Goal: Task Accomplishment & Management: Use online tool/utility

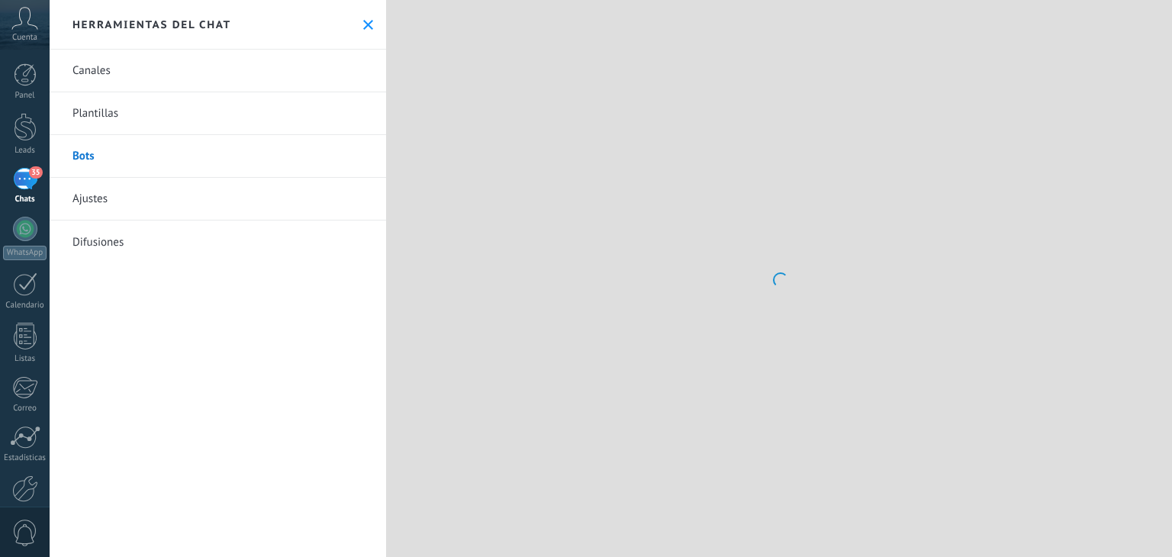
click at [119, 163] on link "Bots" at bounding box center [218, 156] width 337 height 43
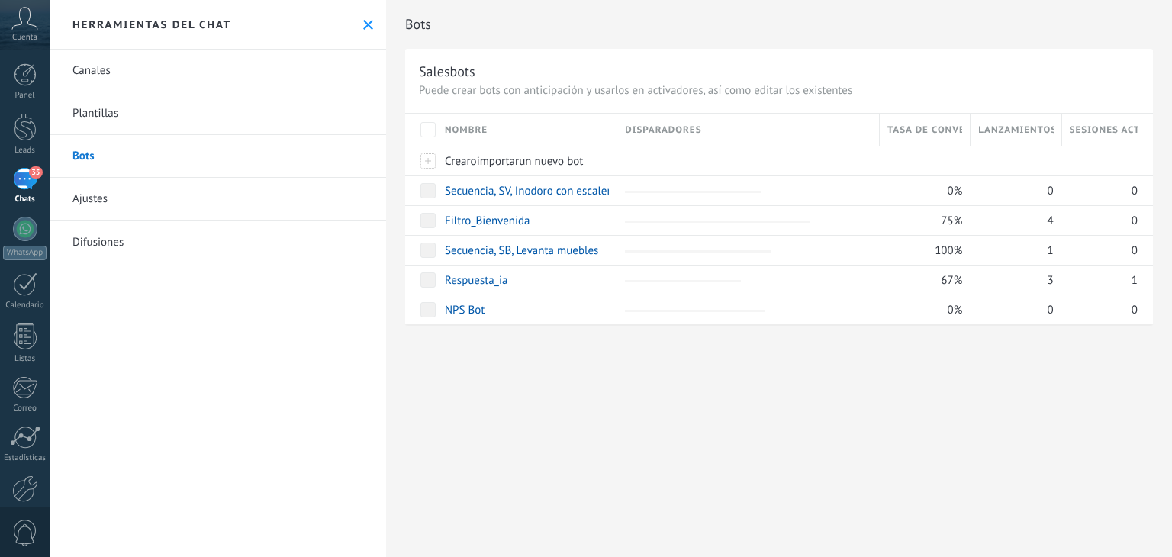
click at [118, 123] on link "Plantillas" at bounding box center [218, 113] width 337 height 43
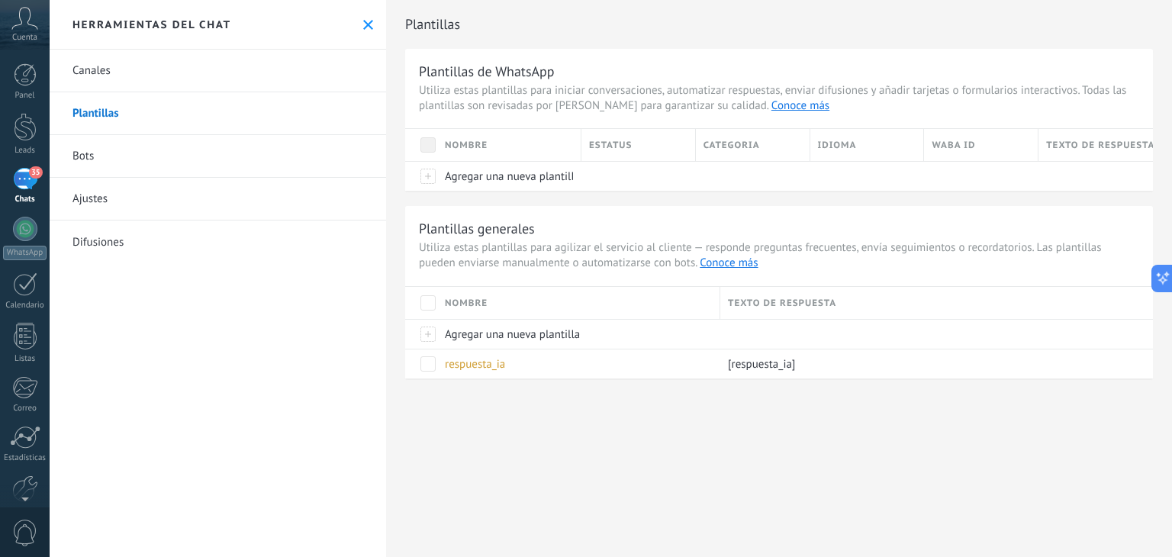
click at [17, 175] on div "35" at bounding box center [25, 179] width 24 height 22
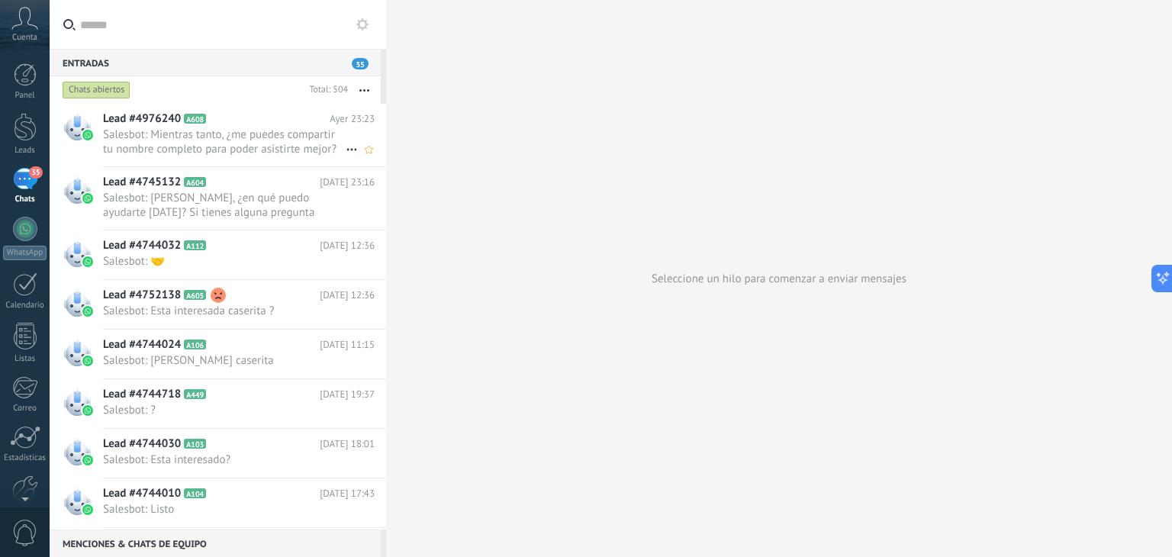
click at [211, 148] on span "Salesbot: Mientras tanto, ¿me puedes compartir tu nombre completo para poder as…" at bounding box center [224, 141] width 243 height 29
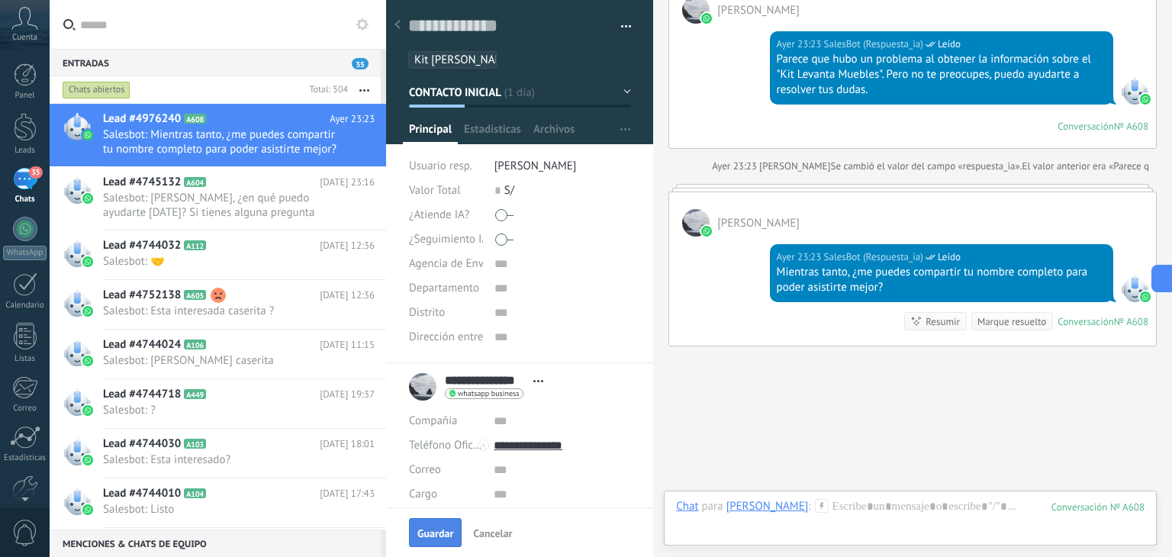
click at [437, 530] on span "Guardar" at bounding box center [435, 533] width 36 height 11
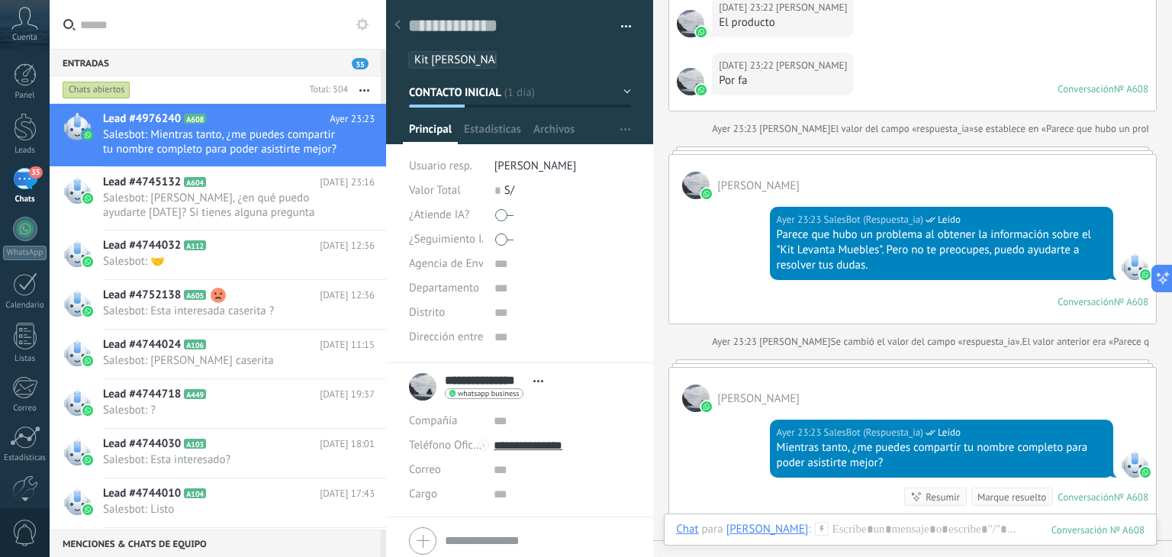
scroll to position [2269, 0]
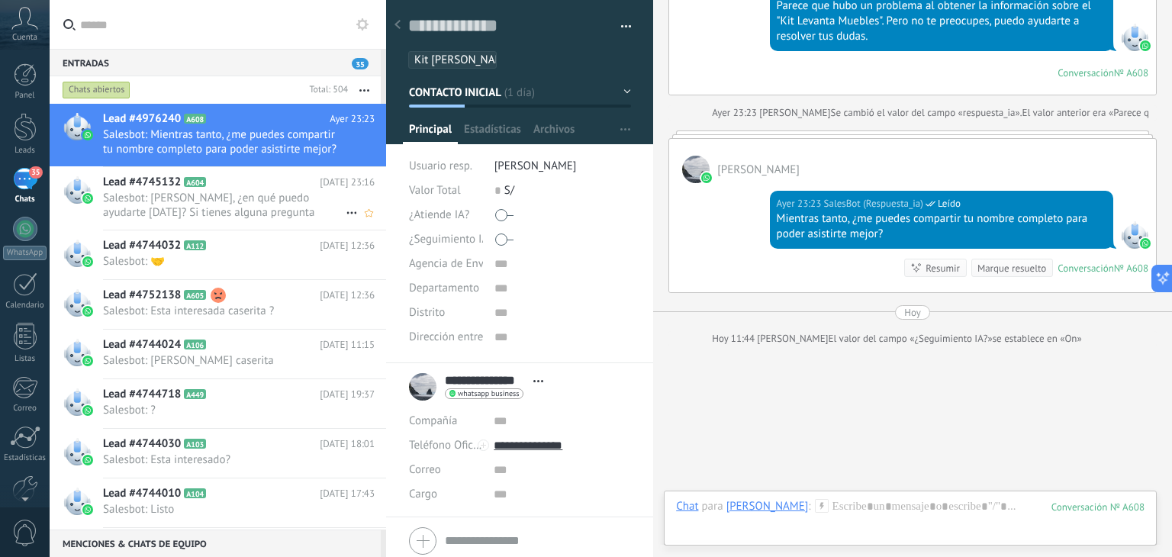
click at [193, 207] on span "Salesbot: [PERSON_NAME], ¿en qué puedo ayudarte [DATE]? Si tienes alguna pregun…" at bounding box center [224, 205] width 243 height 29
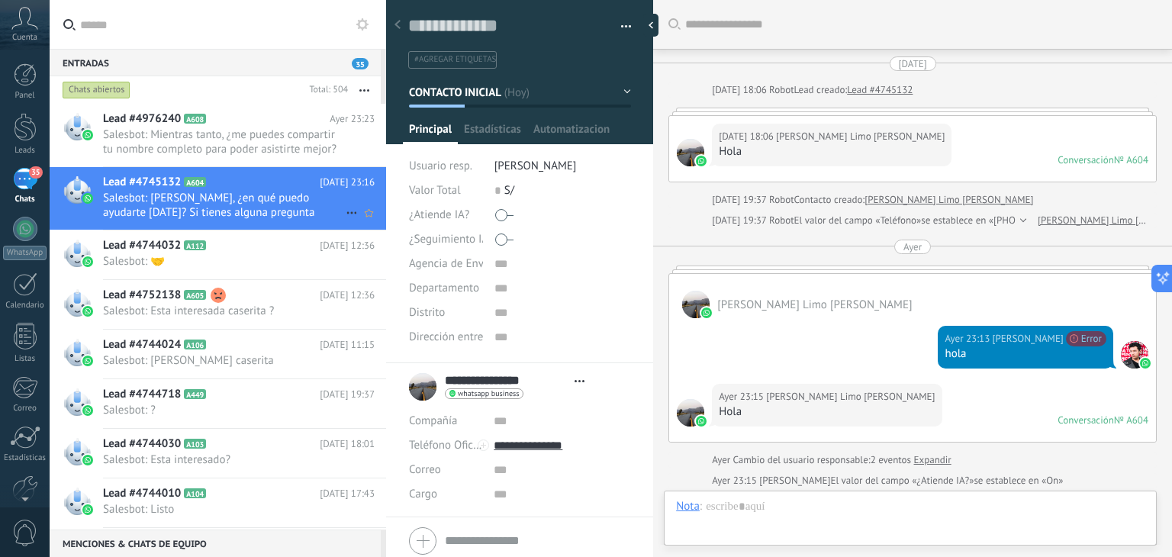
type textarea "**********"
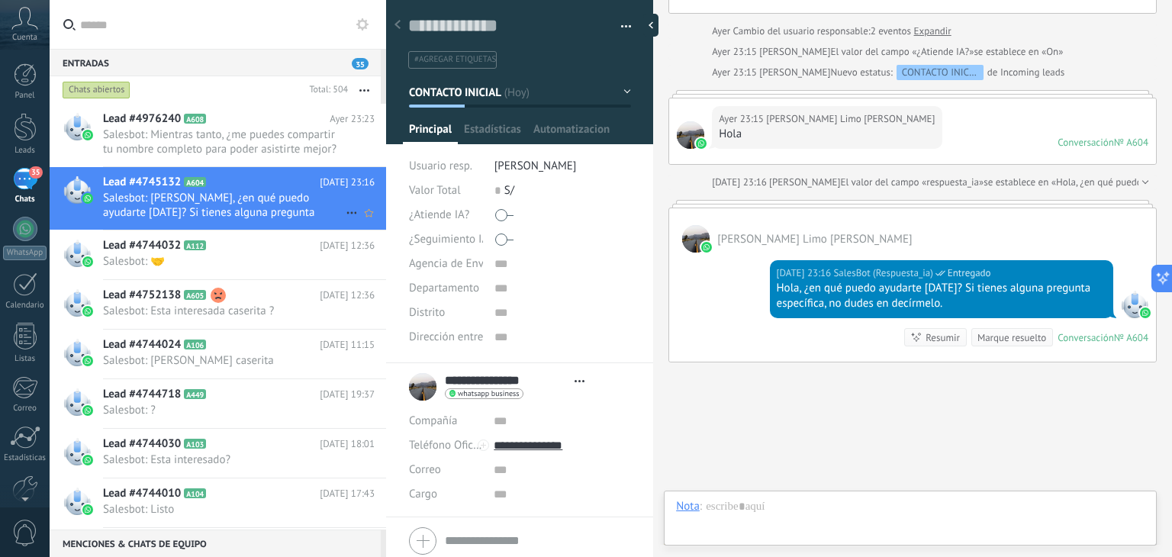
scroll to position [22, 0]
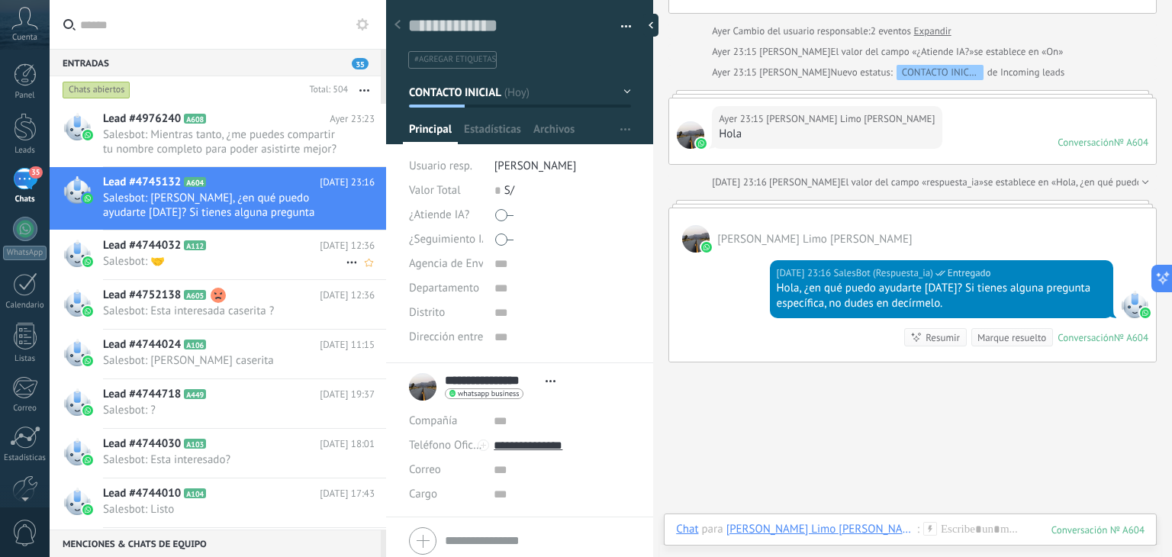
click at [240, 266] on span "Salesbot: 🤝" at bounding box center [224, 261] width 243 height 14
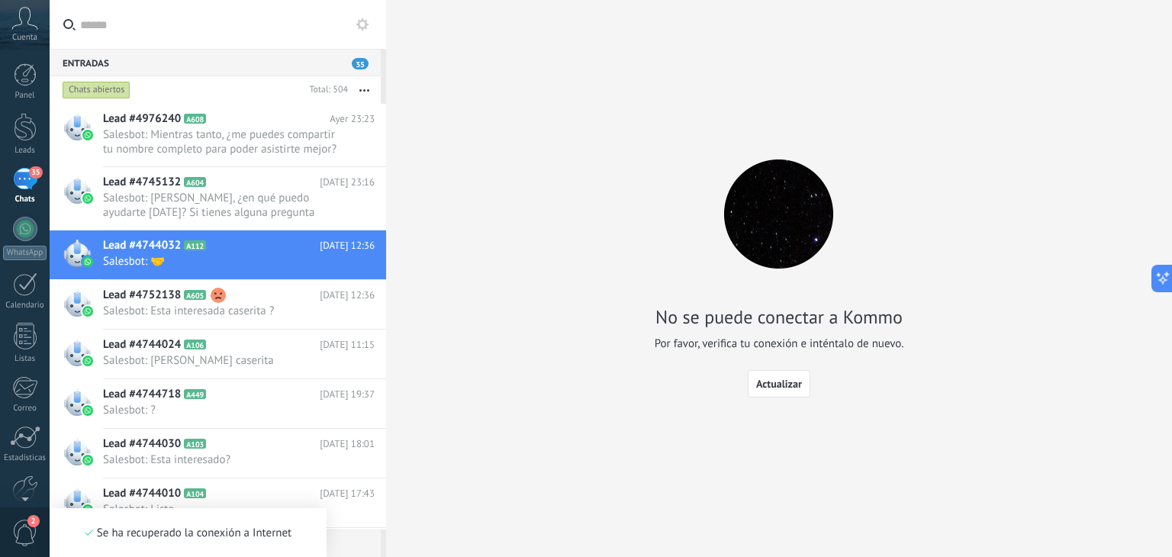
scroll to position [659, 0]
click at [360, 62] on span "35" at bounding box center [360, 63] width 17 height 11
click at [34, 185] on div "35" at bounding box center [25, 179] width 24 height 22
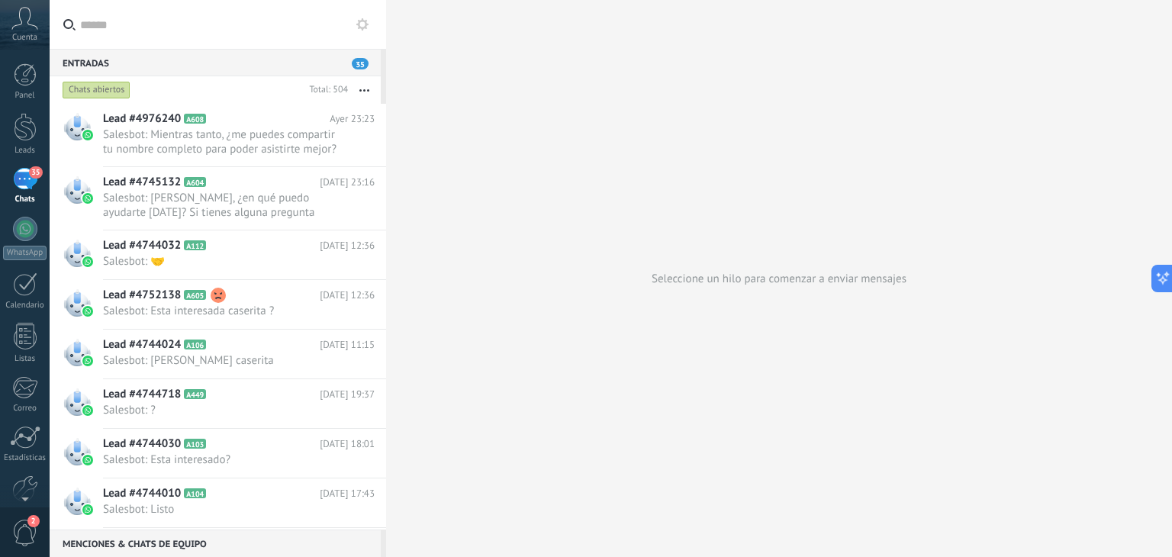
click at [356, 24] on icon at bounding box center [362, 24] width 12 height 12
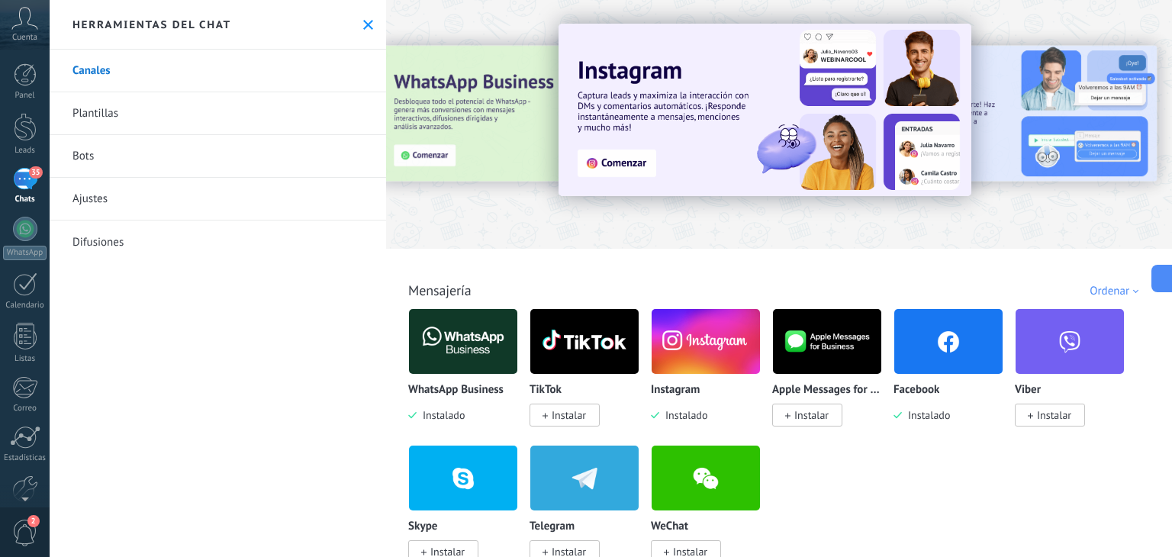
click at [141, 123] on link "Plantillas" at bounding box center [218, 113] width 337 height 43
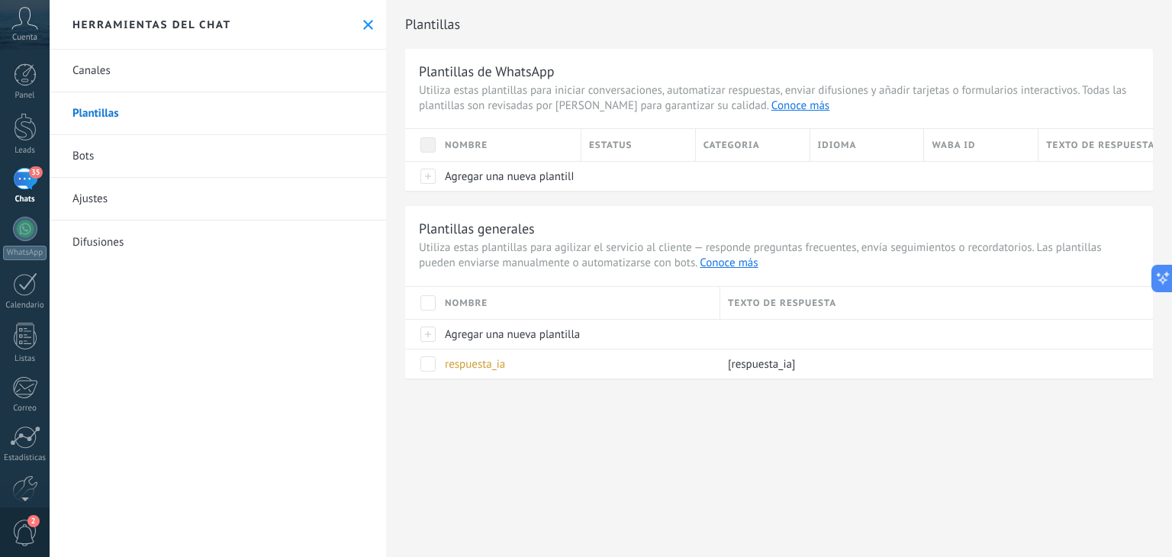
click at [127, 163] on link "Bots" at bounding box center [218, 156] width 337 height 43
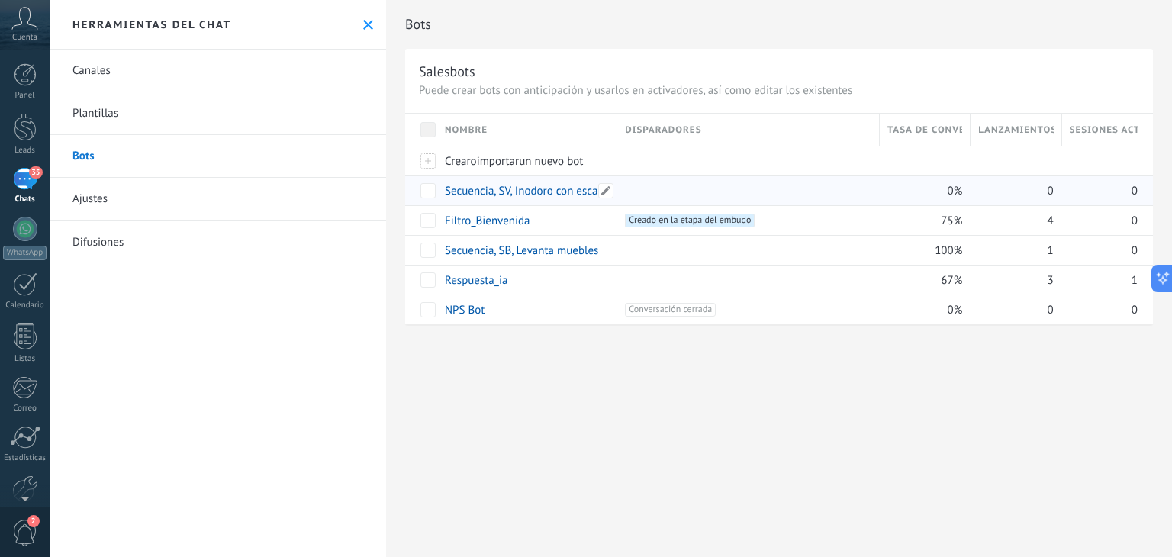
click at [562, 193] on link "Secuencia, SV, Inodoro con escalera" at bounding box center [531, 191] width 172 height 14
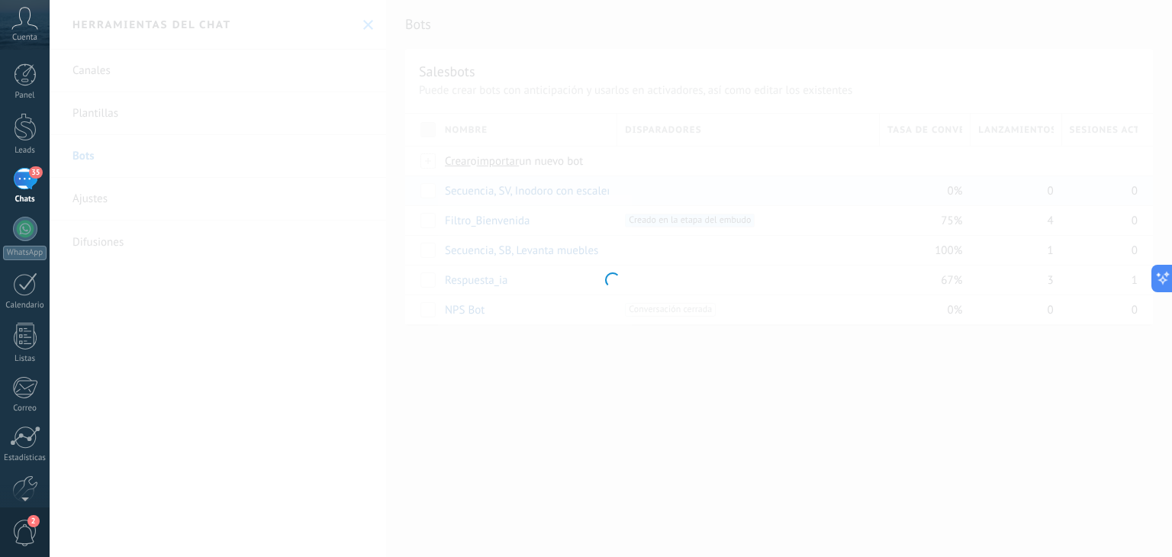
type input "**********"
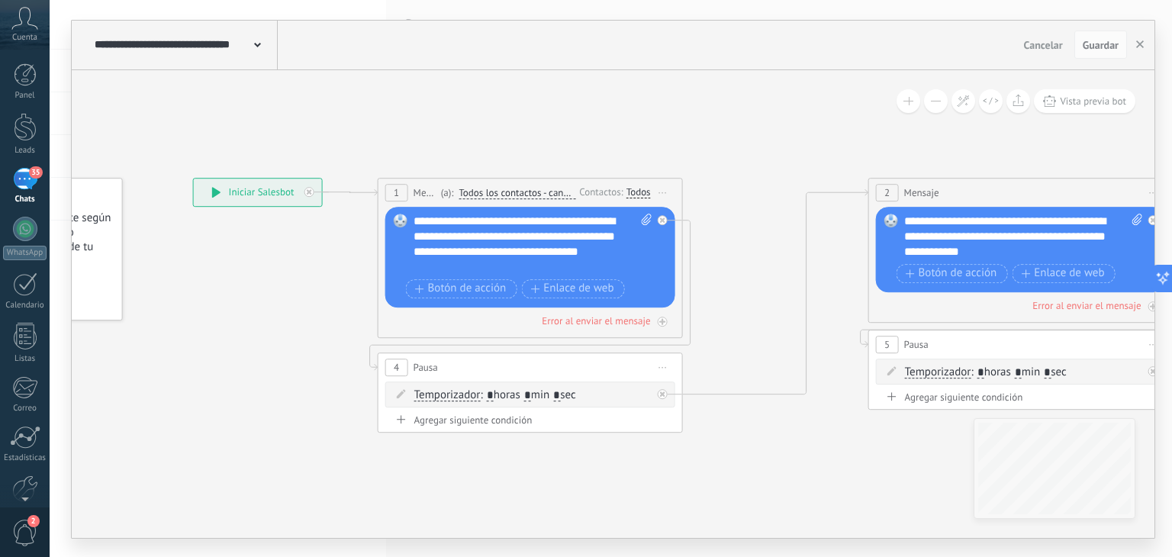
drag, startPoint x: 803, startPoint y: 138, endPoint x: 498, endPoint y: 127, distance: 304.7
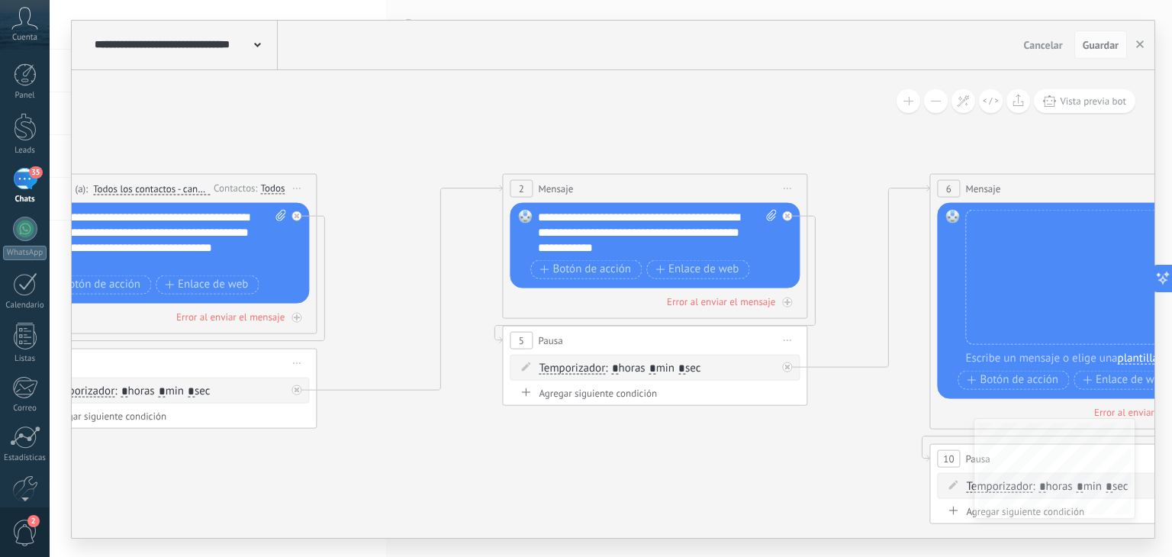
drag, startPoint x: 788, startPoint y: 126, endPoint x: 617, endPoint y: 126, distance: 171.7
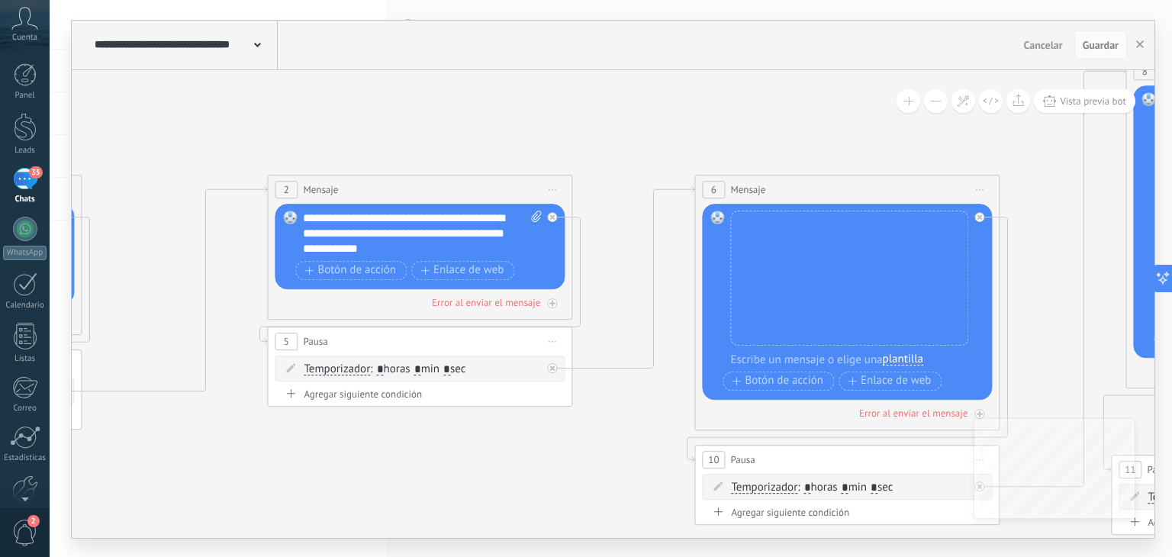
drag, startPoint x: 879, startPoint y: 133, endPoint x: 574, endPoint y: 133, distance: 305.2
click at [574, 133] on icon at bounding box center [1060, 295] width 3700 height 1241
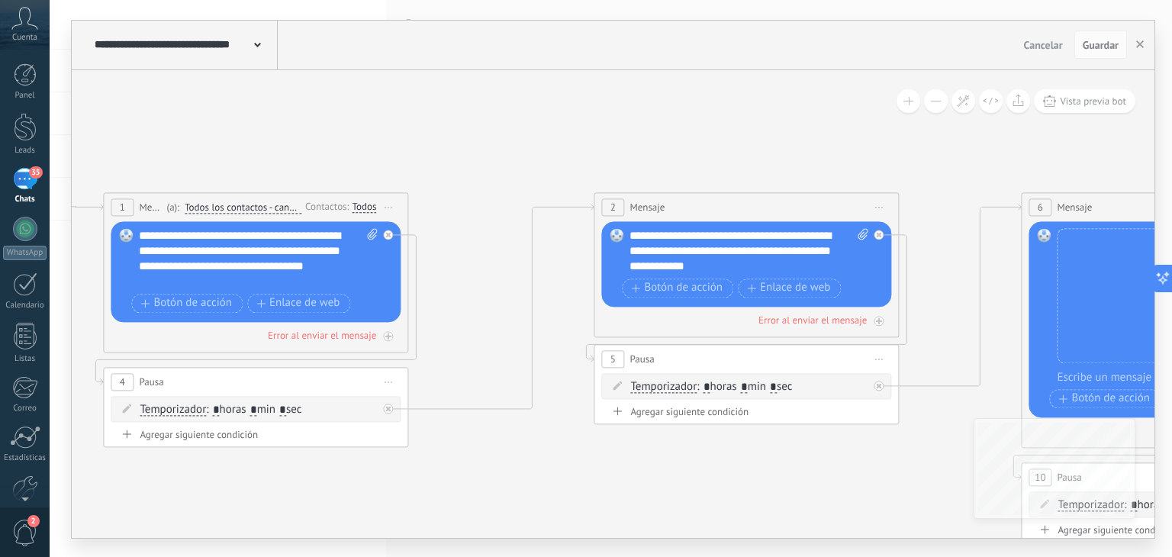
drag, startPoint x: 481, startPoint y: 129, endPoint x: 1021, endPoint y: 152, distance: 540.7
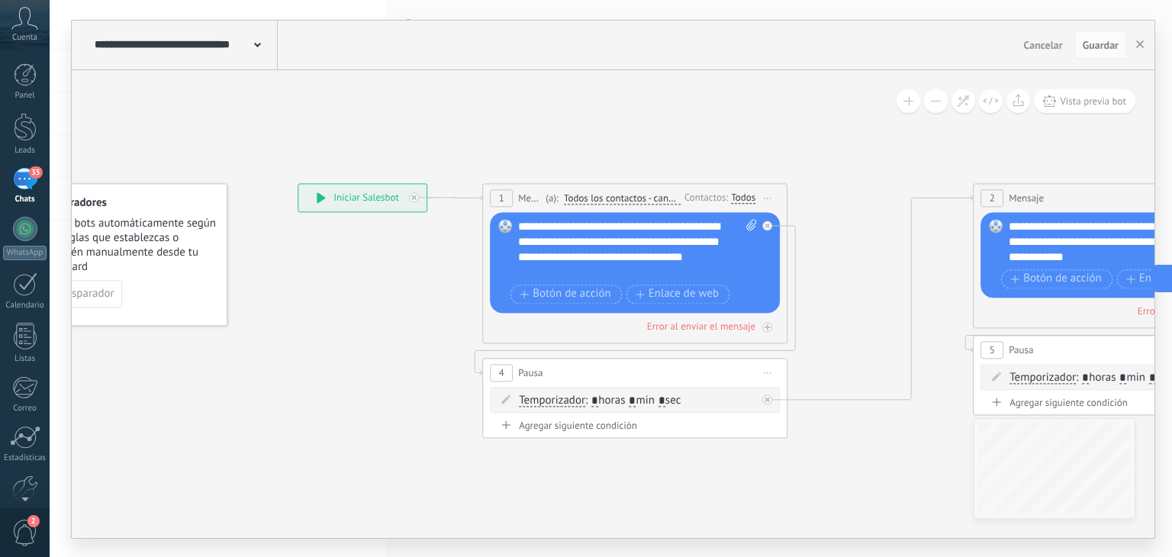
drag, startPoint x: 762, startPoint y: 141, endPoint x: 891, endPoint y: 127, distance: 129.7
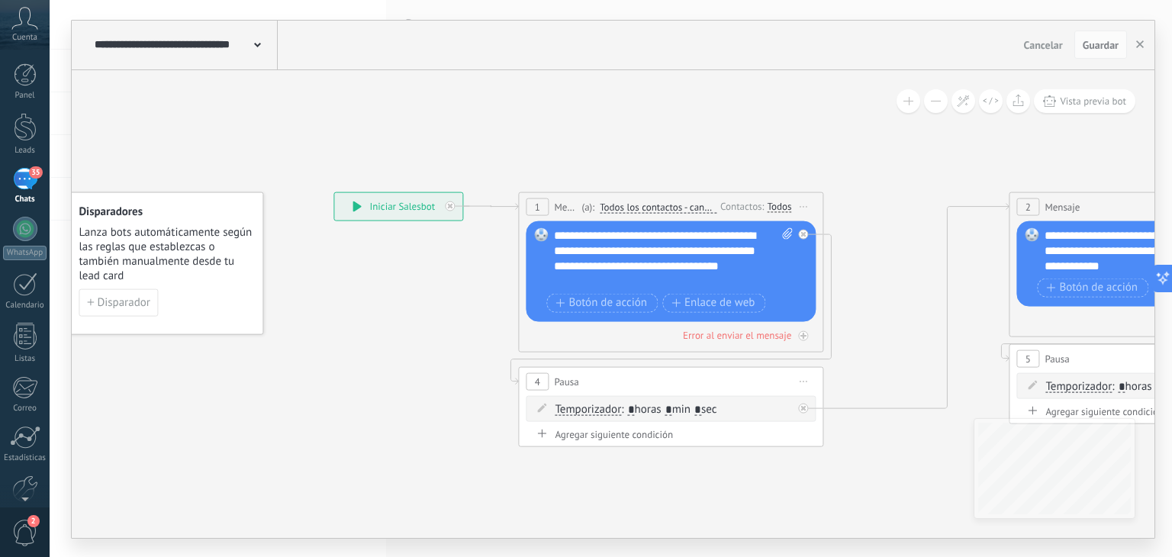
drag, startPoint x: 858, startPoint y: 293, endPoint x: 891, endPoint y: 303, distance: 35.0
drag, startPoint x: 552, startPoint y: 266, endPoint x: 698, endPoint y: 266, distance: 145.7
click at [699, 266] on div "Reemplazar Quitar Convertir a mensaje de voz Arrastre la imagen aquí para adjun…" at bounding box center [671, 271] width 290 height 101
drag, startPoint x: 554, startPoint y: 265, endPoint x: 752, endPoint y: 266, distance: 198.4
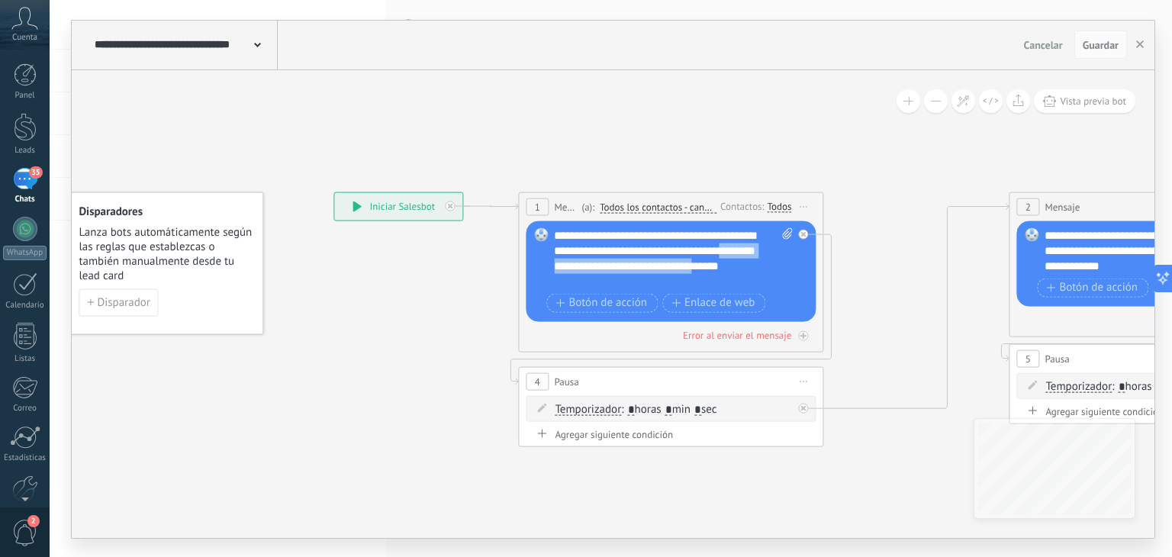
click at [752, 266] on div "**********" at bounding box center [674, 257] width 240 height 61
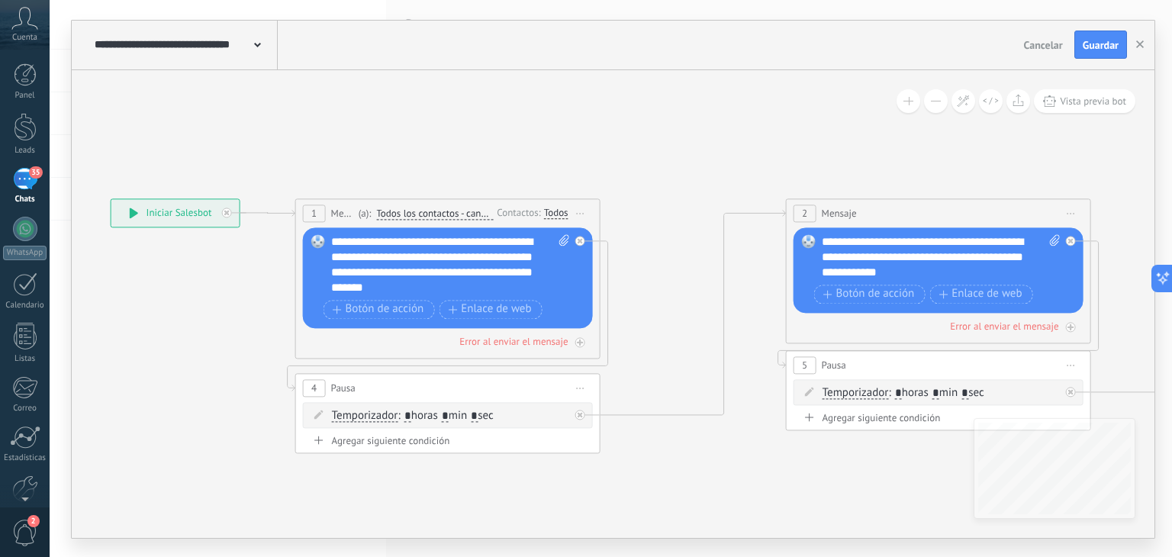
drag, startPoint x: 866, startPoint y: 166, endPoint x: 643, endPoint y: 173, distance: 223.7
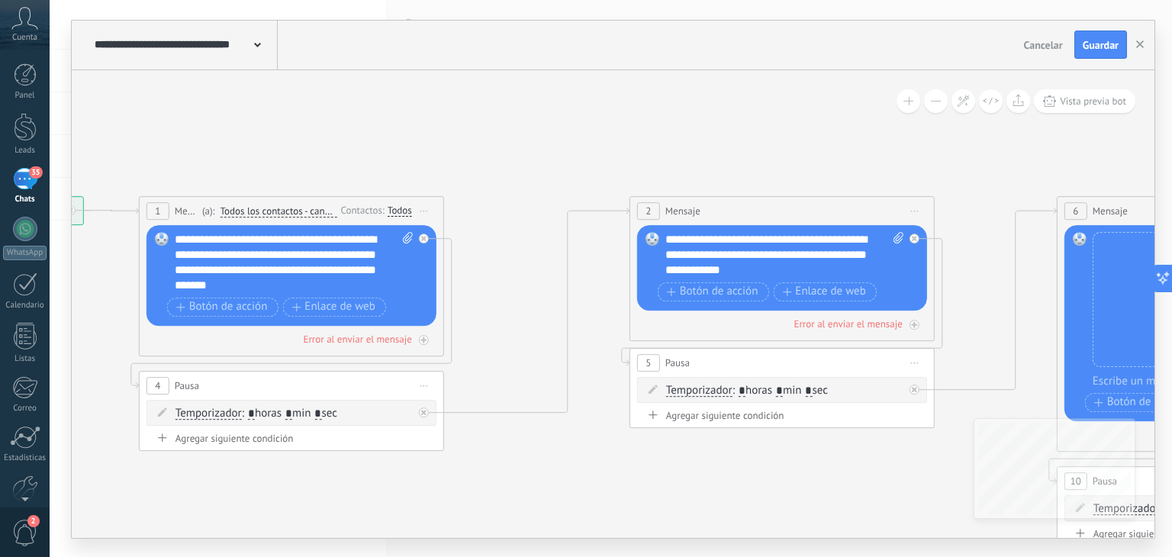
drag, startPoint x: 774, startPoint y: 153, endPoint x: 617, endPoint y: 150, distance: 156.4
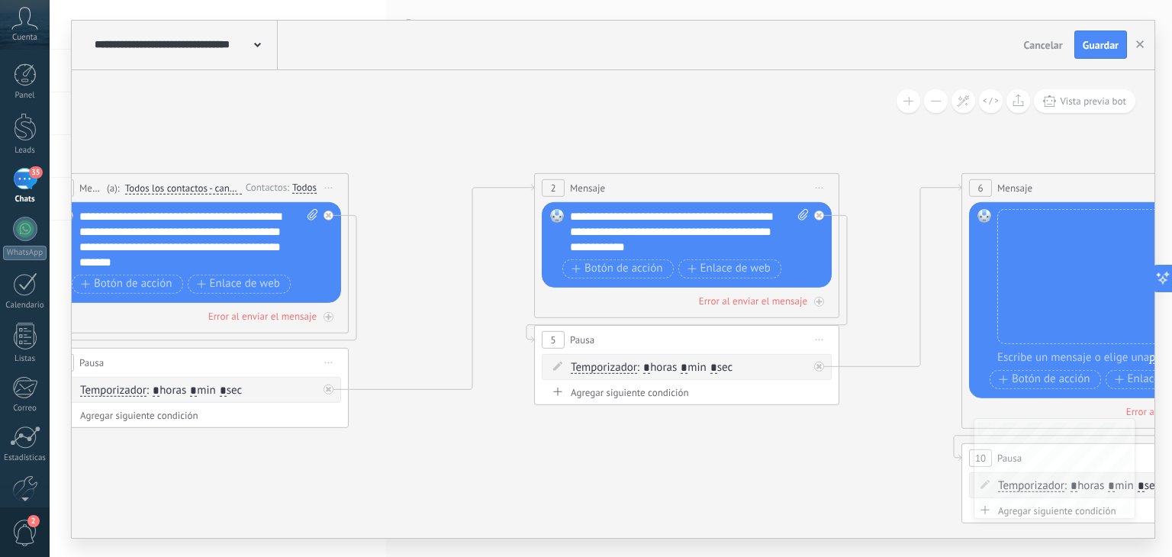
drag, startPoint x: 896, startPoint y: 151, endPoint x: 788, endPoint y: 127, distance: 111.1
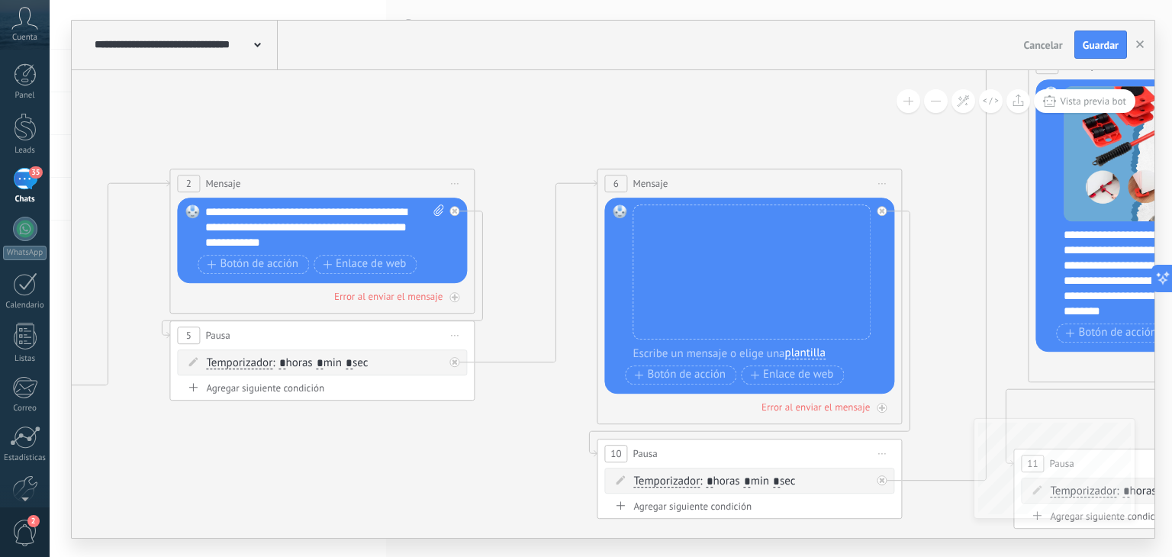
drag, startPoint x: 824, startPoint y: 127, endPoint x: 473, endPoint y: 124, distance: 351.0
click at [473, 124] on icon at bounding box center [963, 289] width 3700 height 1241
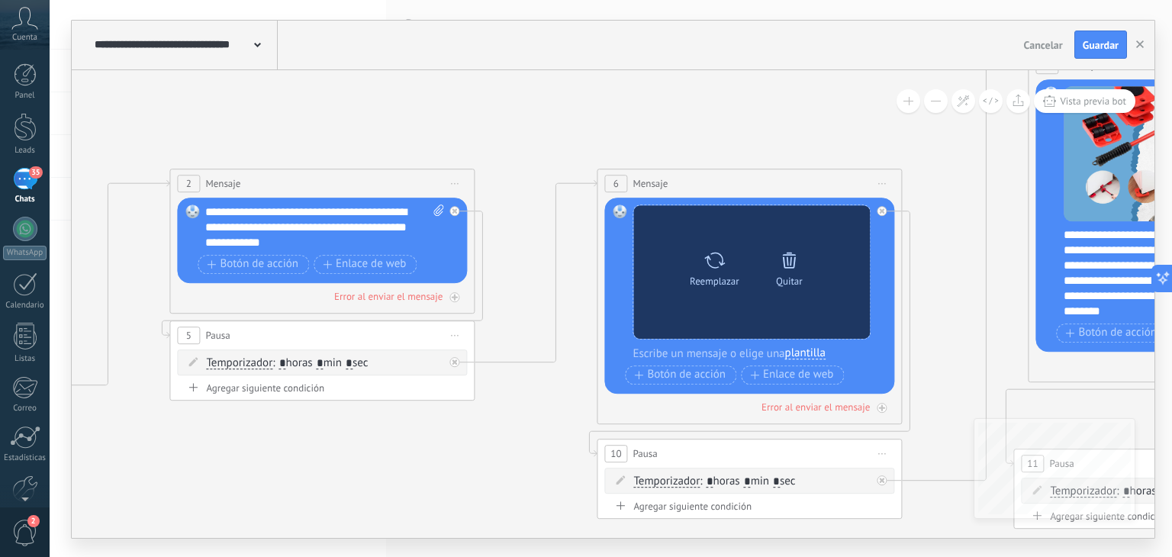
click at [791, 262] on icon at bounding box center [790, 261] width 14 height 16
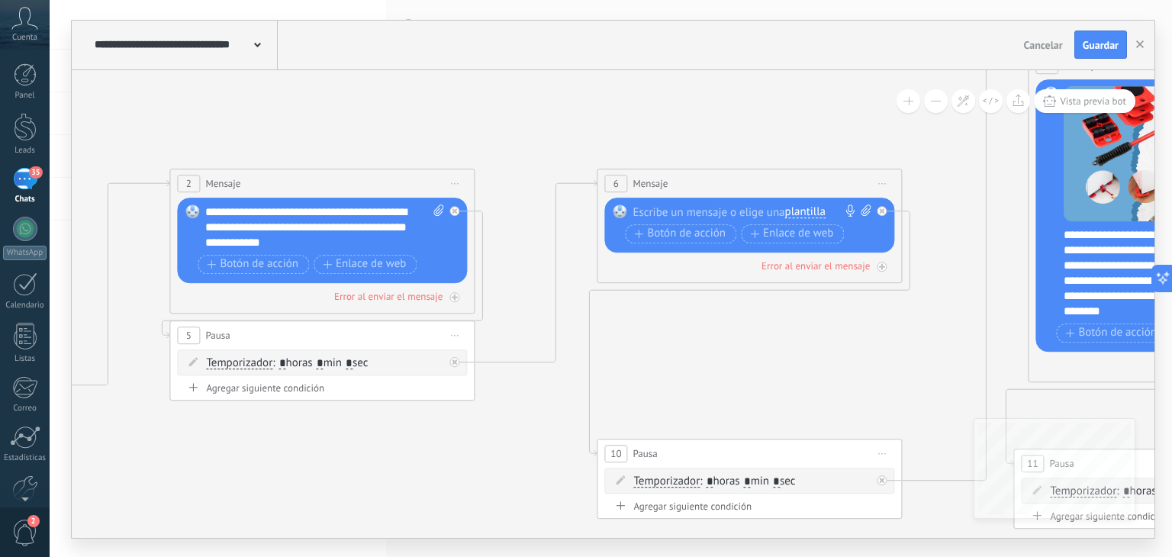
click at [811, 211] on span "plantilla" at bounding box center [805, 212] width 40 height 12
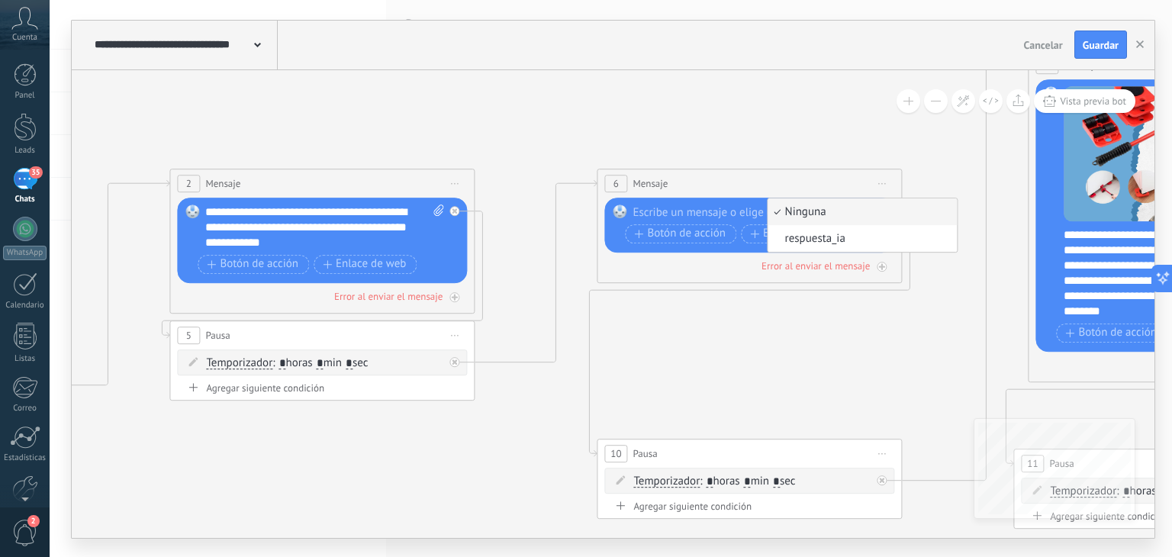
click at [784, 141] on icon at bounding box center [963, 289] width 3700 height 1241
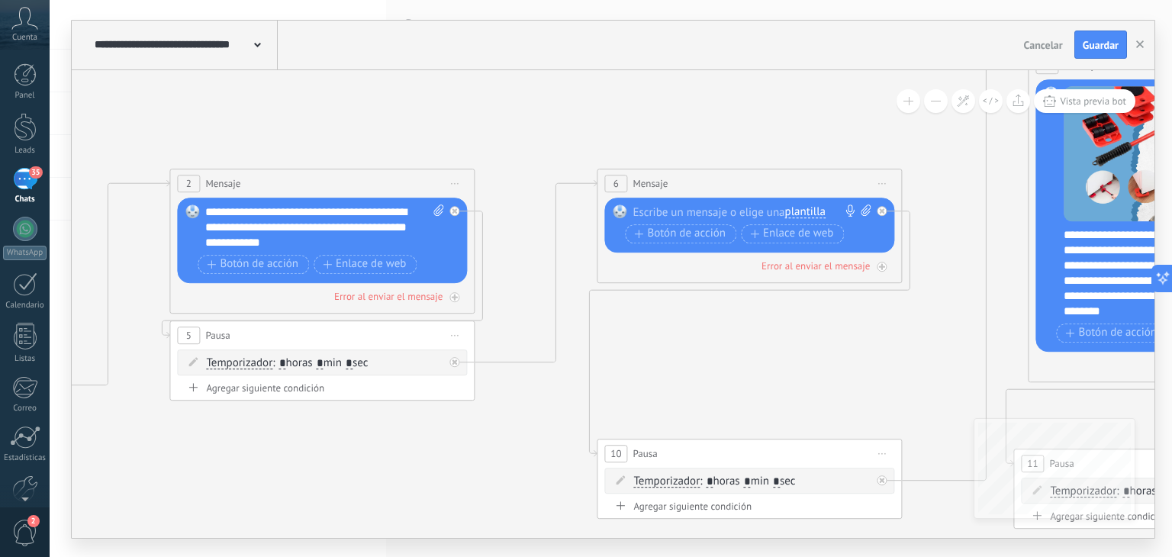
click at [866, 209] on icon at bounding box center [866, 210] width 10 height 11
click input "Subir" at bounding box center [0, 0] width 0 height 0
click at [868, 205] on icon at bounding box center [866, 210] width 10 height 11
click input "Subir" at bounding box center [0, 0] width 0 height 0
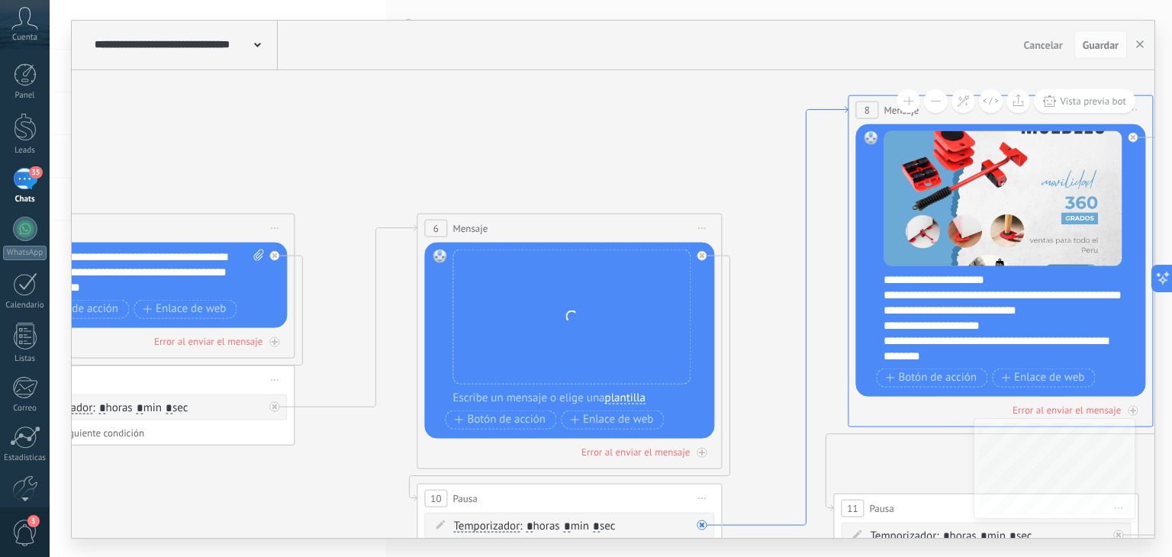
drag, startPoint x: 980, startPoint y: 244, endPoint x: 800, endPoint y: 288, distance: 185.4
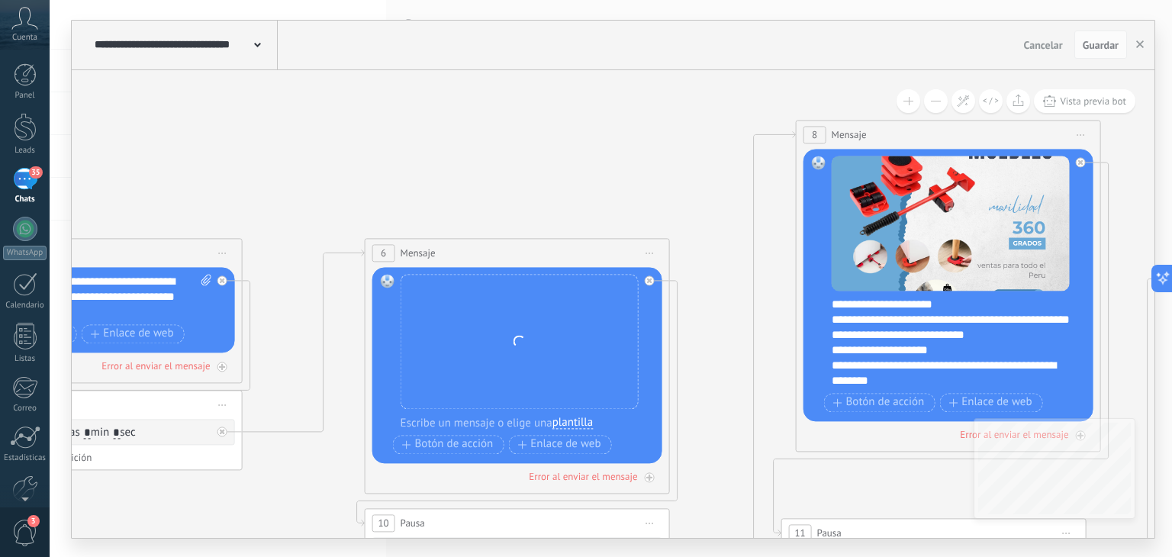
drag, startPoint x: 741, startPoint y: 127, endPoint x: 681, endPoint y: 153, distance: 65.6
click at [681, 153] on icon at bounding box center [731, 358] width 3700 height 1241
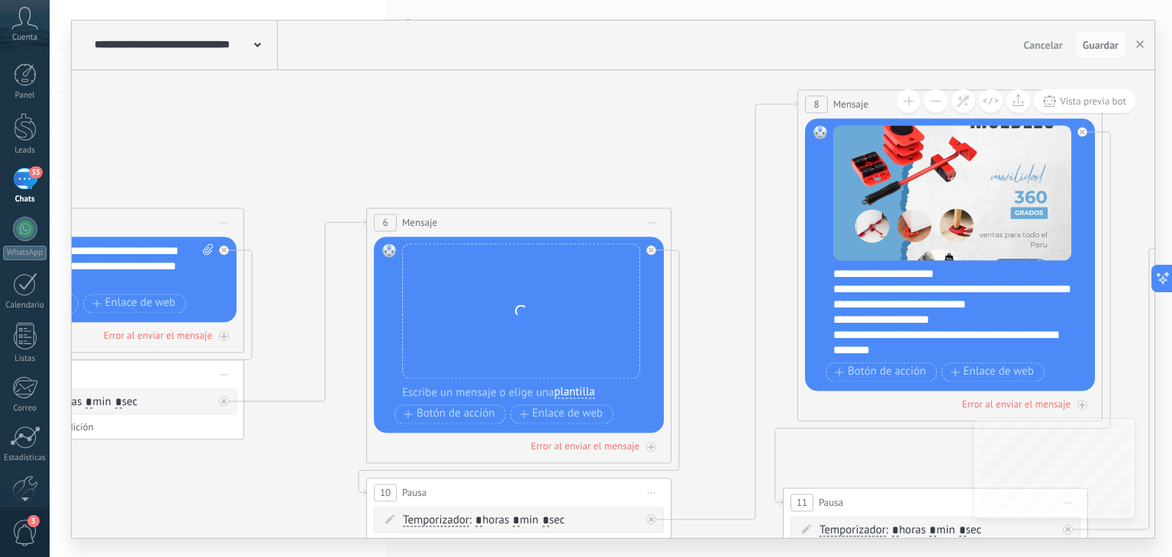
drag, startPoint x: 692, startPoint y: 138, endPoint x: 696, endPoint y: 121, distance: 17.2
click at [696, 121] on icon at bounding box center [732, 328] width 3700 height 1241
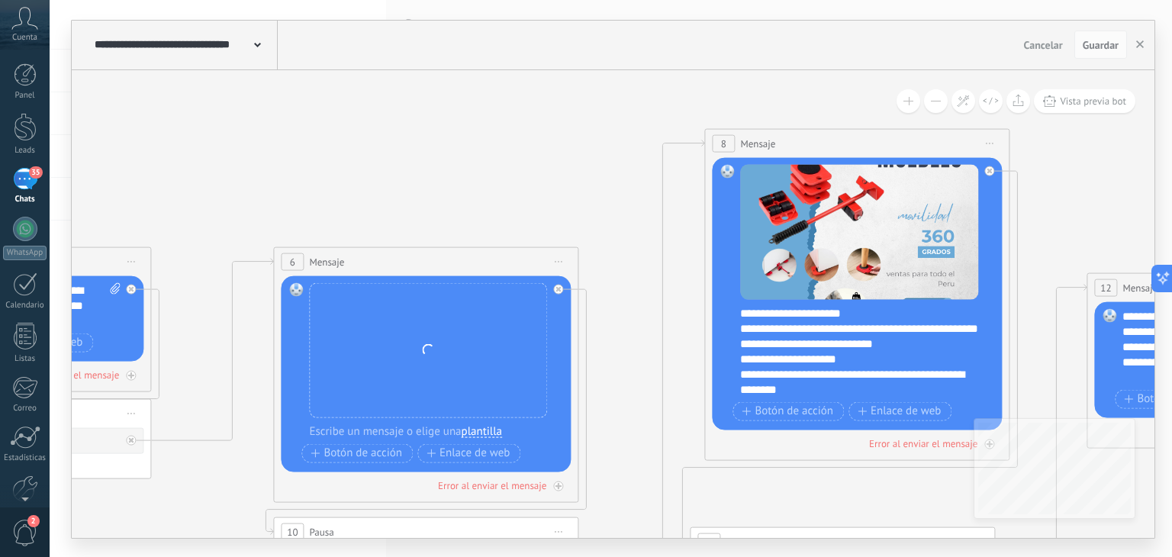
drag, startPoint x: 704, startPoint y: 117, endPoint x: 620, endPoint y: 147, distance: 89.3
click at [610, 155] on icon at bounding box center [639, 367] width 3700 height 1241
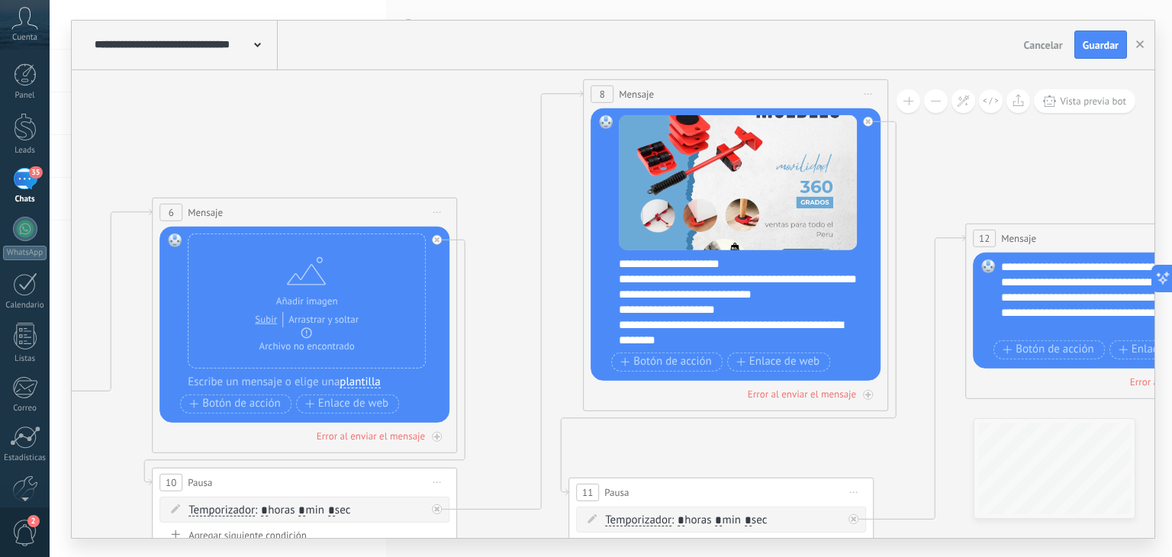
drag, startPoint x: 607, startPoint y: 147, endPoint x: 493, endPoint y: 102, distance: 123.0
click at [493, 102] on icon at bounding box center [518, 317] width 3700 height 1241
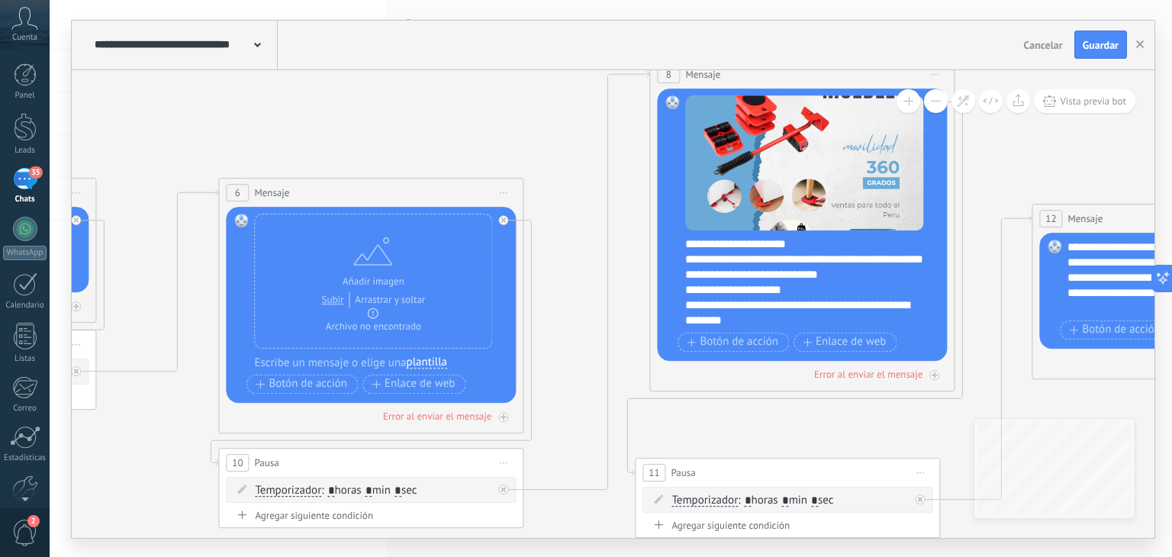
drag, startPoint x: 484, startPoint y: 129, endPoint x: 550, endPoint y: 110, distance: 69.1
click at [550, 110] on icon at bounding box center [584, 298] width 3700 height 1241
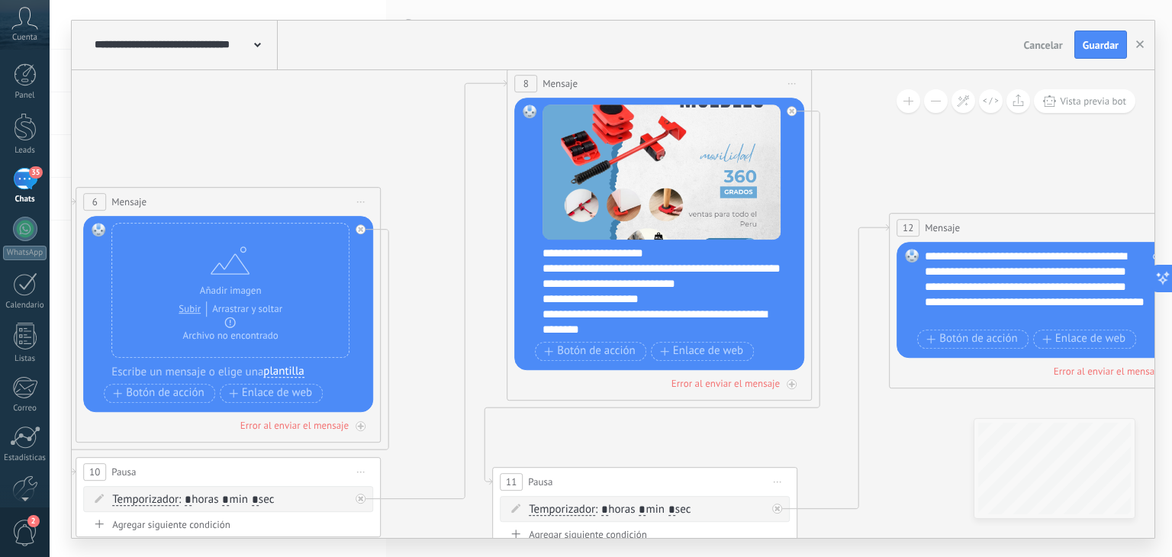
drag, startPoint x: 546, startPoint y: 109, endPoint x: 404, endPoint y: 118, distance: 143.0
click at [404, 118] on icon at bounding box center [441, 307] width 3700 height 1241
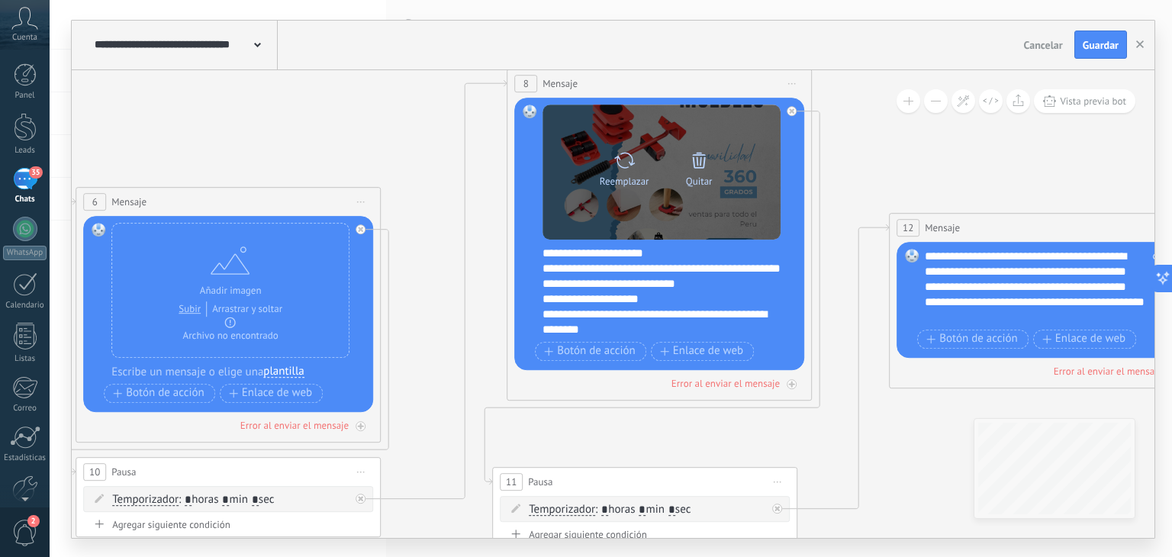
click at [607, 160] on div "Reemplazar" at bounding box center [624, 166] width 64 height 42
click input "Subir" at bounding box center [0, 0] width 0 height 0
click at [626, 166] on icon at bounding box center [625, 160] width 22 height 21
click input "Subir" at bounding box center [0, 0] width 0 height 0
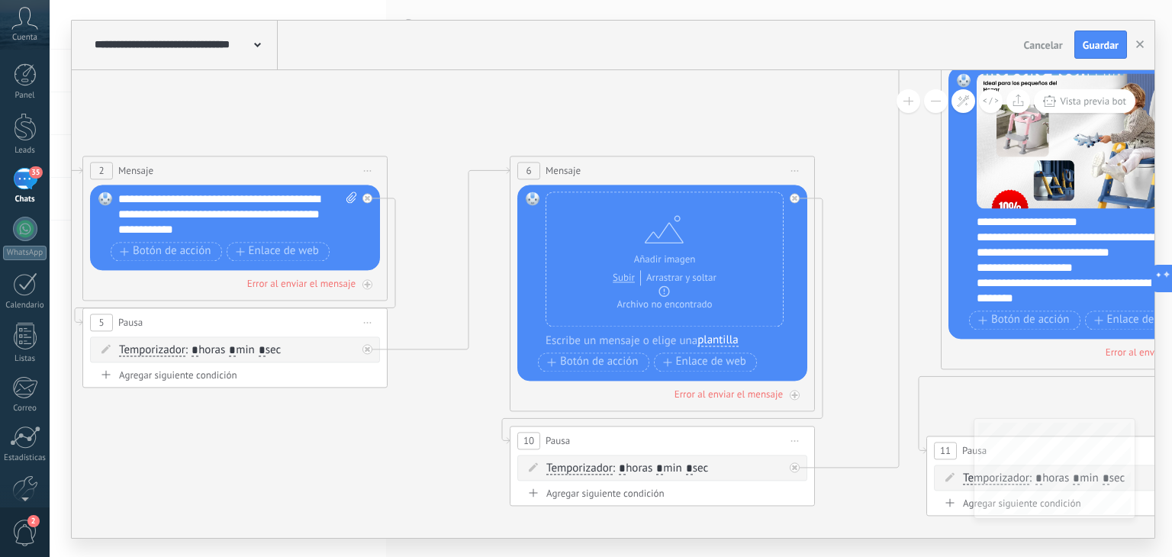
drag, startPoint x: 152, startPoint y: 127, endPoint x: 513, endPoint y: 91, distance: 362.8
click at [514, 91] on icon at bounding box center [876, 276] width 3700 height 1241
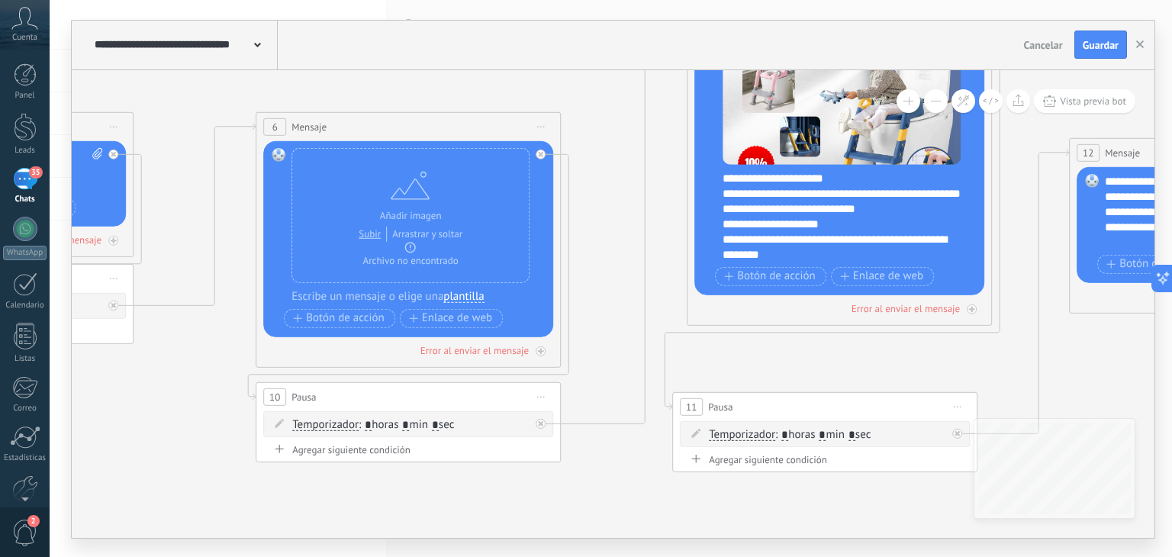
drag, startPoint x: 740, startPoint y: 111, endPoint x: 588, endPoint y: 83, distance: 155.2
click at [588, 83] on icon at bounding box center [621, 232] width 3700 height 1241
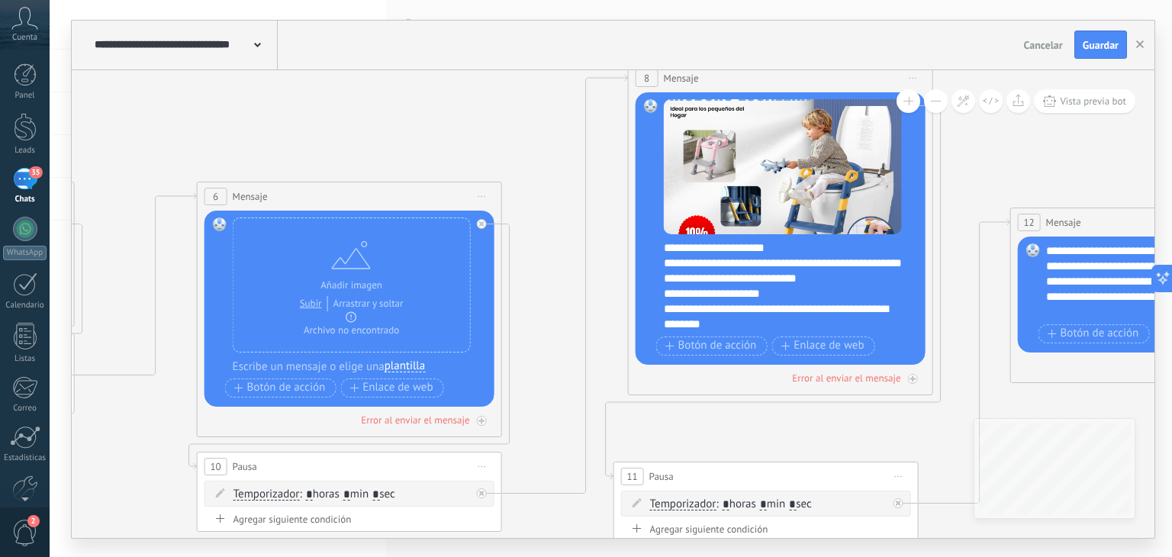
drag, startPoint x: 640, startPoint y: 93, endPoint x: 556, endPoint y: 189, distance: 128.1
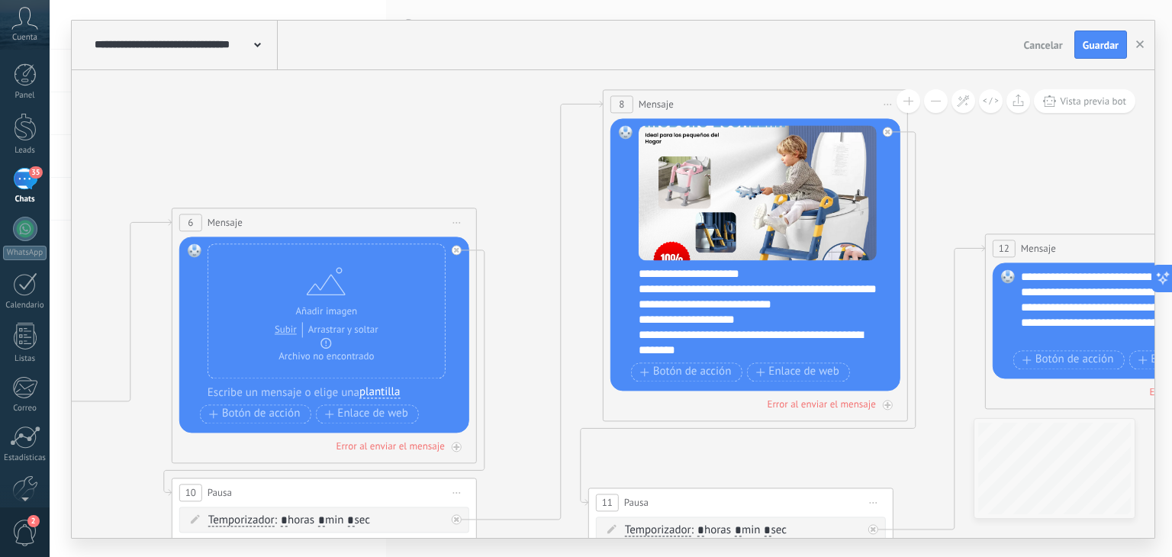
click at [760, 273] on div "**********" at bounding box center [766, 312] width 254 height 92
click at [765, 272] on div "**********" at bounding box center [766, 312] width 254 height 92
click at [760, 272] on div "**********" at bounding box center [766, 312] width 254 height 92
click at [733, 340] on div "**********" at bounding box center [766, 312] width 254 height 92
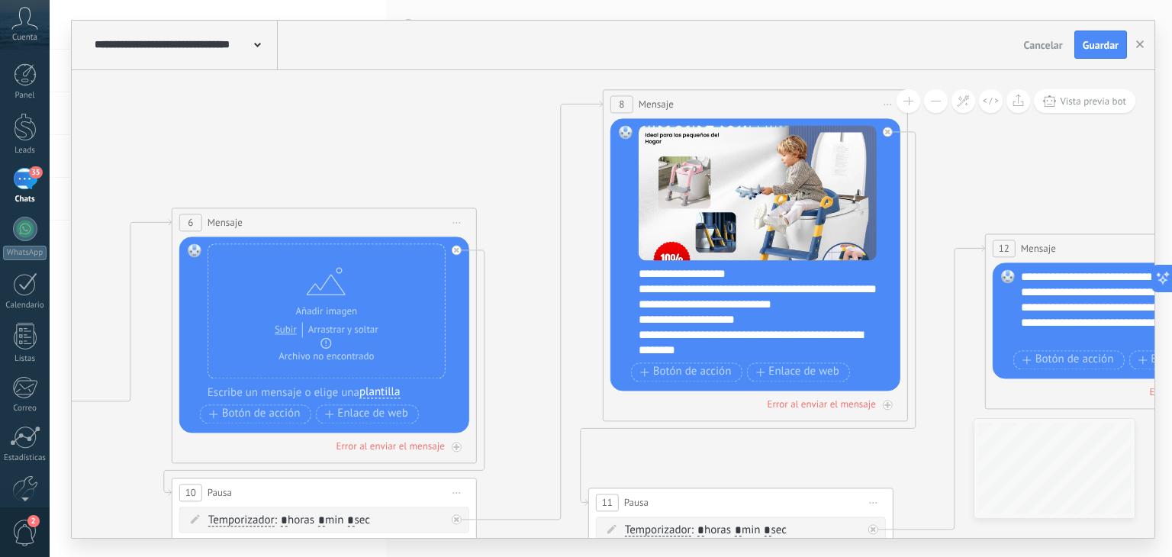
click at [734, 343] on div "**********" at bounding box center [766, 312] width 254 height 92
click at [757, 281] on div "**********" at bounding box center [766, 312] width 254 height 92
click at [757, 275] on div "**********" at bounding box center [766, 312] width 254 height 92
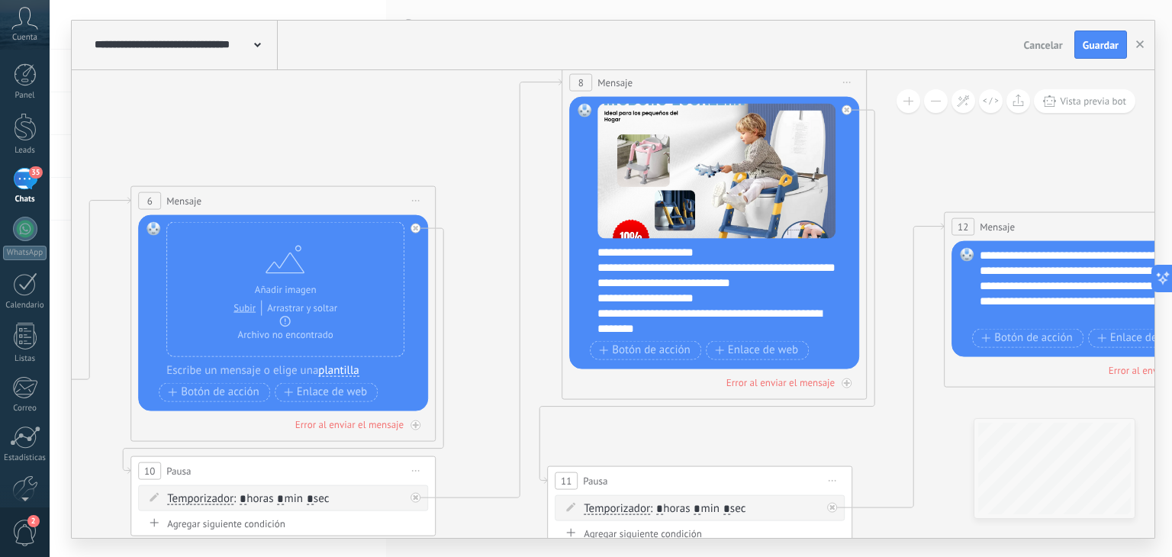
drag, startPoint x: 958, startPoint y: 187, endPoint x: 917, endPoint y: 165, distance: 46.8
click at [917, 165] on icon at bounding box center [496, 306] width 3700 height 1241
click at [688, 280] on div "**********" at bounding box center [724, 290] width 254 height 92
click at [707, 255] on div "**********" at bounding box center [724, 290] width 254 height 92
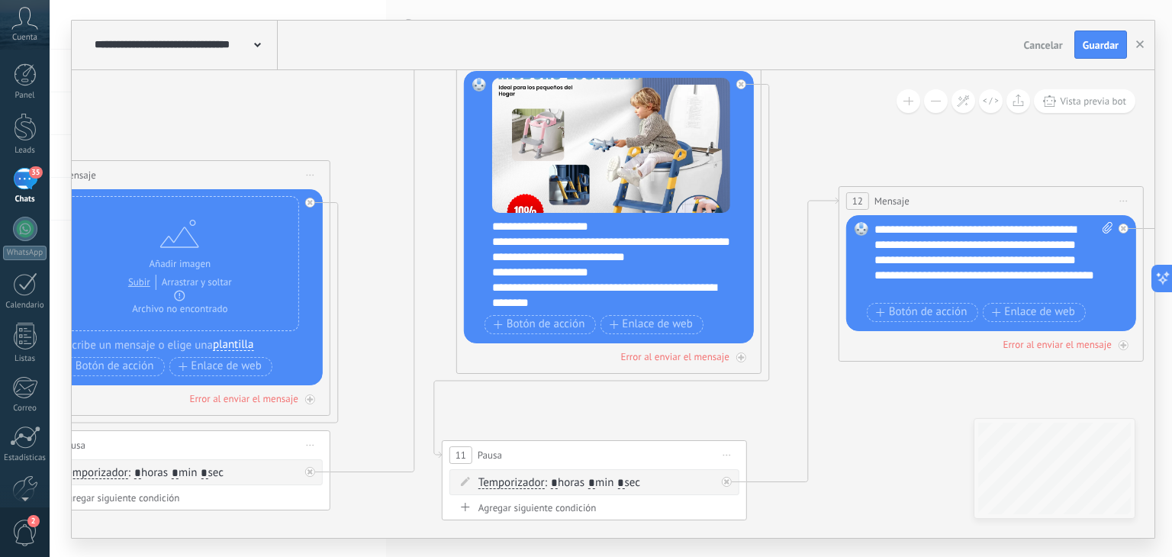
drag, startPoint x: 886, startPoint y: 227, endPoint x: 764, endPoint y: 200, distance: 125.0
click at [766, 199] on icon at bounding box center [391, 280] width 3700 height 1241
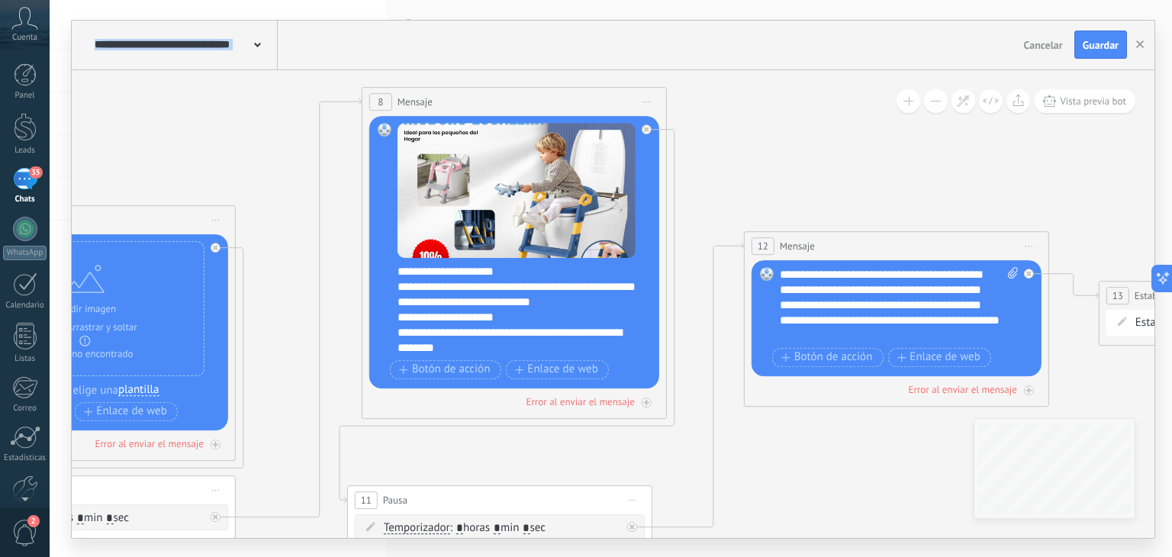
drag, startPoint x: 832, startPoint y: 154, endPoint x: 752, endPoint y: 201, distance: 93.0
click at [752, 201] on icon at bounding box center [296, 325] width 3700 height 1241
click at [788, 188] on icon at bounding box center [296, 325] width 3700 height 1241
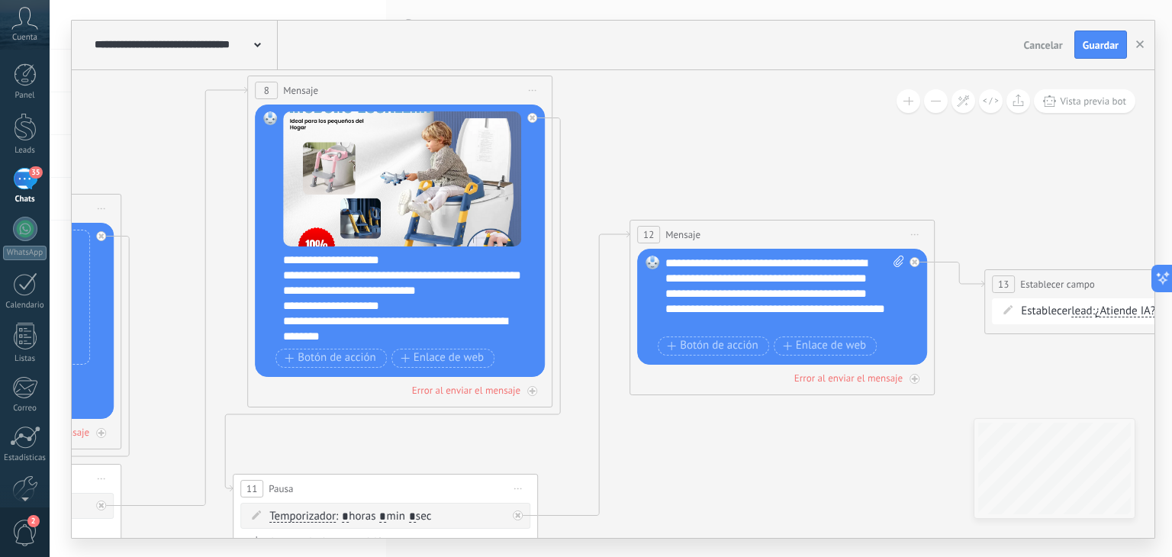
drag, startPoint x: 897, startPoint y: 179, endPoint x: 784, endPoint y: 166, distance: 113.7
click at [783, 166] on icon at bounding box center [182, 314] width 3700 height 1241
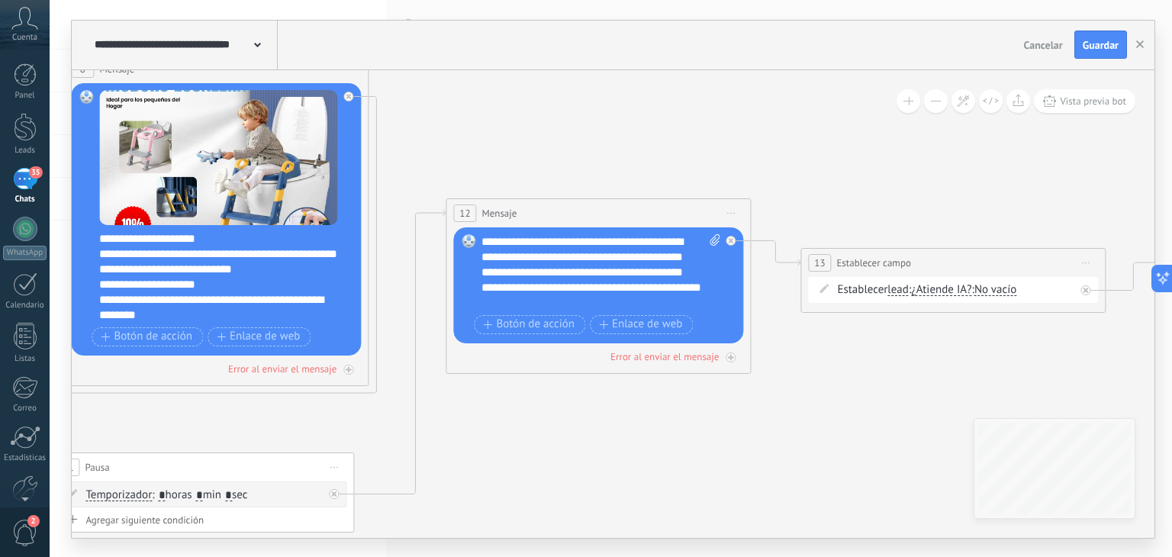
drag, startPoint x: 802, startPoint y: 166, endPoint x: 617, endPoint y: 145, distance: 186.6
click at [617, 145] on icon at bounding box center [64, 293] width 3833 height 1241
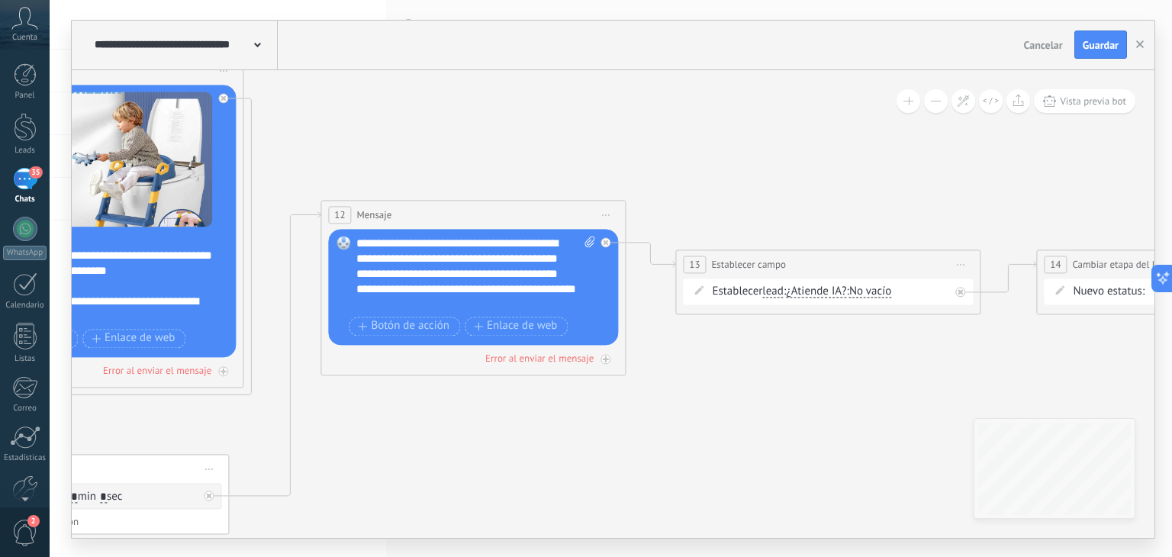
drag, startPoint x: 870, startPoint y: 153, endPoint x: 614, endPoint y: 154, distance: 255.6
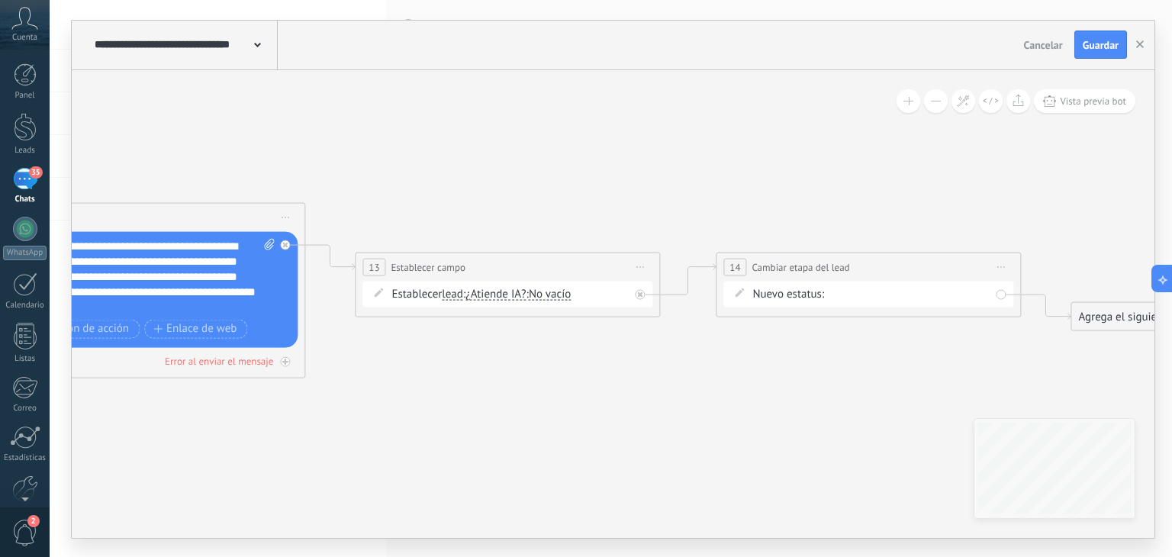
drag, startPoint x: 865, startPoint y: 159, endPoint x: 618, endPoint y: 161, distance: 246.5
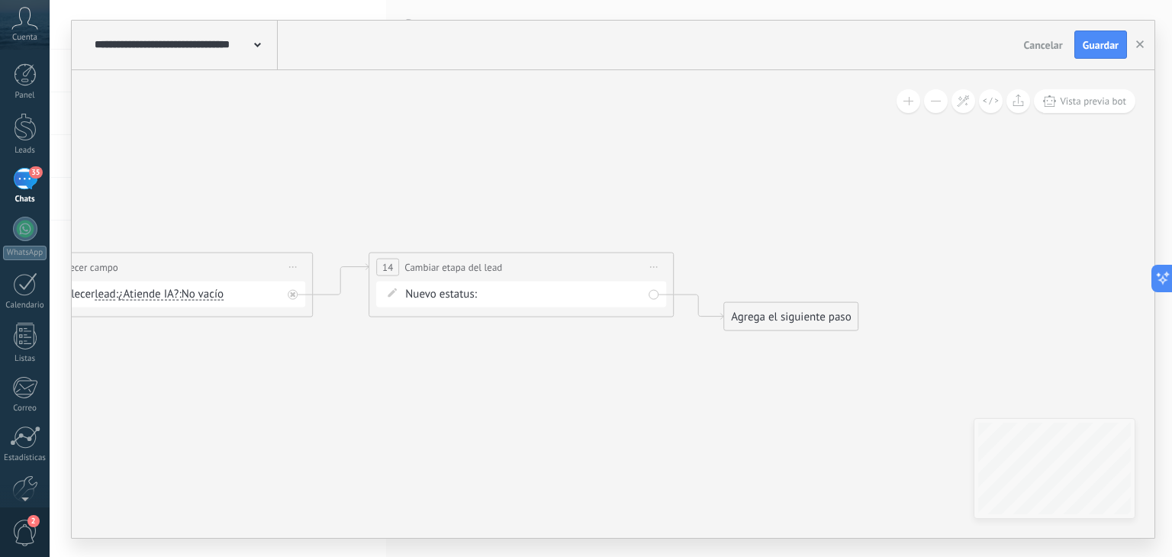
drag, startPoint x: 881, startPoint y: 181, endPoint x: 533, endPoint y: 173, distance: 348.1
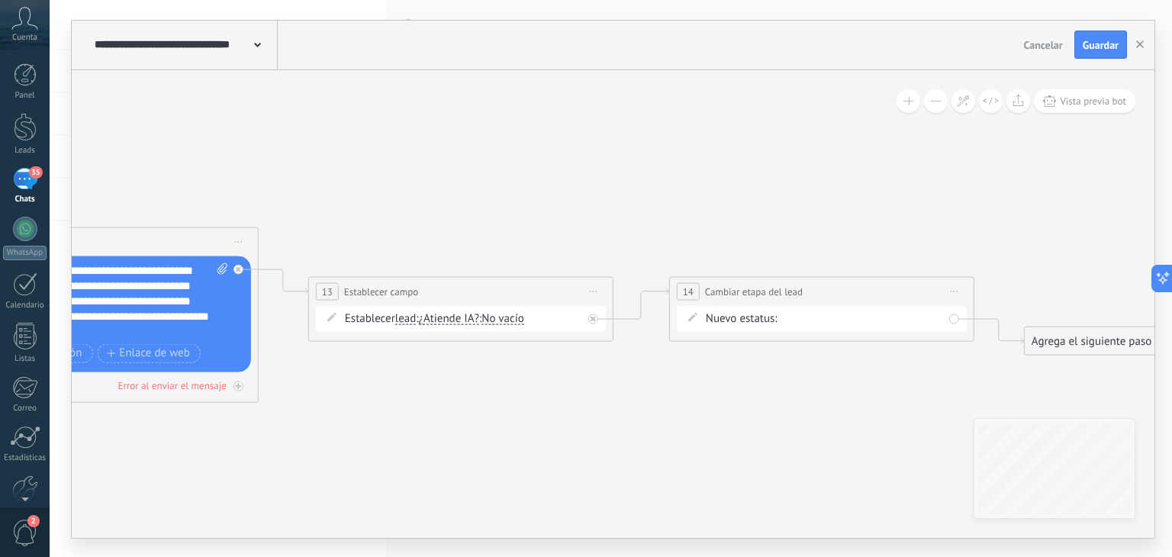
drag, startPoint x: 812, startPoint y: 191, endPoint x: 992, endPoint y: 178, distance: 180.6
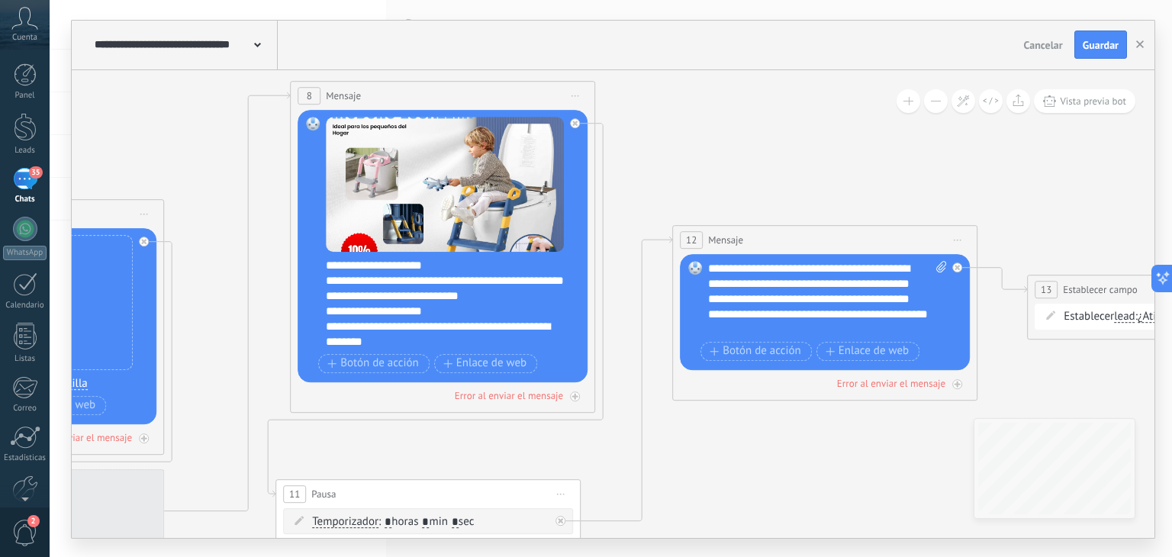
drag, startPoint x: 972, startPoint y: 129, endPoint x: 933, endPoint y: 116, distance: 41.0
click at [1041, 127] on icon at bounding box center [291, 319] width 3833 height 1241
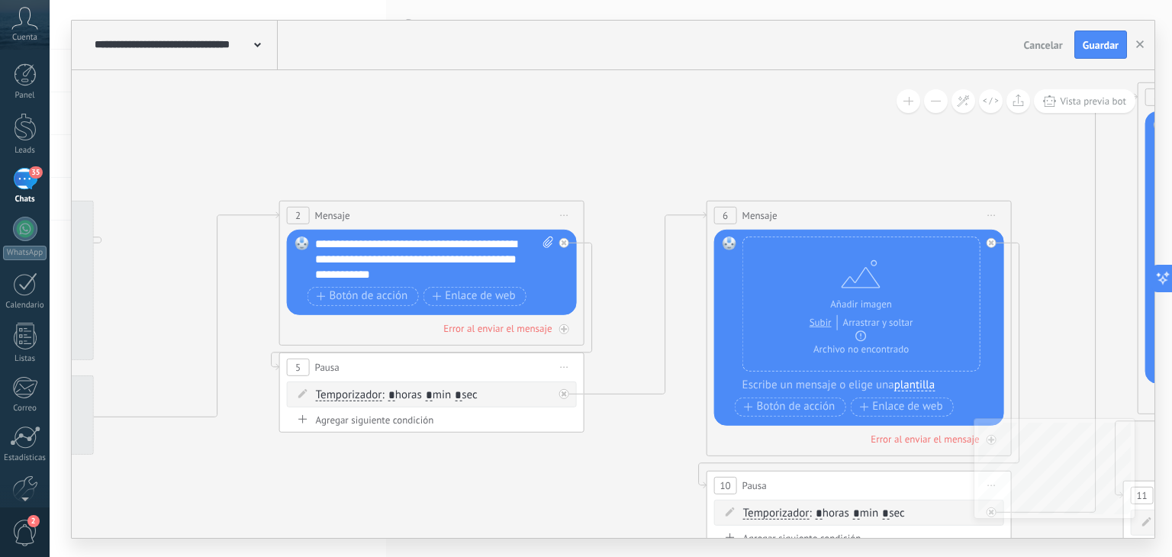
drag, startPoint x: 231, startPoint y: 110, endPoint x: 1050, endPoint y: 114, distance: 818.8
click at [1049, 113] on icon at bounding box center [1138, 320] width 3833 height 1241
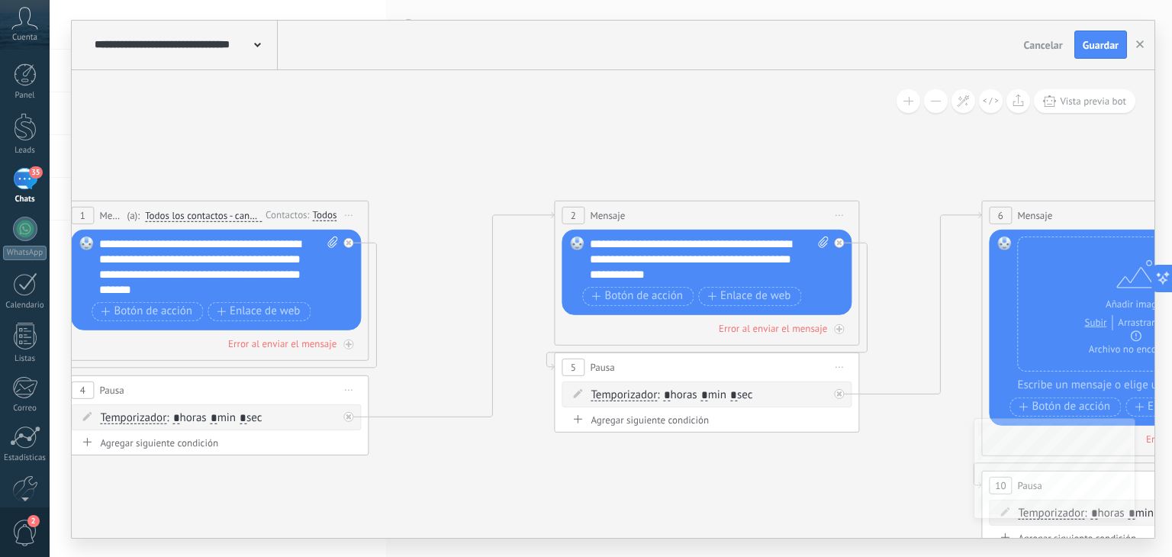
drag, startPoint x: 1065, startPoint y: 114, endPoint x: 1161, endPoint y: 114, distance: 96.1
click at [1171, 114] on div "**********" at bounding box center [611, 278] width 1122 height 557
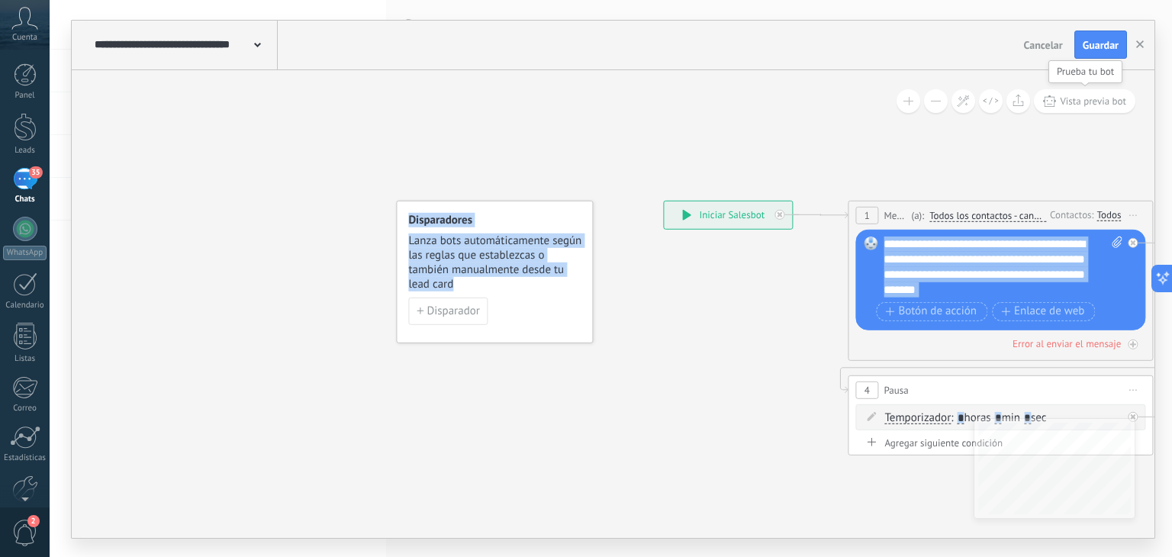
drag, startPoint x: 373, startPoint y: 107, endPoint x: 1047, endPoint y: 107, distance: 673.8
click at [1052, 107] on div "**********" at bounding box center [613, 304] width 1083 height 468
click at [903, 106] on button at bounding box center [909, 101] width 24 height 24
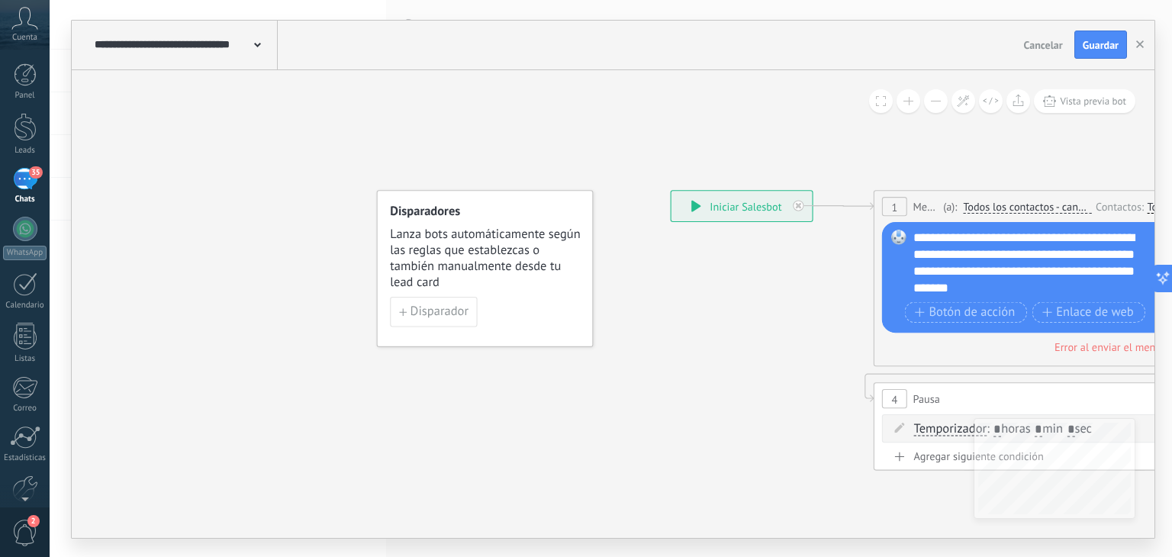
drag, startPoint x: 917, startPoint y: 116, endPoint x: 901, endPoint y: 114, distance: 16.2
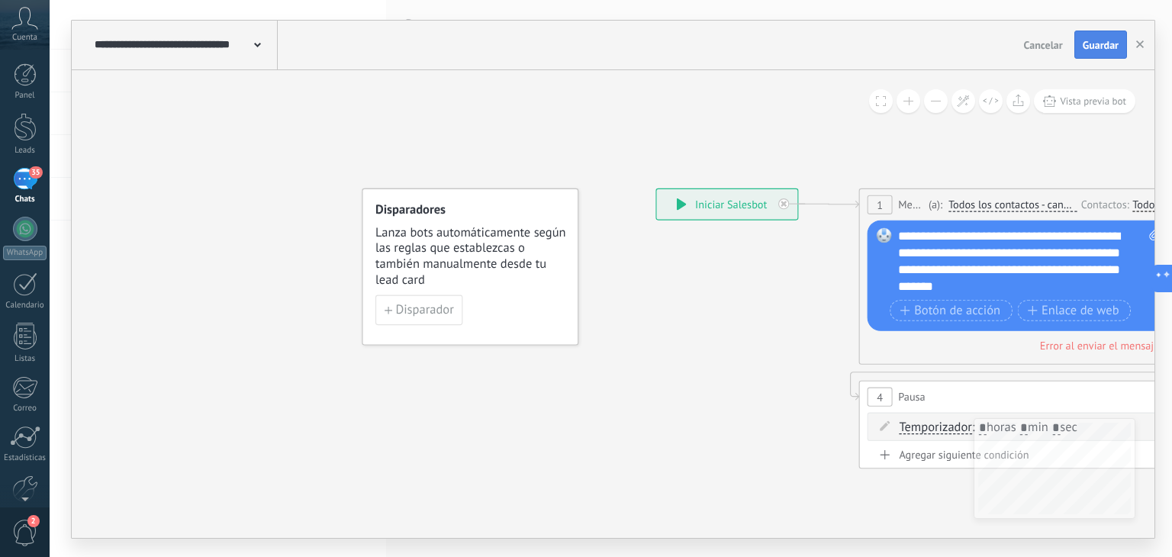
click at [1097, 34] on button "Guardar" at bounding box center [1100, 45] width 53 height 29
click at [1139, 40] on icon "button" at bounding box center [1140, 44] width 8 height 8
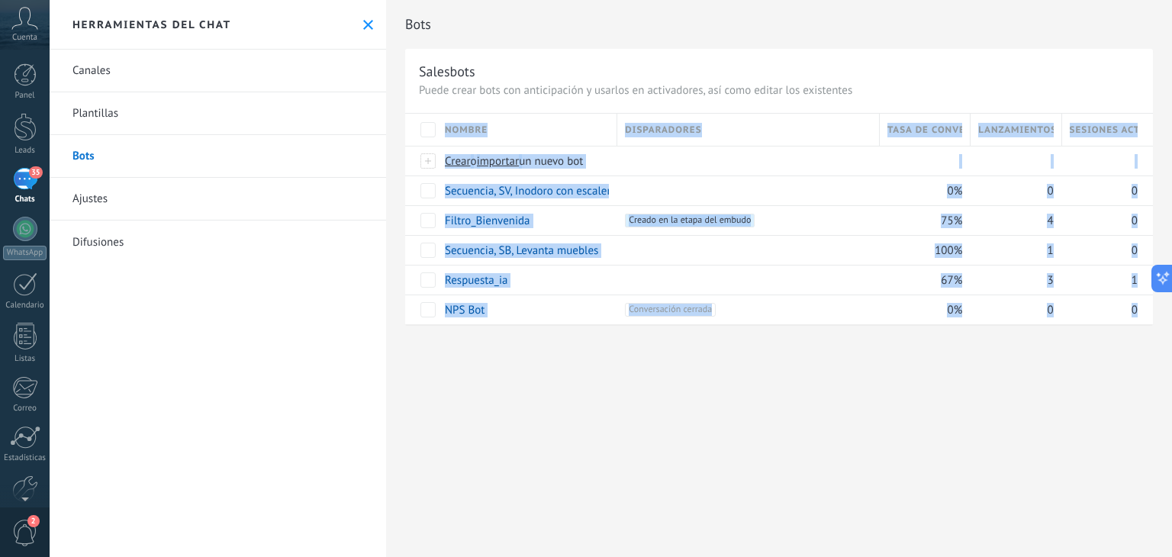
drag, startPoint x: 739, startPoint y: 381, endPoint x: 636, endPoint y: 385, distance: 103.1
click at [636, 385] on div "Bots Salesbots Puede crear bots con anticipación y usarlos en activadores, así …" at bounding box center [779, 278] width 786 height 557
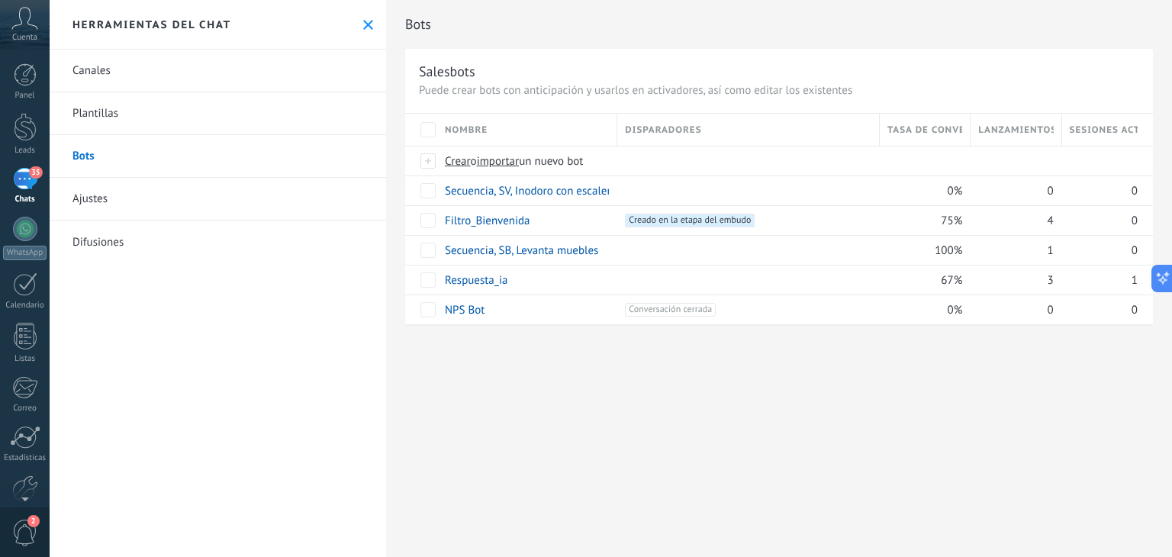
click at [710, 383] on div "Bots Salesbots Puede crear bots con anticipación y usarlos en activadores, así …" at bounding box center [779, 278] width 786 height 557
click at [562, 190] on link "Secuencia, SV, Inodoro con escalera" at bounding box center [531, 191] width 172 height 14
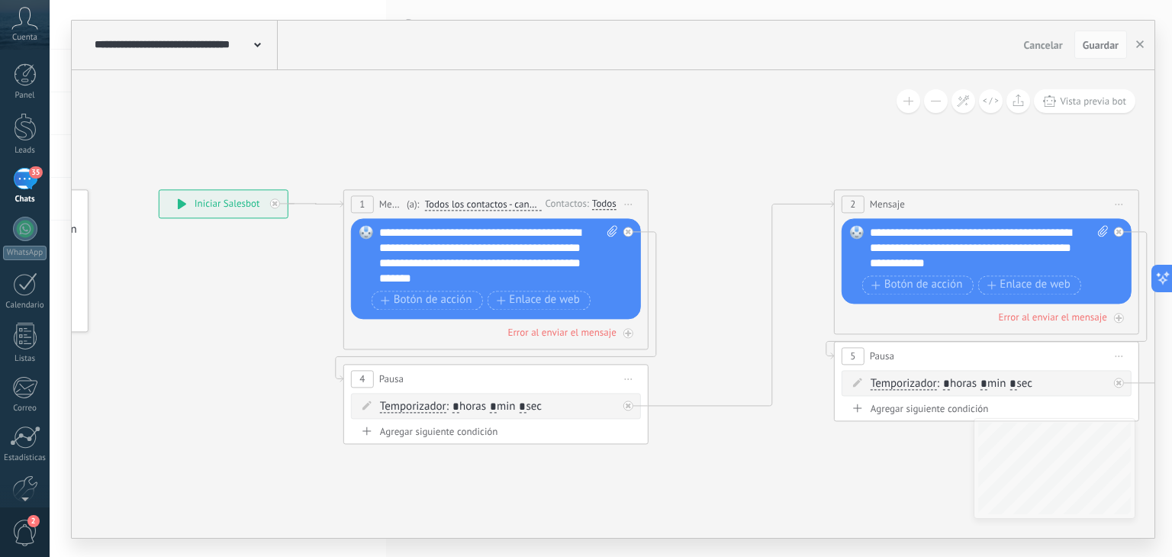
drag, startPoint x: 861, startPoint y: 124, endPoint x: 556, endPoint y: 129, distance: 305.3
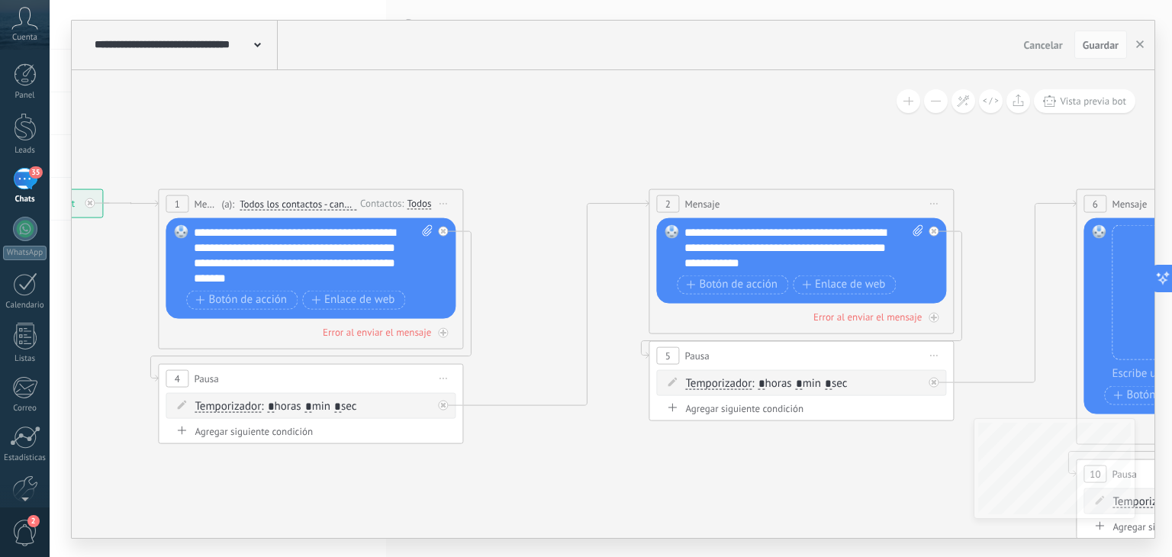
drag, startPoint x: 843, startPoint y: 140, endPoint x: 720, endPoint y: 137, distance: 122.9
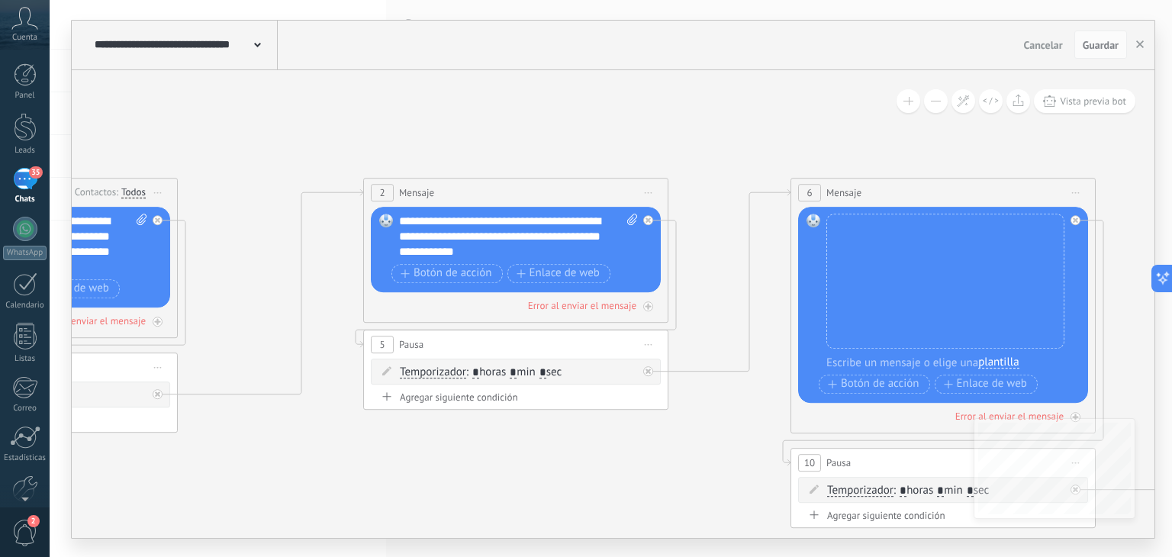
drag, startPoint x: 897, startPoint y: 162, endPoint x: 568, endPoint y: 142, distance: 329.5
click at [568, 142] on icon at bounding box center [1156, 293] width 3700 height 1231
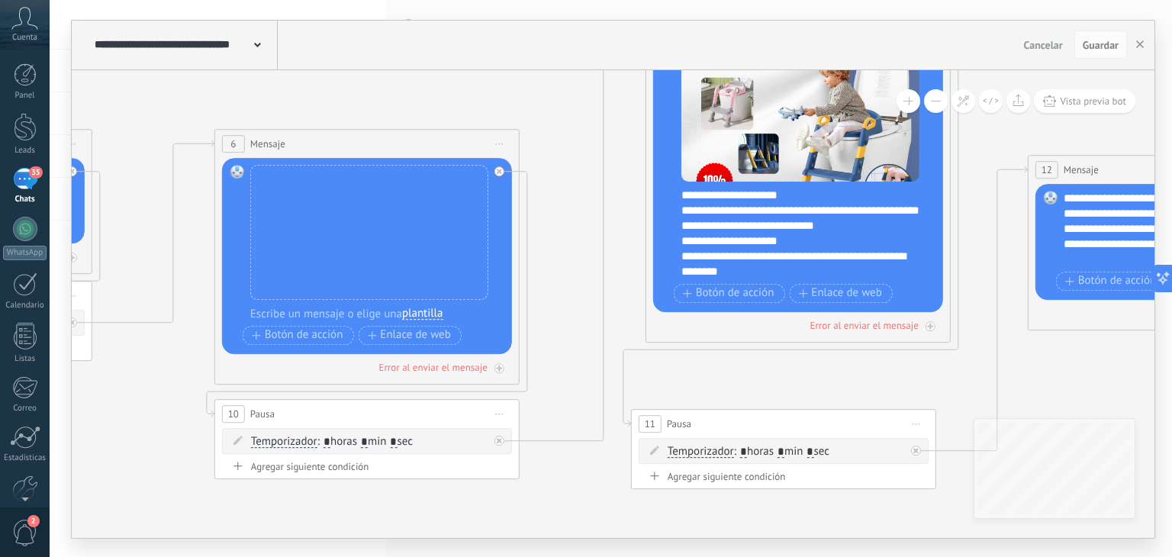
drag, startPoint x: 1097, startPoint y: 198, endPoint x: 562, endPoint y: 159, distance: 536.3
click at [562, 159] on icon at bounding box center [580, 249] width 3700 height 1241
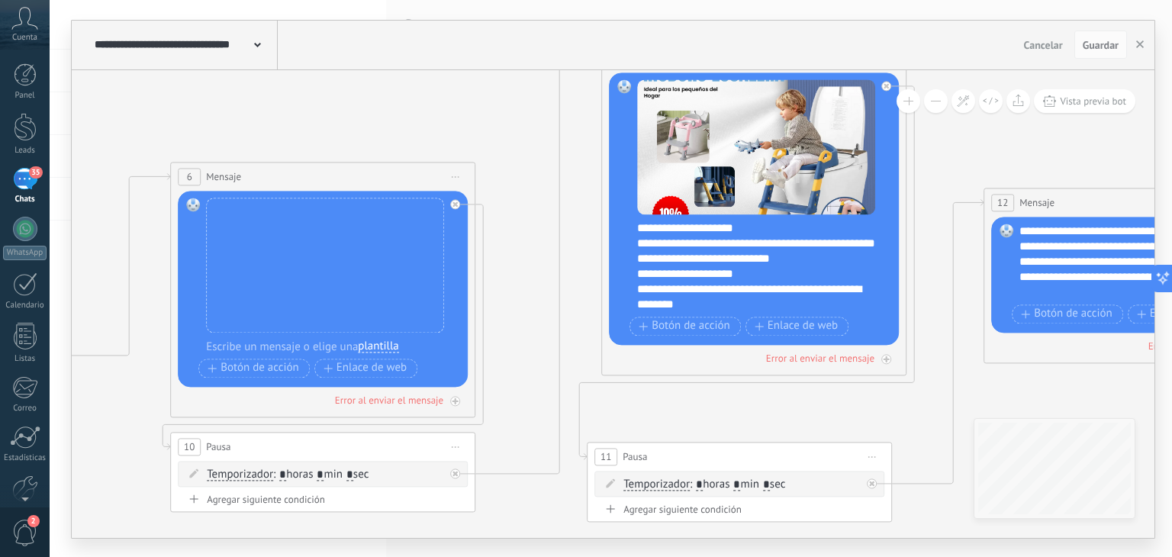
drag, startPoint x: 960, startPoint y: 144, endPoint x: 932, endPoint y: 177, distance: 43.3
click at [932, 177] on icon at bounding box center [536, 282] width 3700 height 1241
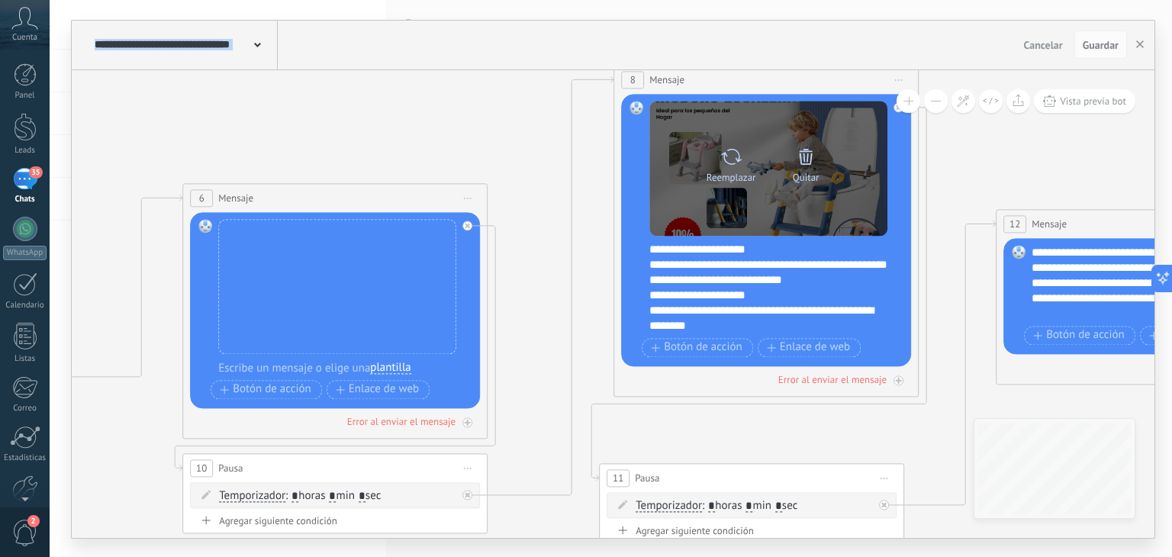
drag, startPoint x: 939, startPoint y: 165, endPoint x: 974, endPoint y: 153, distance: 37.6
click at [1062, 178] on icon at bounding box center [548, 303] width 3700 height 1241
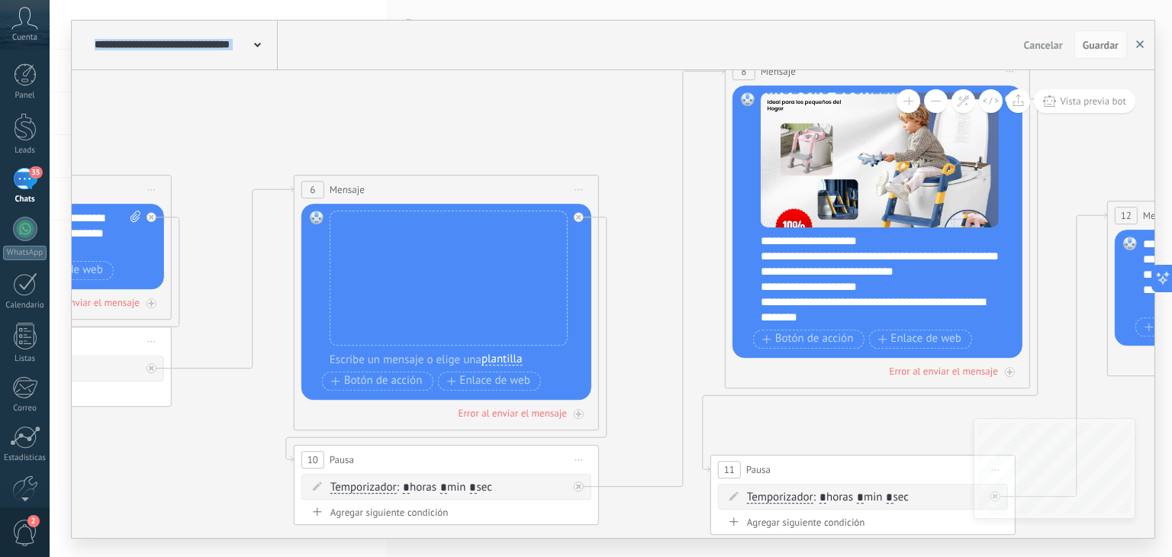
click at [1142, 43] on use "button" at bounding box center [1140, 44] width 8 height 8
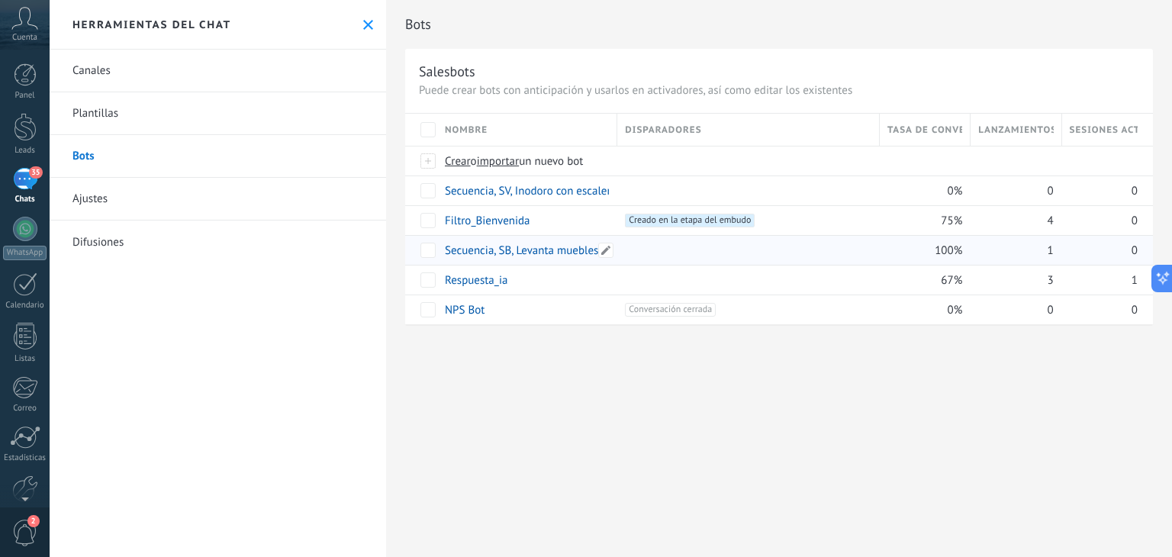
click at [536, 248] on link "Secuencia, SB, Levanta muebles" at bounding box center [521, 250] width 153 height 14
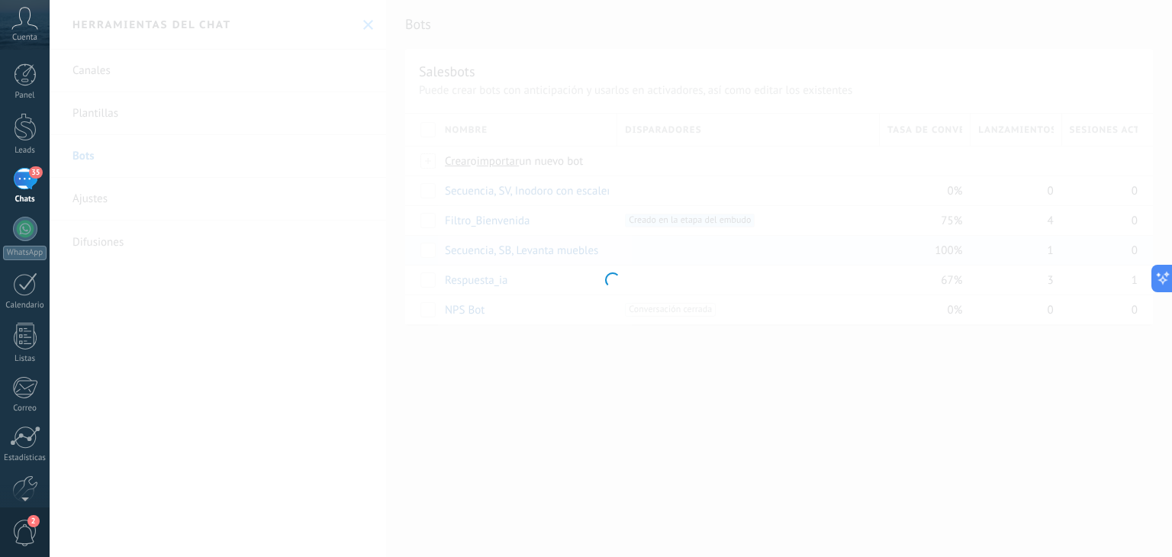
type input "**********"
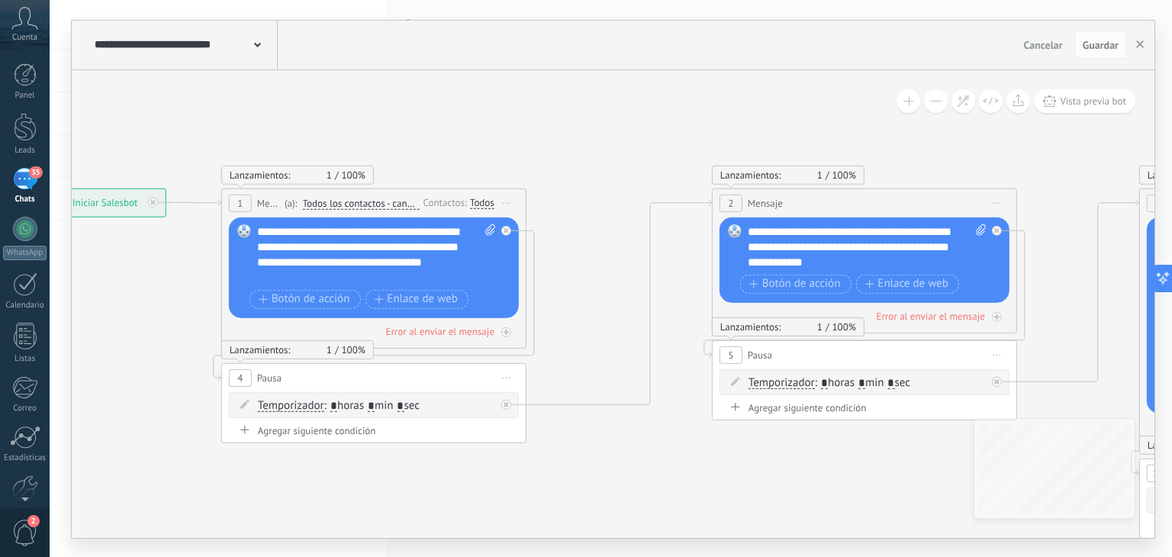
drag, startPoint x: 955, startPoint y: 188, endPoint x: 590, endPoint y: 192, distance: 365.5
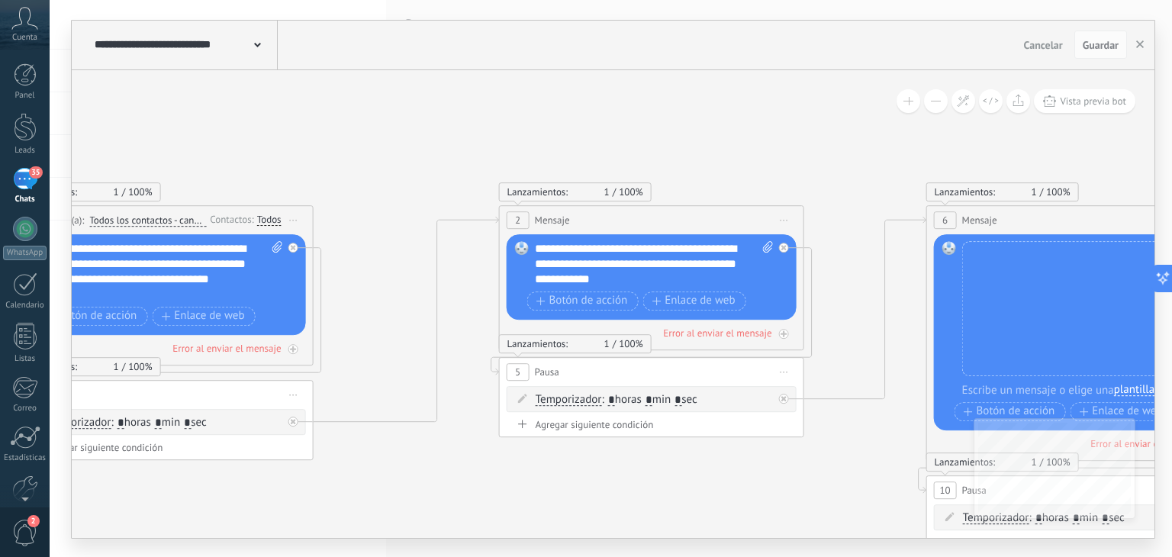
drag, startPoint x: 552, startPoint y: 126, endPoint x: 344, endPoint y: 143, distance: 209.1
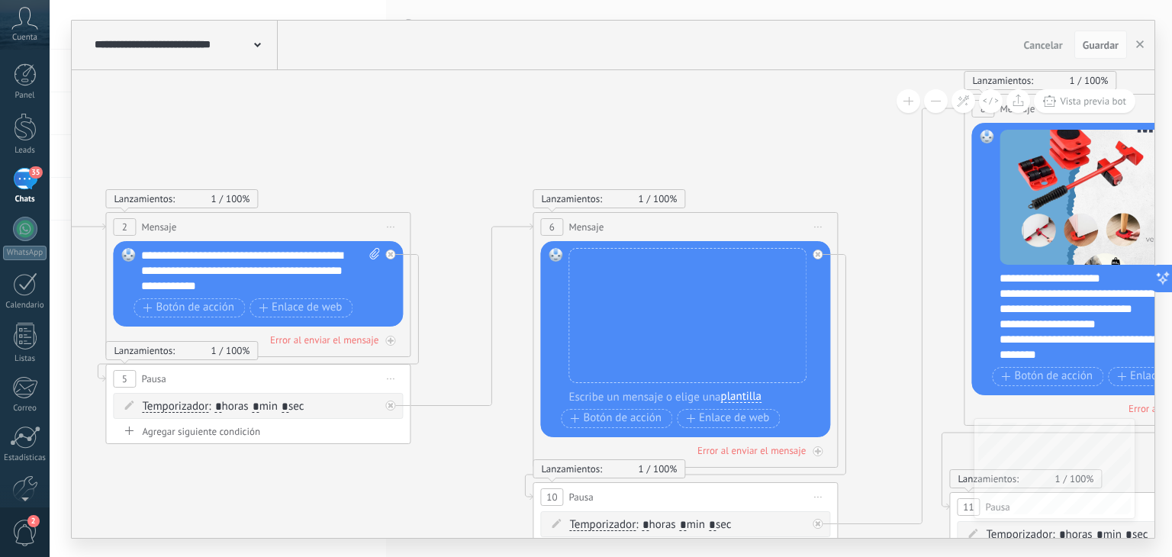
drag, startPoint x: 781, startPoint y: 130, endPoint x: 392, endPoint y: 137, distance: 389.2
click at [392, 137] on icon at bounding box center [898, 332] width 3700 height 1241
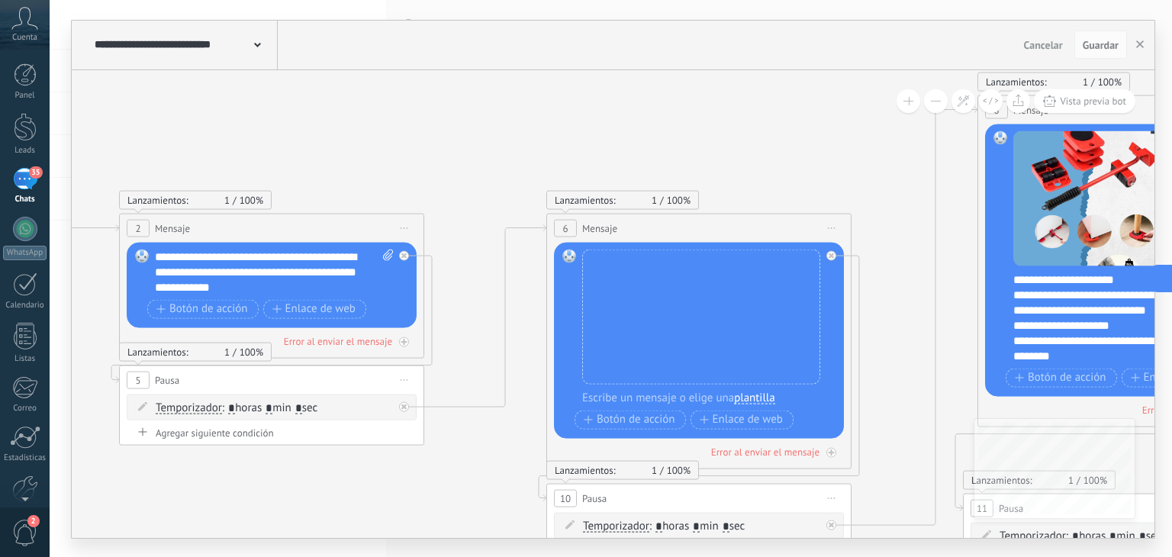
drag, startPoint x: 548, startPoint y: 119, endPoint x: 638, endPoint y: 114, distance: 90.2
click at [593, 120] on icon at bounding box center [912, 333] width 3700 height 1241
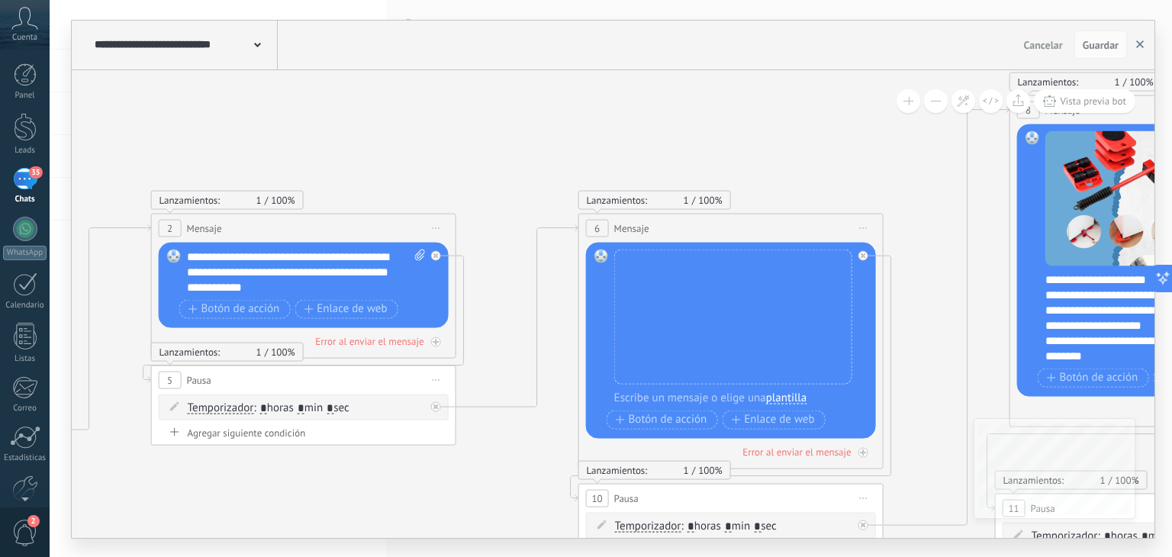
click at [1138, 42] on use "button" at bounding box center [1140, 44] width 8 height 8
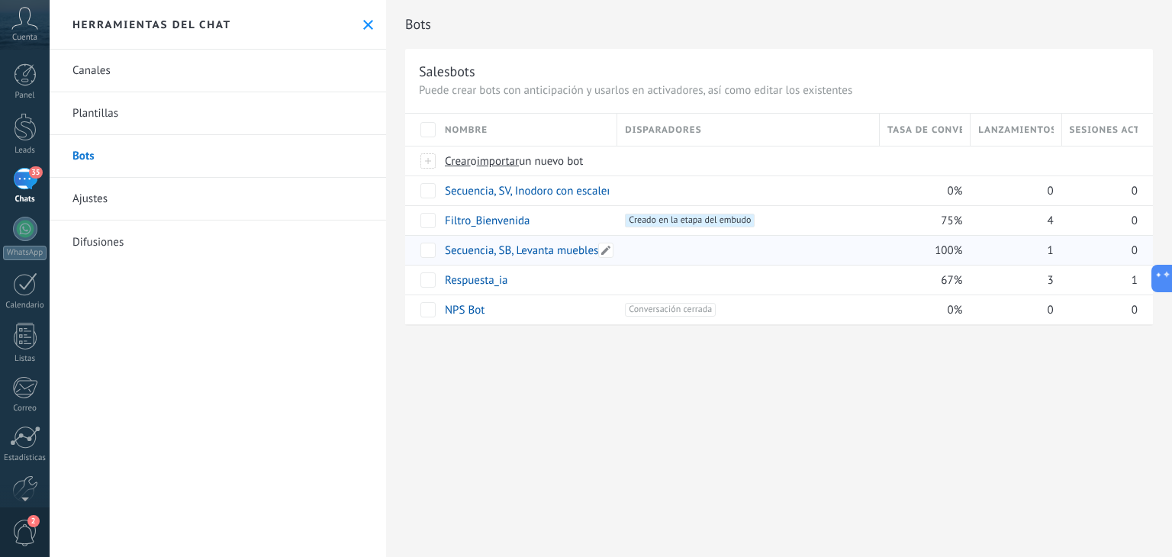
click at [540, 248] on link "Secuencia, SB, Levanta muebles" at bounding box center [521, 250] width 153 height 14
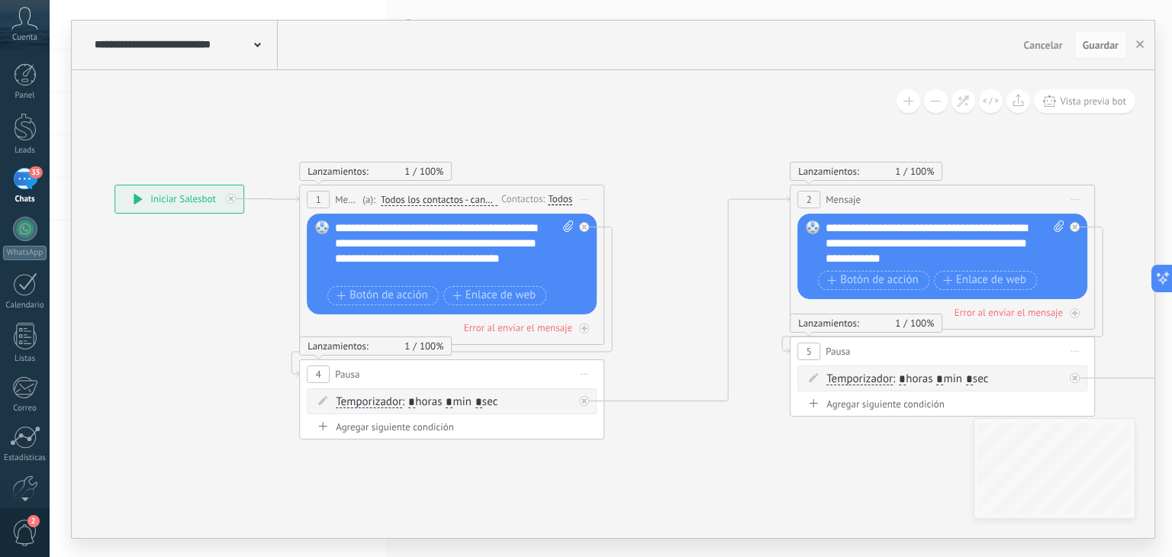
drag, startPoint x: 852, startPoint y: 143, endPoint x: 583, endPoint y: 141, distance: 268.6
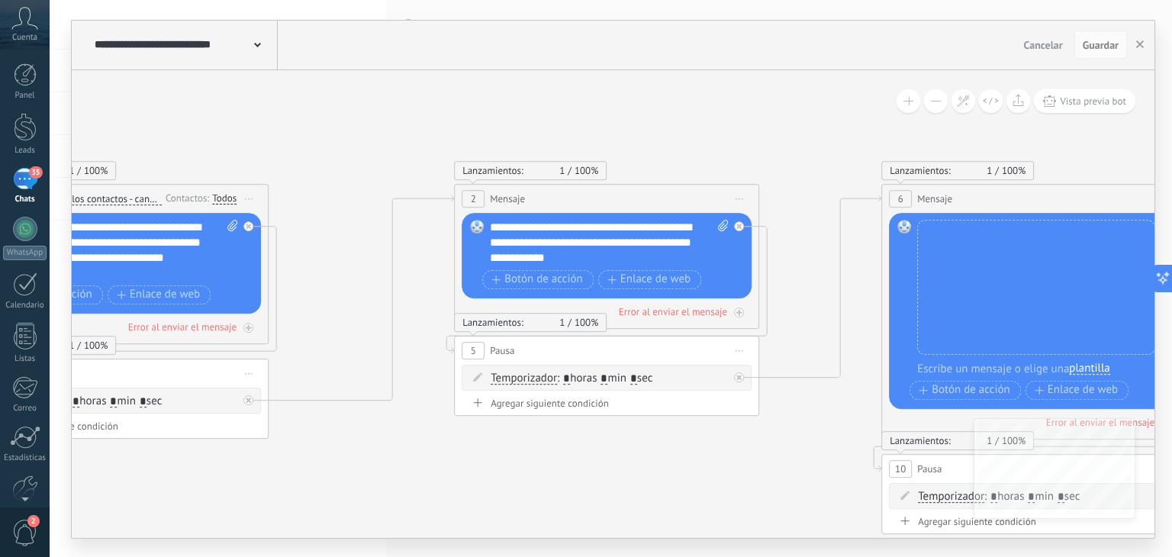
drag, startPoint x: 714, startPoint y: 129, endPoint x: 380, endPoint y: 129, distance: 334.2
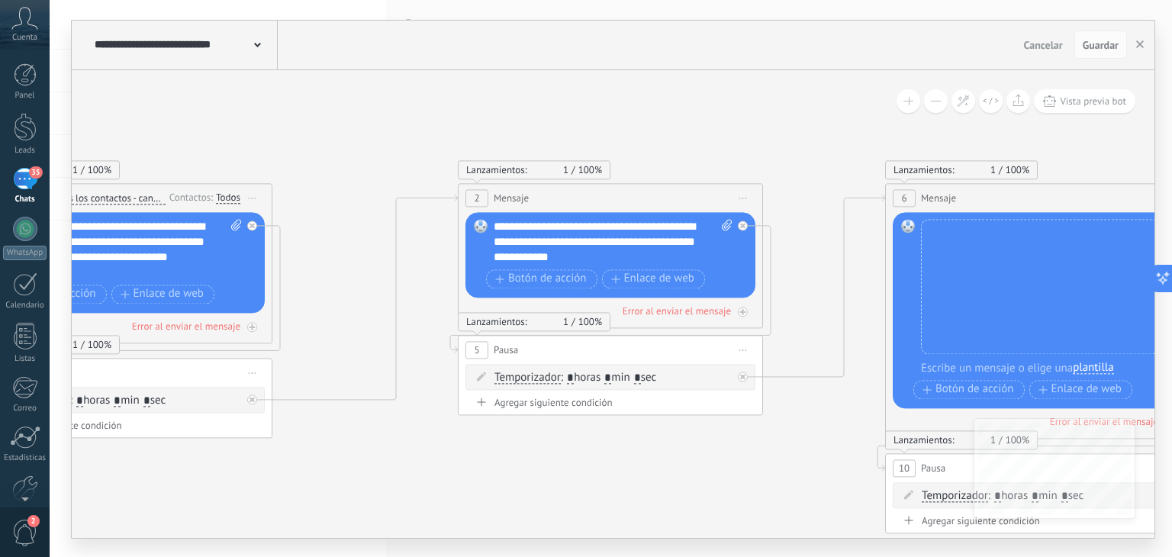
drag, startPoint x: 472, startPoint y: 105, endPoint x: 1168, endPoint y: 62, distance: 696.5
click at [1052, 95] on div "**********" at bounding box center [613, 304] width 1083 height 468
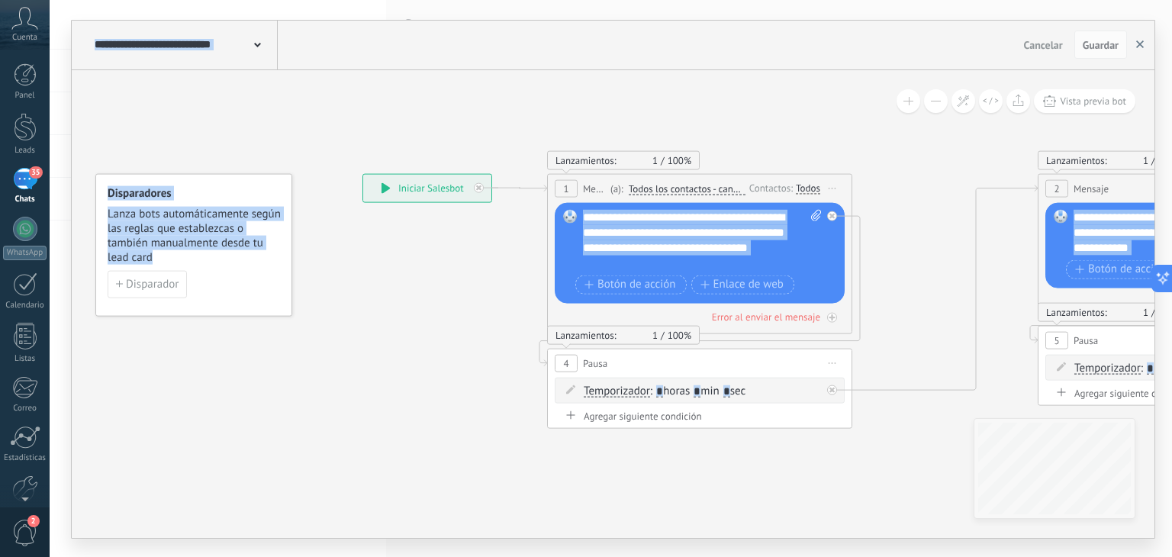
click at [1139, 39] on button "button" at bounding box center [1140, 45] width 23 height 29
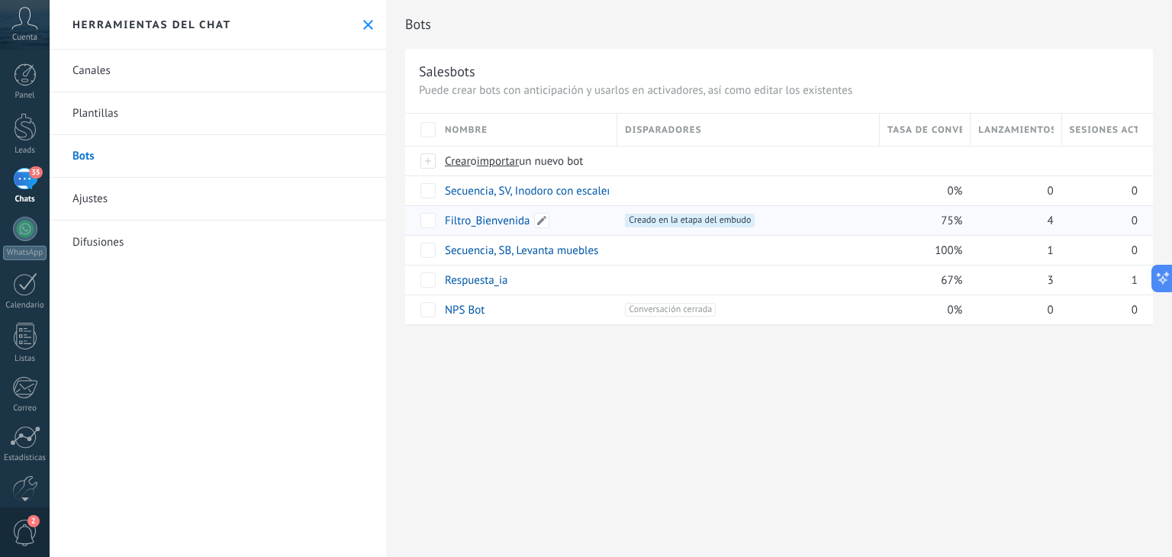
click at [497, 217] on link "Filtro_Bienvenida" at bounding box center [487, 221] width 85 height 14
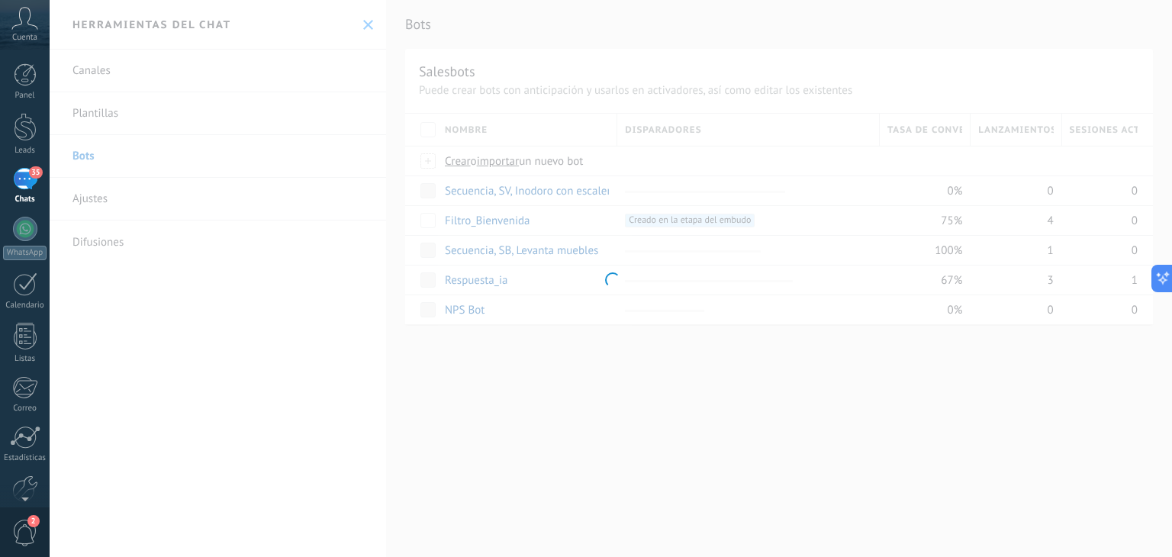
type input "**********"
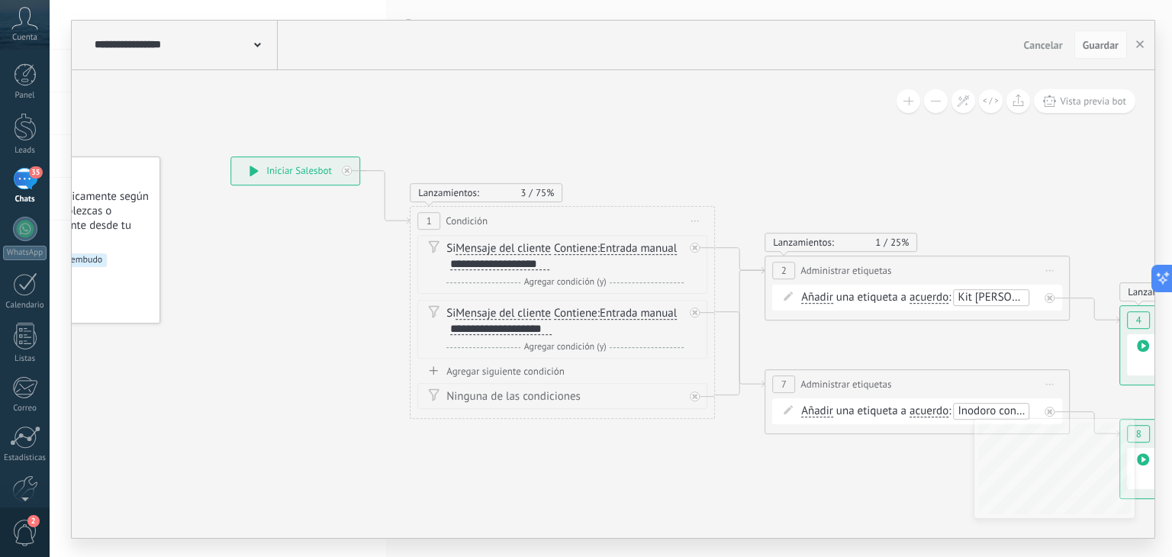
drag, startPoint x: 932, startPoint y: 182, endPoint x: 699, endPoint y: 144, distance: 236.6
click at [699, 144] on icon at bounding box center [894, 327] width 2090 height 1104
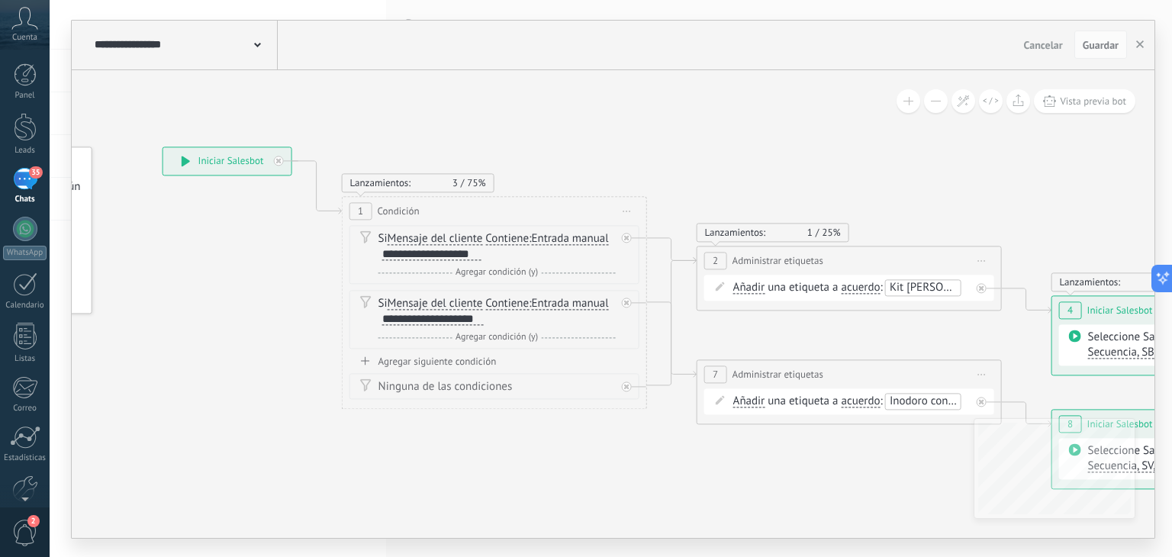
drag, startPoint x: 433, startPoint y: 320, endPoint x: 540, endPoint y: 404, distance: 135.9
click at [540, 404] on div "Lanzamientos: 3 75% 1 Condición ********* Iniciar vista previa aquí Cambiar nom…" at bounding box center [494, 302] width 305 height 213
click at [606, 300] on div "Borrar" at bounding box center [610, 302] width 17 height 22
click at [436, 324] on div "**********" at bounding box center [432, 319] width 101 height 12
click at [407, 321] on div "**********" at bounding box center [432, 319] width 101 height 12
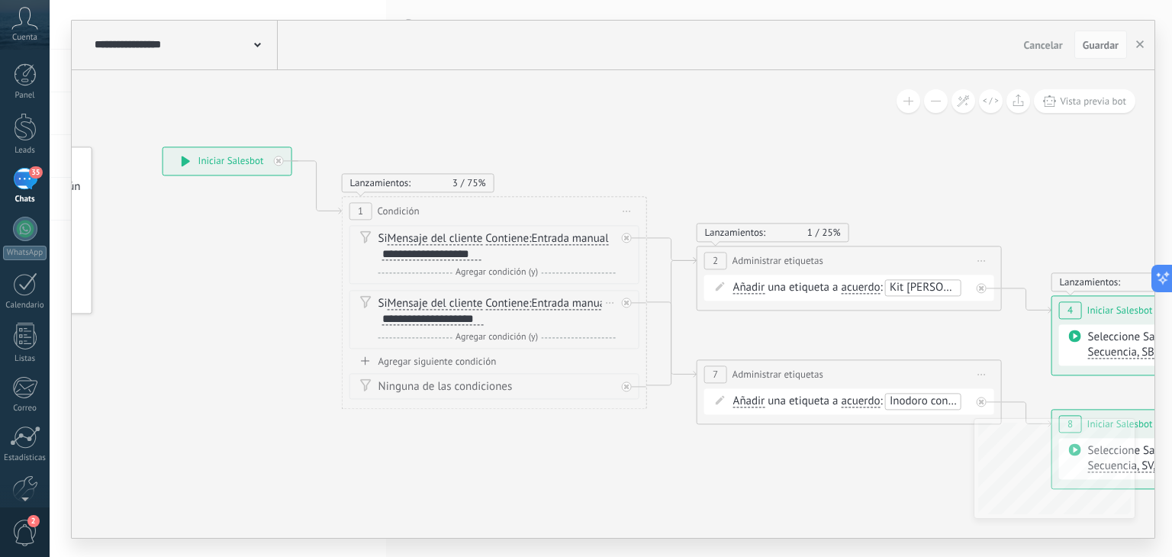
click at [480, 320] on div "**********" at bounding box center [432, 319] width 101 height 12
click at [720, 159] on icon at bounding box center [826, 317] width 2090 height 1104
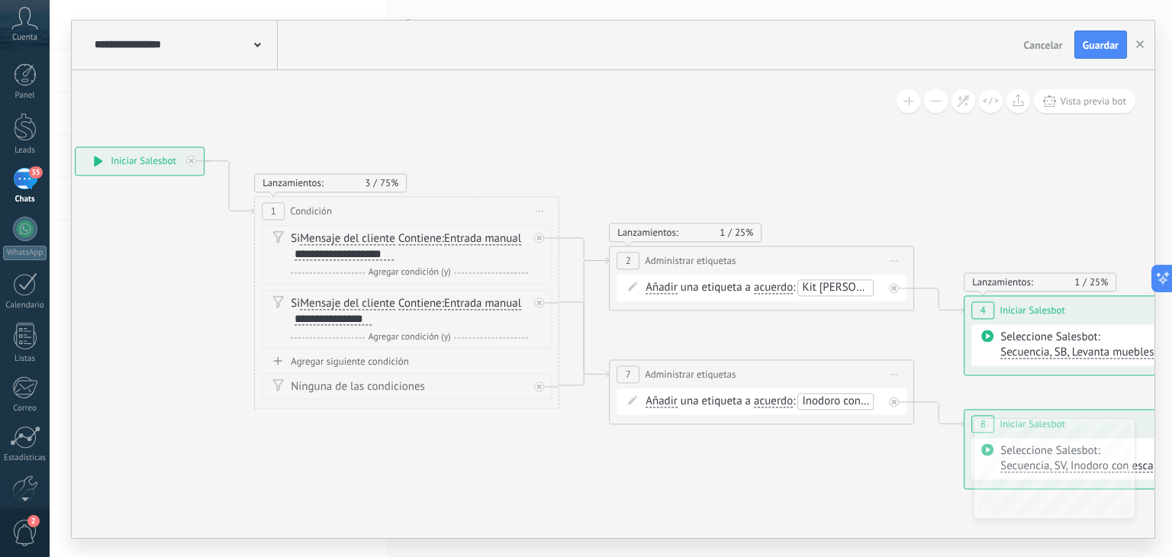
drag, startPoint x: 864, startPoint y: 159, endPoint x: 713, endPoint y: 147, distance: 150.8
click at [713, 147] on icon at bounding box center [738, 317] width 2090 height 1104
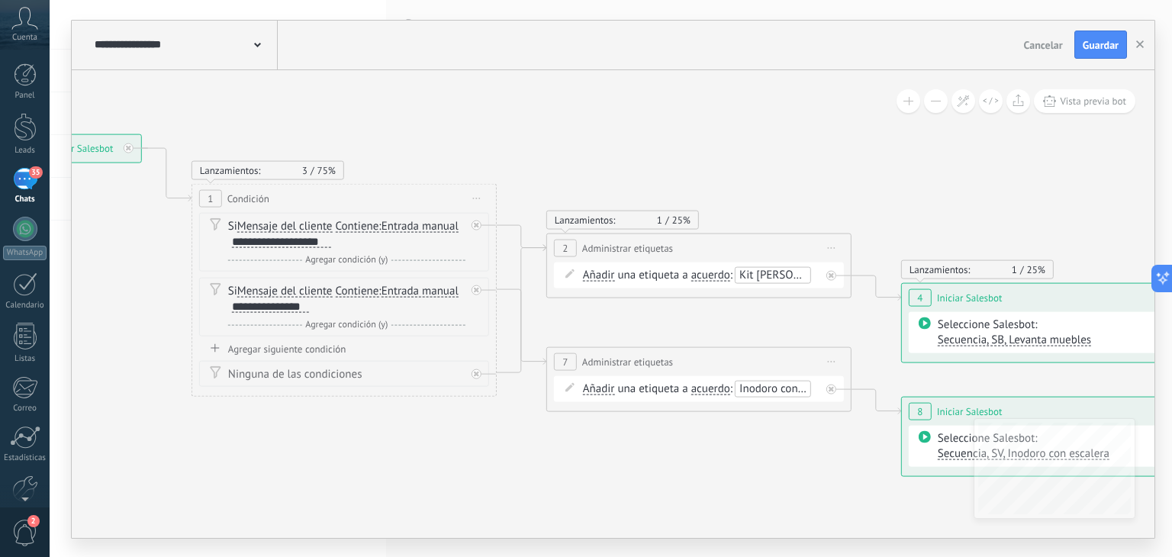
click at [777, 382] on span "Inodoro con escalera" at bounding box center [789, 388] width 101 height 14
click at [642, 406] on span "Inodoro con escalera" at bounding box center [638, 405] width 101 height 14
click at [768, 388] on input "text" at bounding box center [774, 388] width 76 height 12
type input "*"
type input "**********"
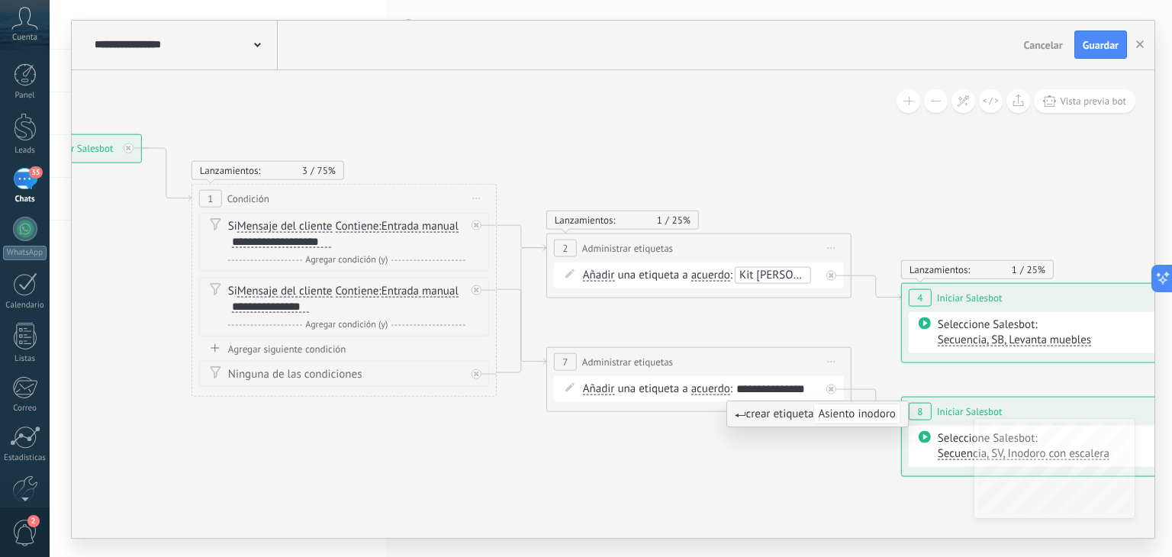
drag, startPoint x: 791, startPoint y: 175, endPoint x: 776, endPoint y: 188, distance: 19.5
click at [791, 176] on icon at bounding box center [676, 304] width 2090 height 1104
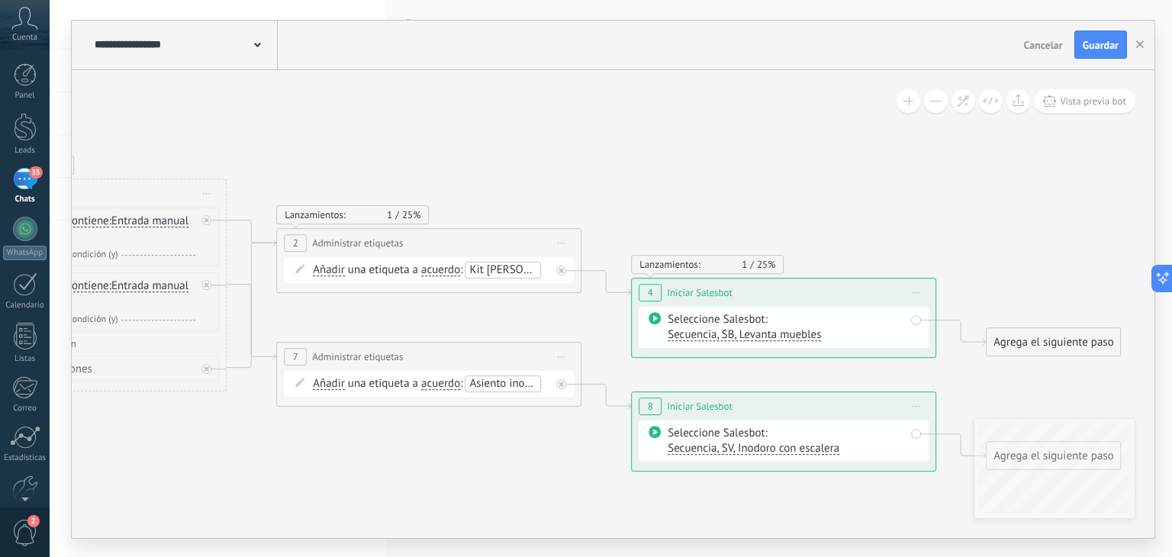
drag, startPoint x: 942, startPoint y: 191, endPoint x: 662, endPoint y: 184, distance: 279.4
click at [666, 185] on icon at bounding box center [406, 299] width 2090 height 1104
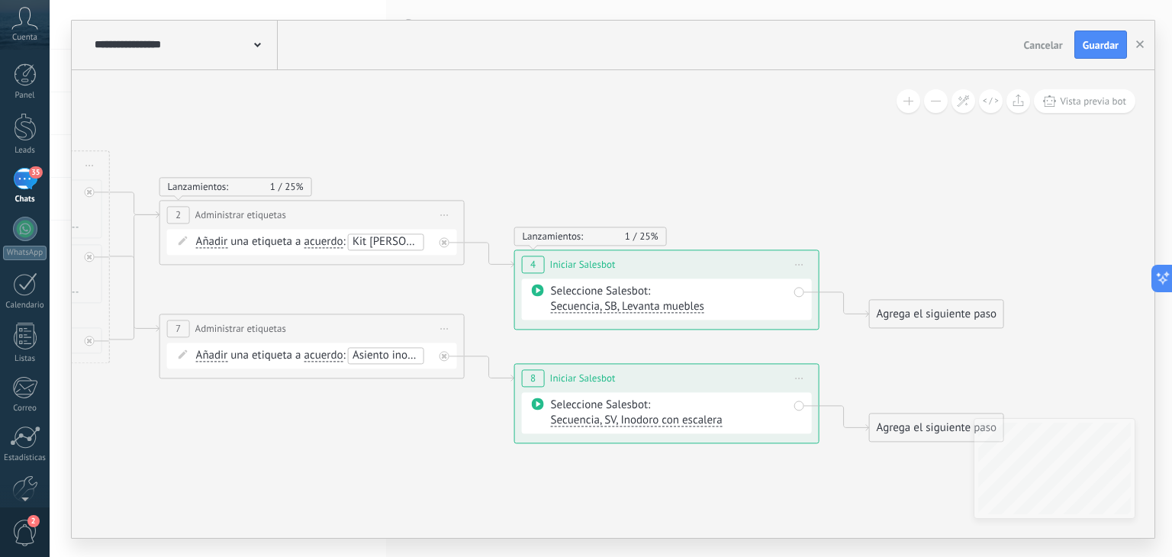
drag, startPoint x: 652, startPoint y: 178, endPoint x: 560, endPoint y: 156, distance: 94.0
click at [560, 156] on icon at bounding box center [289, 271] width 2090 height 1104
click at [702, 422] on span "Secuencia, SV, Inodoro con escalera" at bounding box center [637, 420] width 172 height 14
click at [448, 465] on icon at bounding box center [289, 271] width 2090 height 1104
click at [627, 376] on div "**********" at bounding box center [667, 375] width 304 height 28
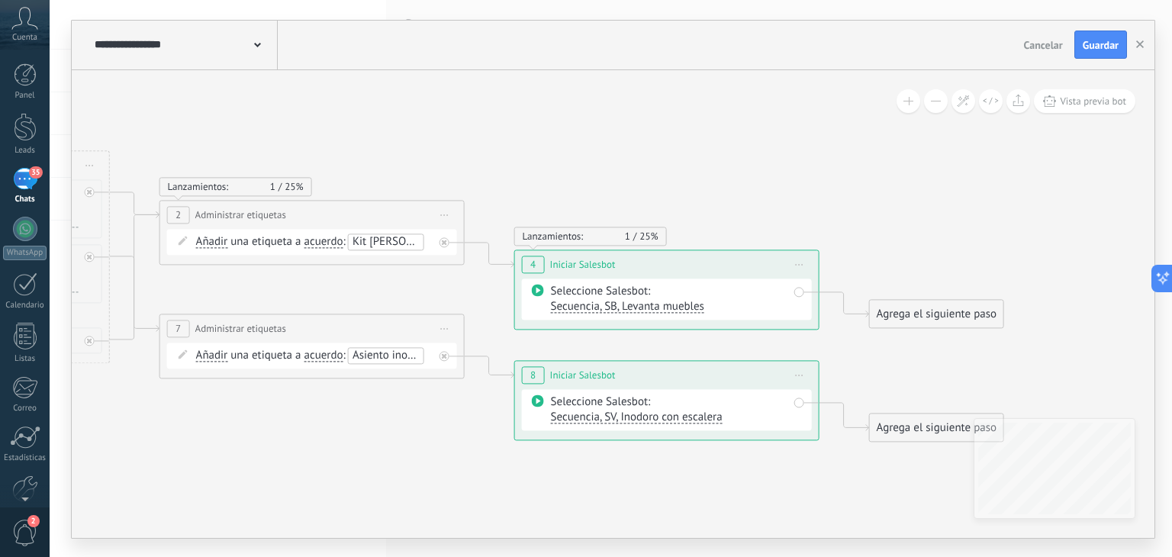
click at [630, 417] on span "Secuencia, SV, Inodoro con escalera" at bounding box center [637, 417] width 172 height 14
click at [644, 417] on span "Secuencia, SV, Inodoro con escalera" at bounding box center [626, 417] width 185 height 15
click at [385, 436] on icon at bounding box center [289, 271] width 2090 height 1104
click at [446, 355] on icon at bounding box center [444, 355] width 5 height 5
drag, startPoint x: 556, startPoint y: 465, endPoint x: 569, endPoint y: 414, distance: 52.2
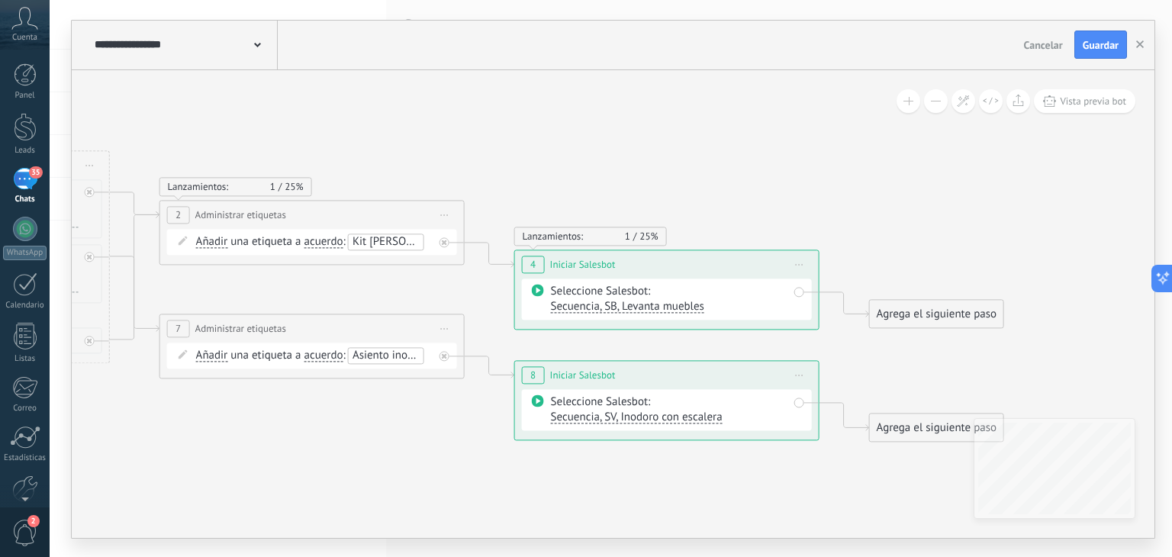
click at [579, 419] on span "Secuencia, SV, Inodoro con escalera" at bounding box center [637, 417] width 172 height 14
click at [835, 159] on icon at bounding box center [289, 271] width 2090 height 1104
click at [803, 377] on span "Iniciar vista previa aquí Cambiar nombre Duplicar [GEOGRAPHIC_DATA]" at bounding box center [800, 375] width 24 height 22
click at [853, 421] on div "Cambiar nombre" at bounding box center [869, 423] width 151 height 26
click at [706, 413] on span "Secuencia, SV, Inodoro con escalera" at bounding box center [637, 417] width 172 height 14
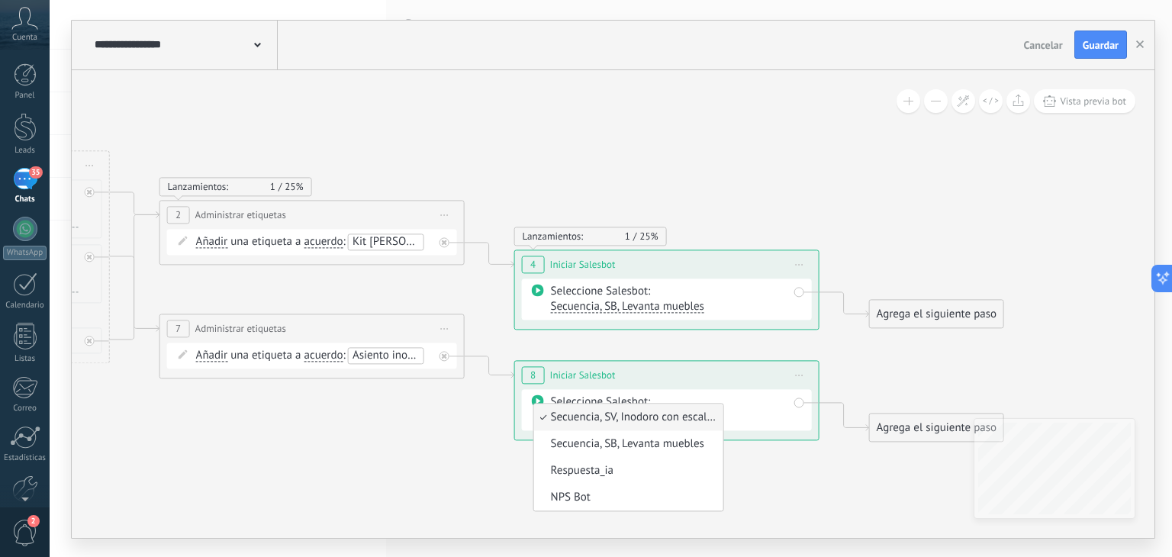
click at [800, 372] on span "Iniciar vista previa aquí Cambiar nombre Duplicar [GEOGRAPHIC_DATA]" at bounding box center [800, 375] width 24 height 22
click at [837, 467] on div "Borrar" at bounding box center [869, 475] width 151 height 26
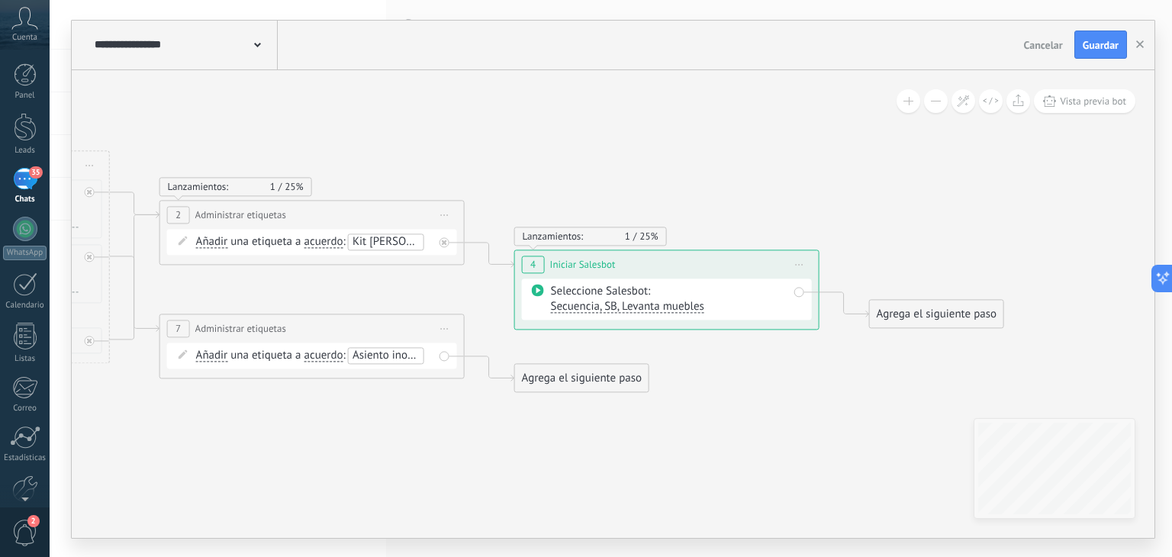
click at [578, 385] on div "Agrega el siguiente paso" at bounding box center [582, 378] width 134 height 25
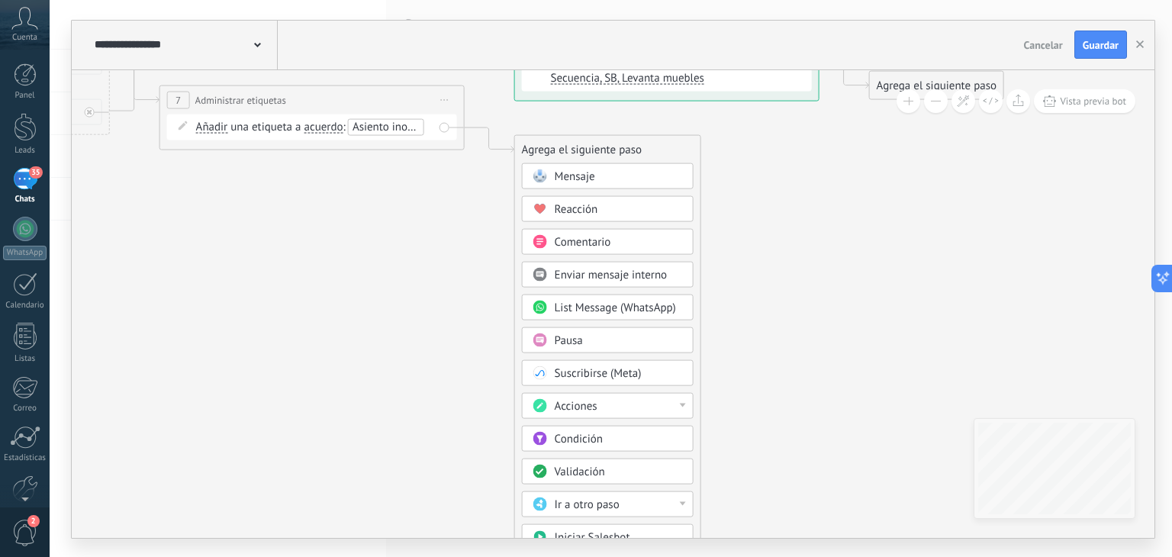
click at [598, 534] on span "Iniciar Salesbot" at bounding box center [593, 537] width 76 height 14
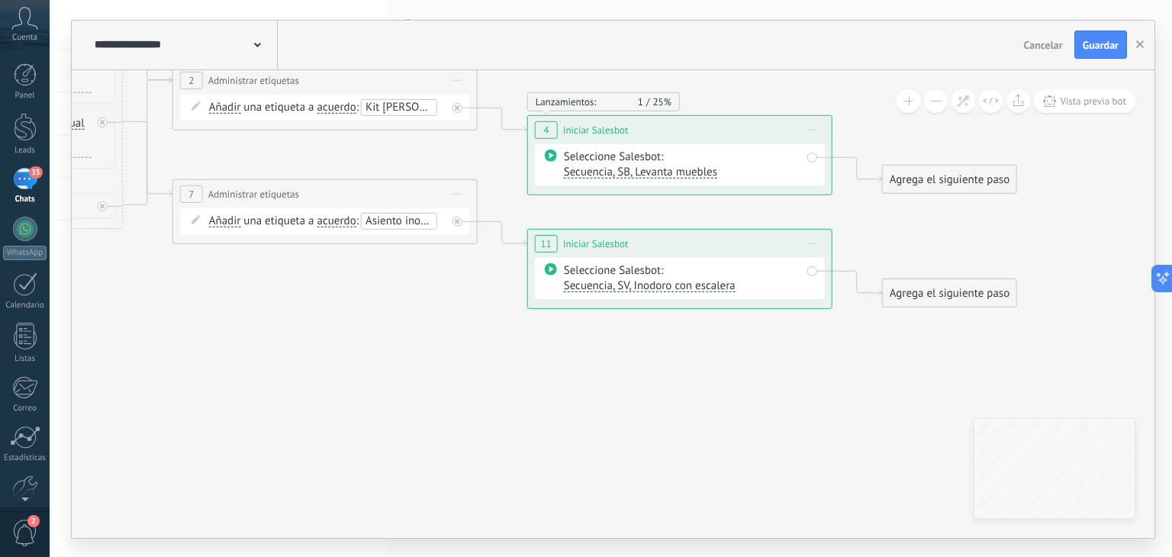
drag, startPoint x: 632, startPoint y: 118, endPoint x: 704, endPoint y: 217, distance: 123.0
click at [704, 217] on icon at bounding box center [302, 136] width 2090 height 1105
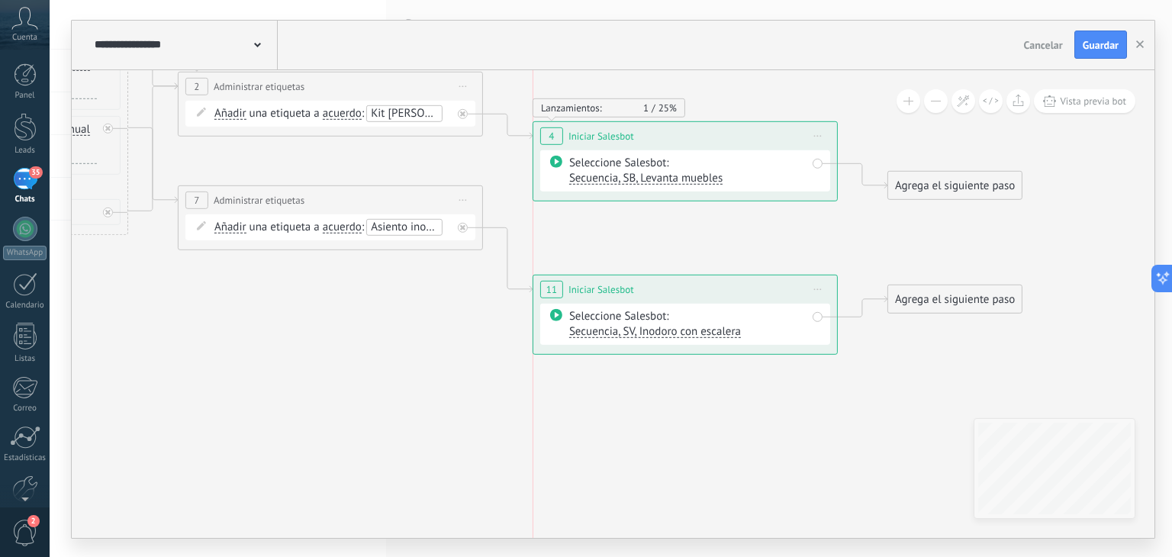
drag, startPoint x: 657, startPoint y: 279, endPoint x: 659, endPoint y: 286, distance: 7.8
click at [659, 286] on div "**********" at bounding box center [685, 289] width 304 height 28
click at [710, 333] on span "Secuencia, SV, Inodoro con escalera" at bounding box center [655, 331] width 172 height 14
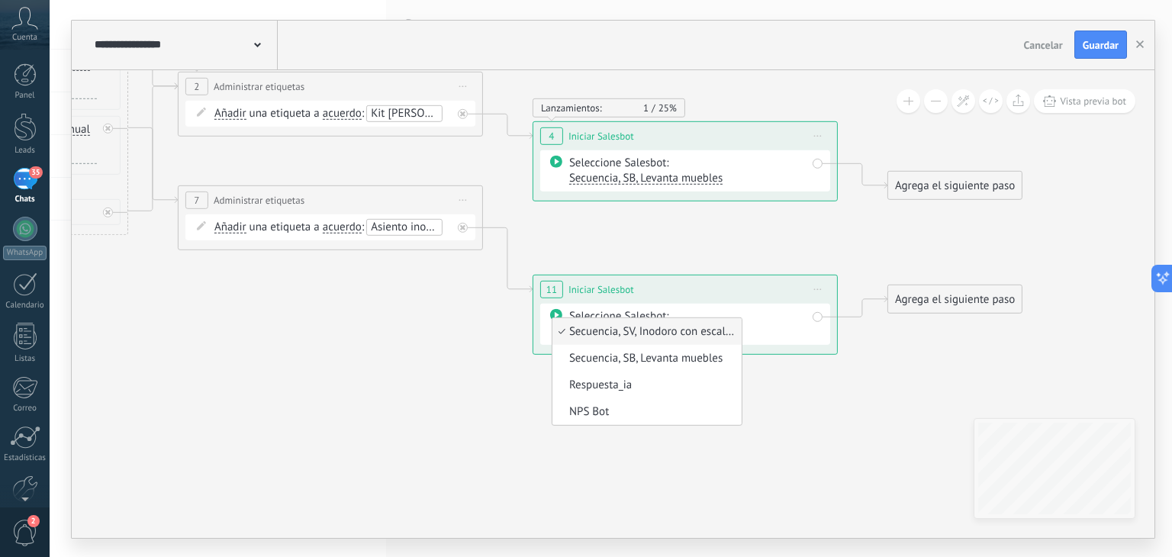
click at [824, 293] on span "Iniciar vista previa aquí Cambiar nombre Duplicar [GEOGRAPHIC_DATA]" at bounding box center [818, 289] width 24 height 22
click at [870, 361] on div "Duplicar" at bounding box center [887, 362] width 151 height 26
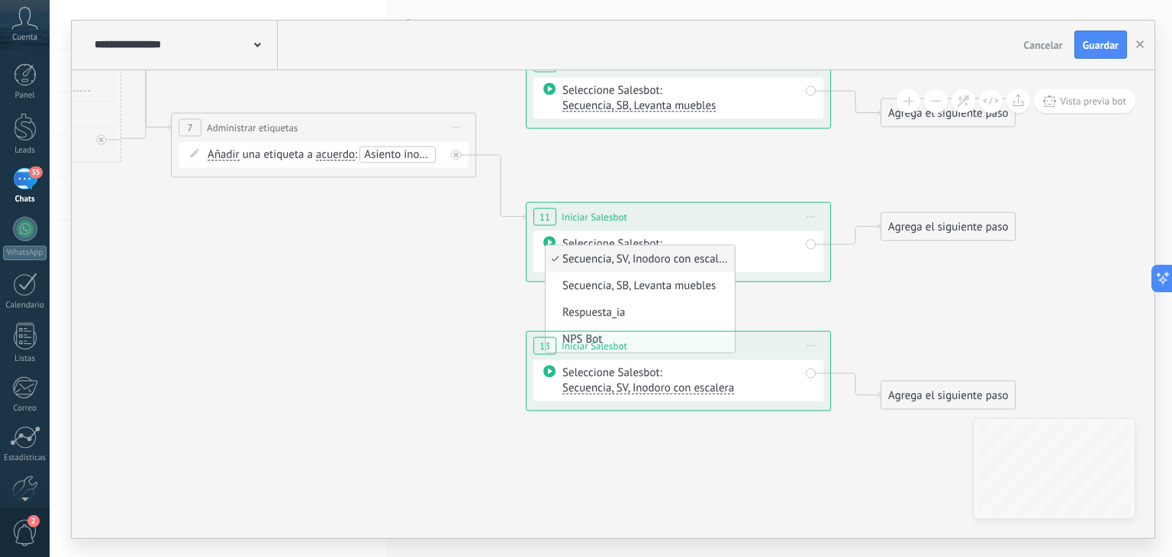
drag, startPoint x: 1023, startPoint y: 358, endPoint x: 827, endPoint y: 365, distance: 196.2
click at [1016, 285] on icon at bounding box center [300, 154] width 2090 height 1273
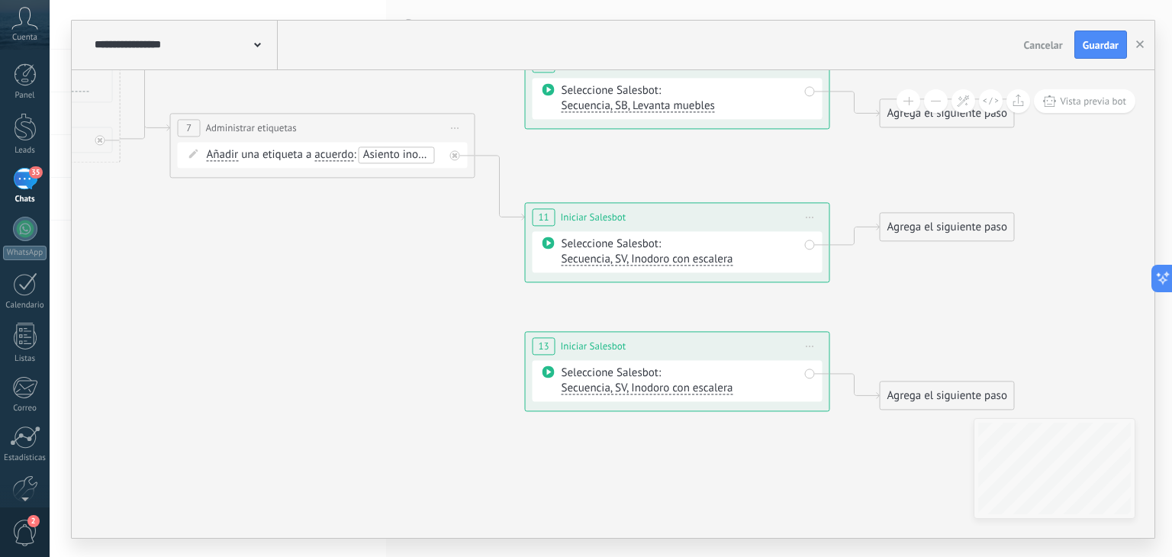
drag, startPoint x: 718, startPoint y: 339, endPoint x: 803, endPoint y: 352, distance: 85.7
click at [799, 353] on div "**********" at bounding box center [678, 346] width 304 height 28
click at [809, 349] on span "Iniciar vista previa aquí Cambiar nombre Duplicar [GEOGRAPHIC_DATA]" at bounding box center [810, 347] width 24 height 22
click at [862, 441] on div "Borrar" at bounding box center [879, 446] width 151 height 26
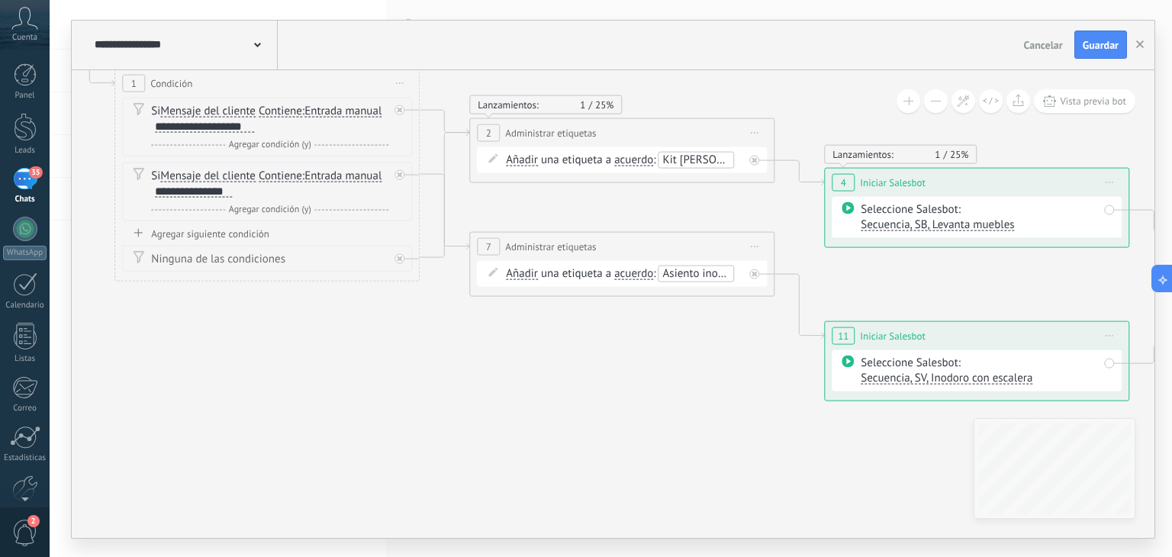
drag, startPoint x: 296, startPoint y: 370, endPoint x: 641, endPoint y: 494, distance: 366.4
click at [635, 502] on icon at bounding box center [599, 274] width 2090 height 1274
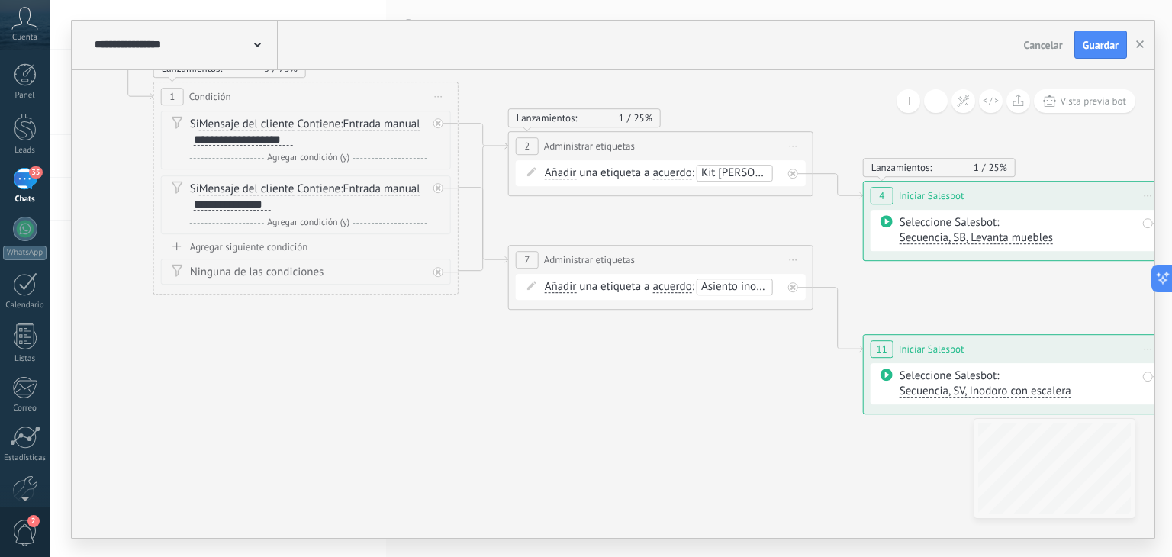
click at [260, 249] on div "Agregar siguiente condición" at bounding box center [306, 246] width 290 height 13
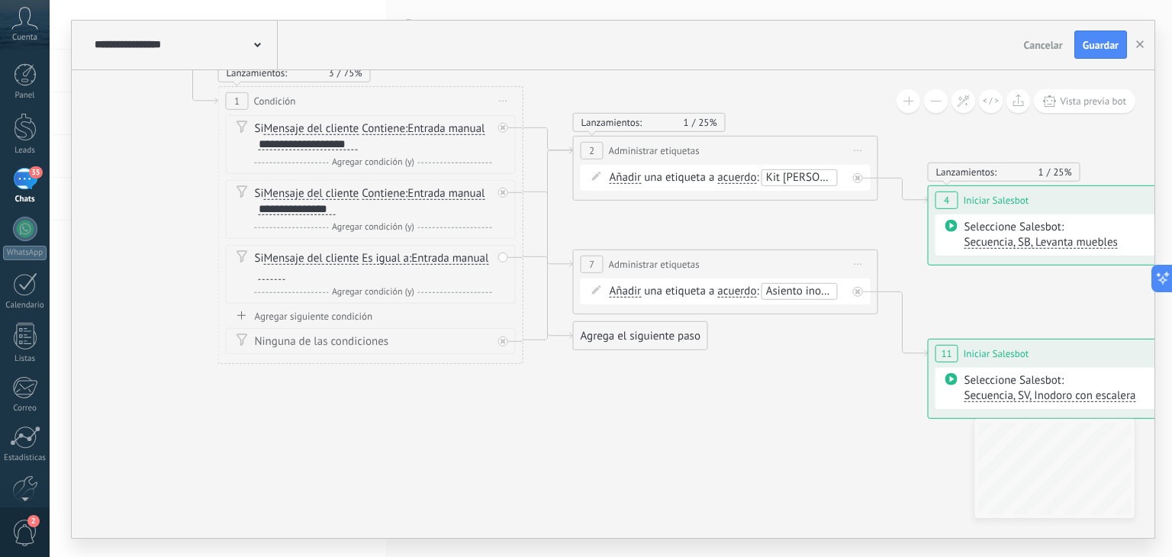
drag, startPoint x: 757, startPoint y: 188, endPoint x: 753, endPoint y: 111, distance: 77.9
click at [759, 99] on icon at bounding box center [702, 226] width 2090 height 1145
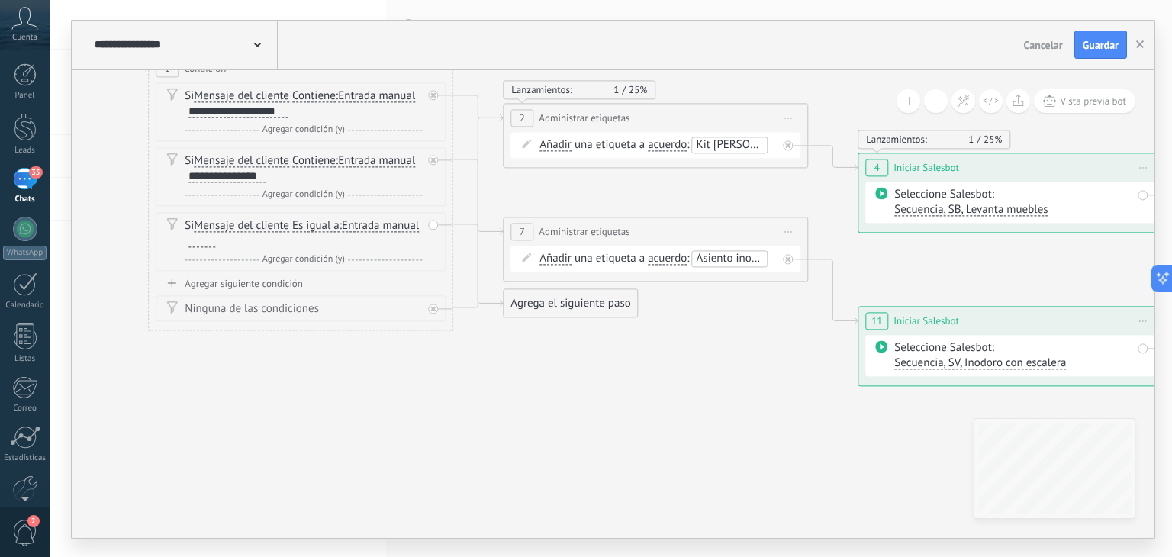
drag, startPoint x: 842, startPoint y: 362, endPoint x: 779, endPoint y: 332, distance: 70.3
click at [779, 332] on icon at bounding box center [632, 194] width 2090 height 1145
drag, startPoint x: 620, startPoint y: 311, endPoint x: 1013, endPoint y: 363, distance: 396.4
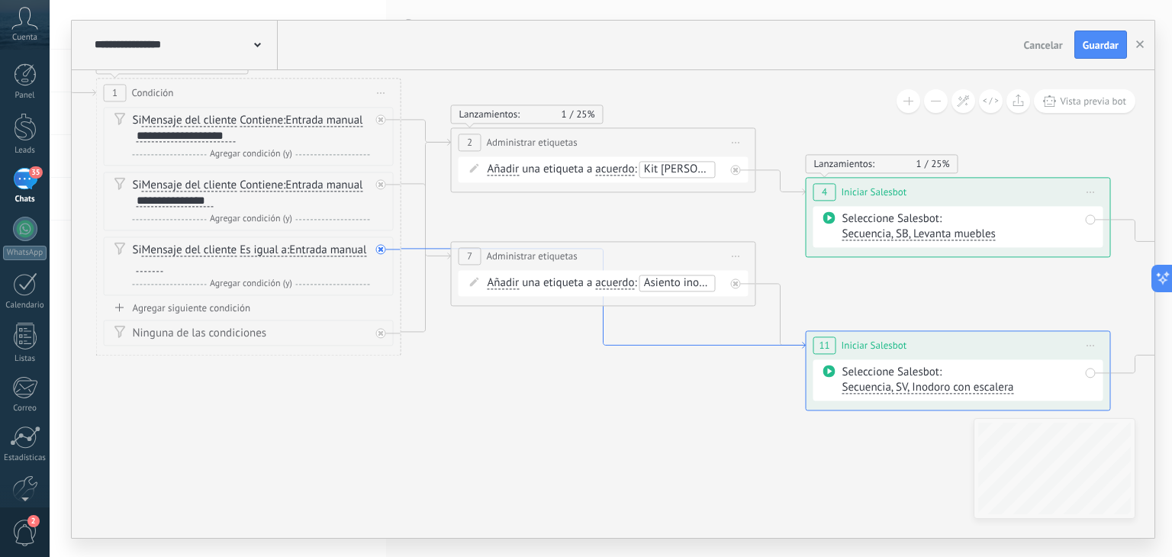
drag, startPoint x: 761, startPoint y: 321, endPoint x: 708, endPoint y: 346, distance: 58.0
click at [708, 346] on icon at bounding box center [603, 299] width 404 height 100
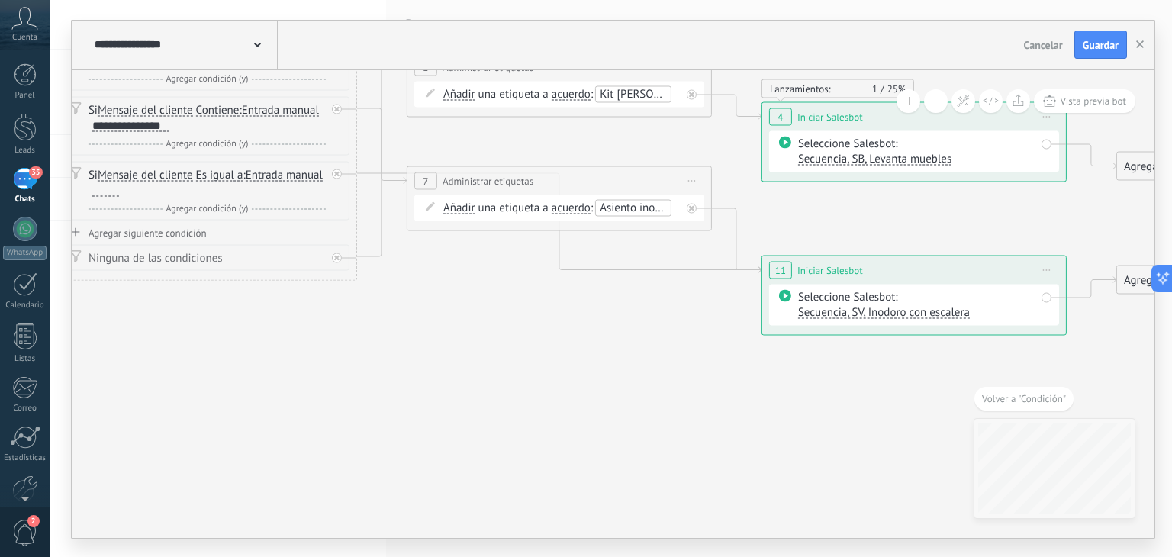
drag, startPoint x: 648, startPoint y: 398, endPoint x: 971, endPoint y: 395, distance: 322.8
click at [971, 395] on icon at bounding box center [536, 143] width 2090 height 1145
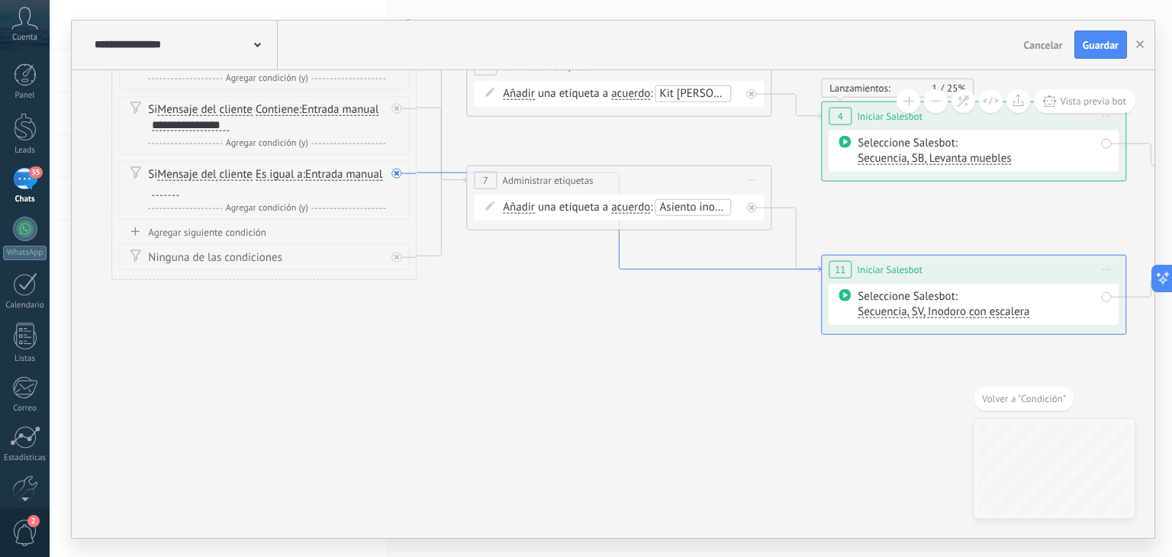
drag, startPoint x: 723, startPoint y: 269, endPoint x: 695, endPoint y: 276, distance: 28.5
click at [693, 279] on icon at bounding box center [596, 142] width 2090 height 1145
click at [704, 269] on icon at bounding box center [621, 223] width 404 height 100
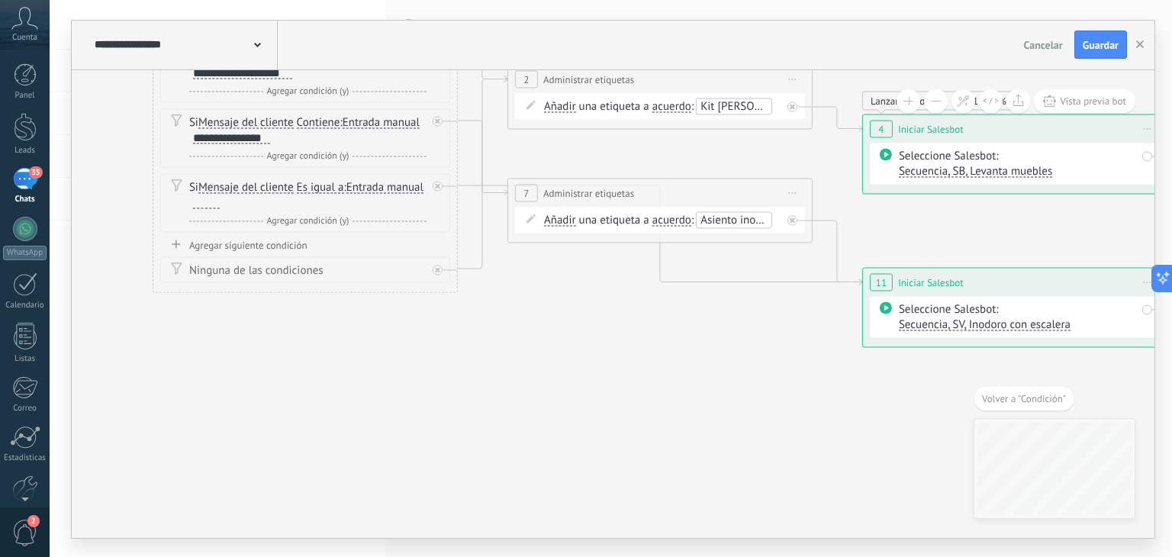
drag, startPoint x: 508, startPoint y: 359, endPoint x: 769, endPoint y: 333, distance: 262.3
click at [815, 362] on icon at bounding box center [637, 155] width 2090 height 1145
click at [730, 279] on icon at bounding box center [660, 235] width 404 height 100
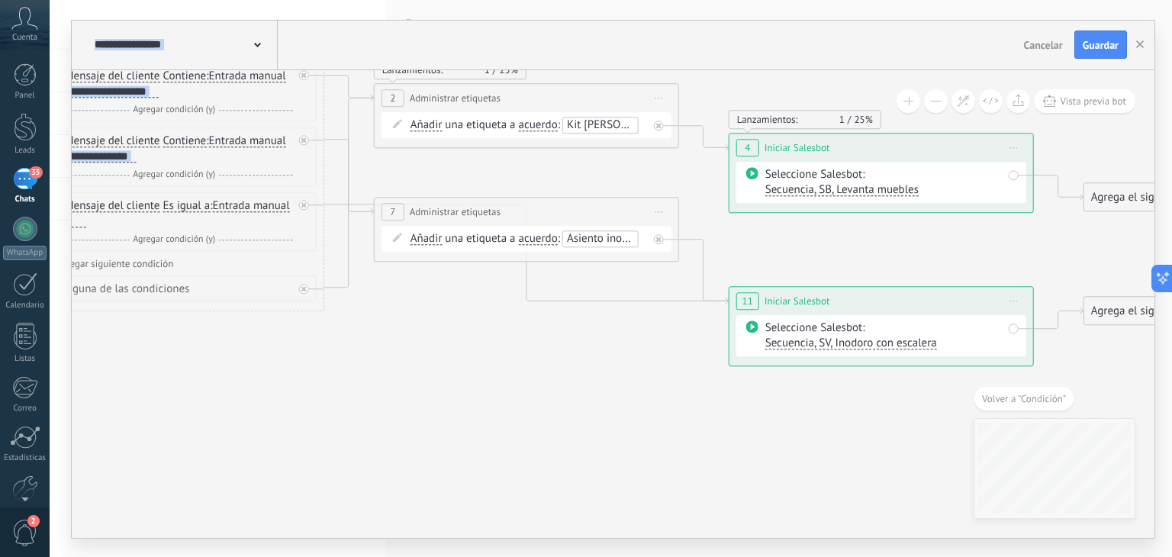
drag, startPoint x: 490, startPoint y: 338, endPoint x: 774, endPoint y: 369, distance: 285.6
click at [771, 369] on icon at bounding box center [503, 174] width 2090 height 1145
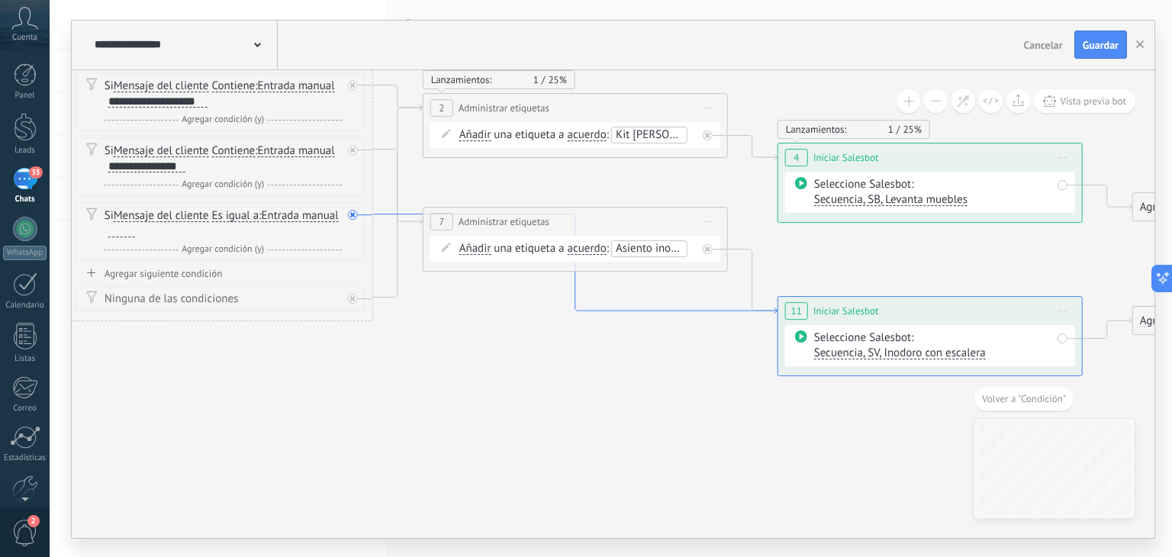
click at [732, 308] on icon at bounding box center [575, 264] width 404 height 100
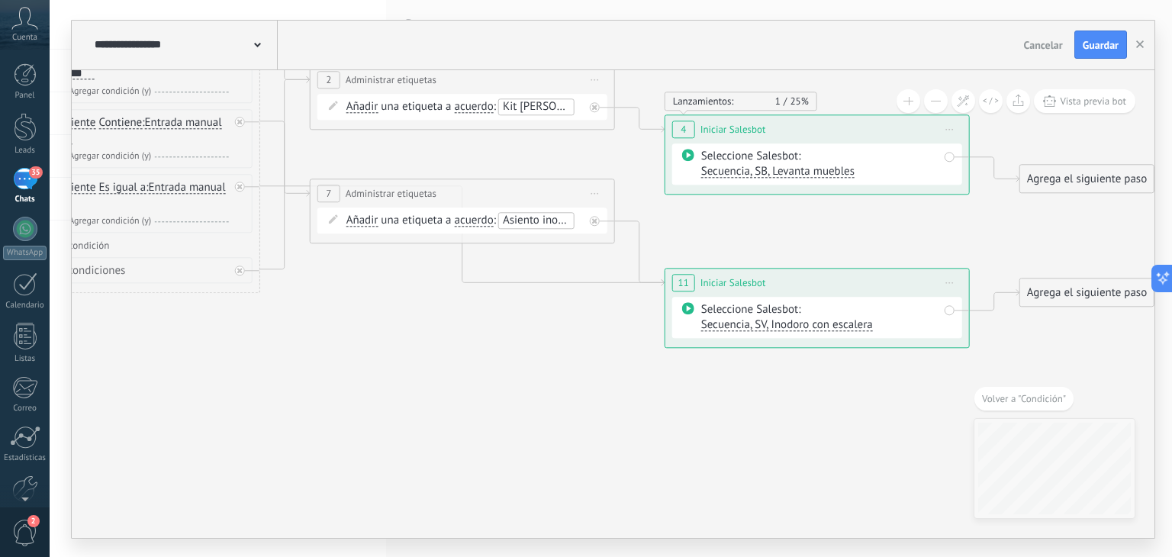
drag, startPoint x: 670, startPoint y: 390, endPoint x: 833, endPoint y: 385, distance: 163.4
click at [833, 395] on icon at bounding box center [439, 156] width 2090 height 1145
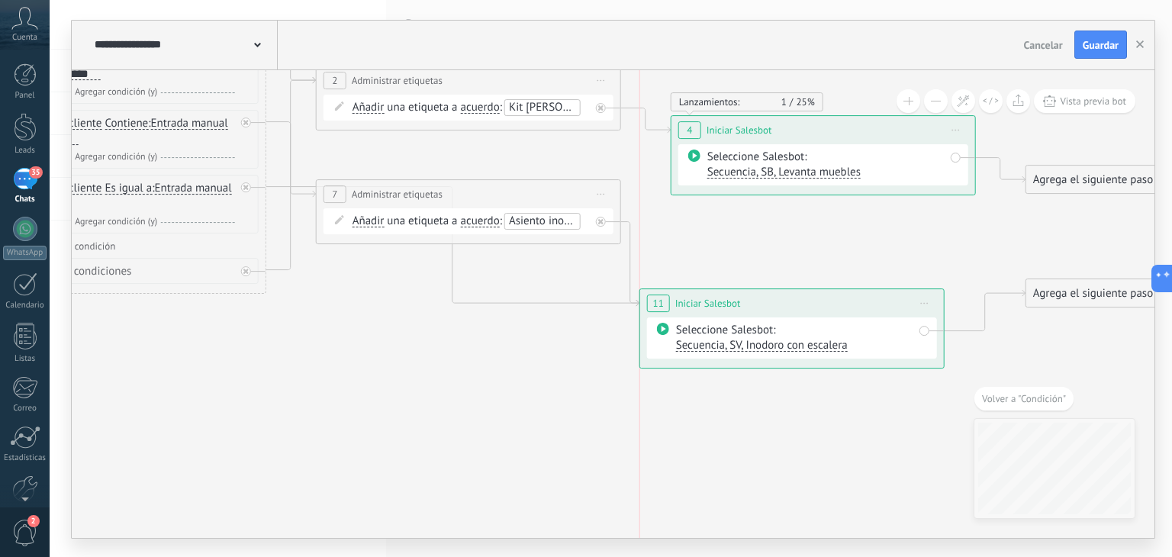
drag, startPoint x: 784, startPoint y: 285, endPoint x: 756, endPoint y: 304, distance: 34.5
click at [756, 304] on div "**********" at bounding box center [792, 303] width 304 height 28
click at [243, 185] on icon at bounding box center [245, 187] width 5 height 5
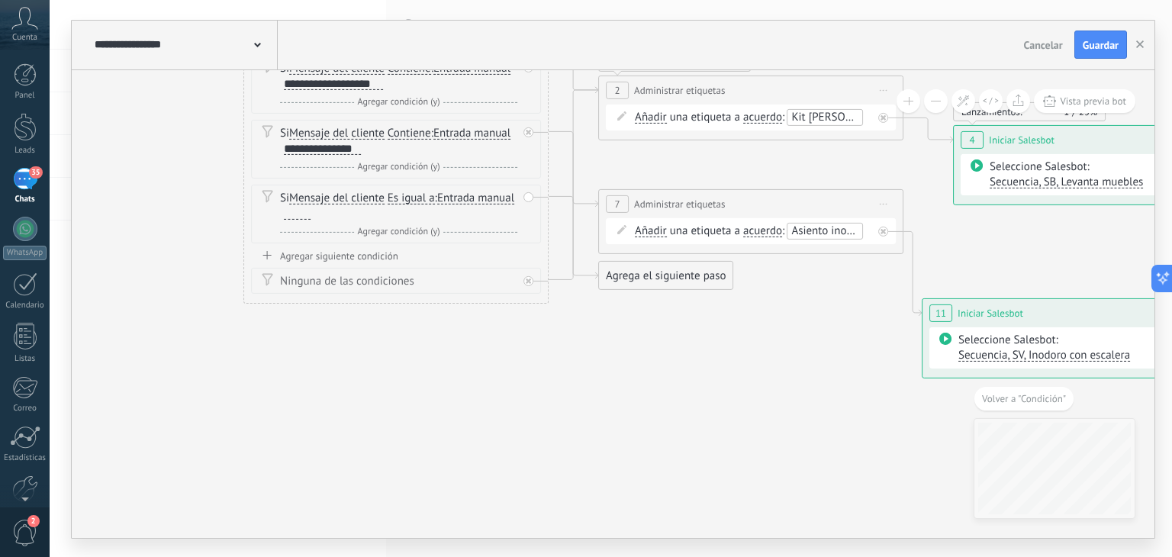
drag, startPoint x: 266, startPoint y: 317, endPoint x: 655, endPoint y: 310, distance: 389.2
click at [548, 327] on icon at bounding box center [728, 177] width 2090 height 1164
drag, startPoint x: 697, startPoint y: 272, endPoint x: 720, endPoint y: 298, distance: 33.5
click at [720, 298] on div "Agrega el siguiente paso" at bounding box center [689, 303] width 134 height 25
click at [527, 279] on icon at bounding box center [529, 281] width 5 height 5
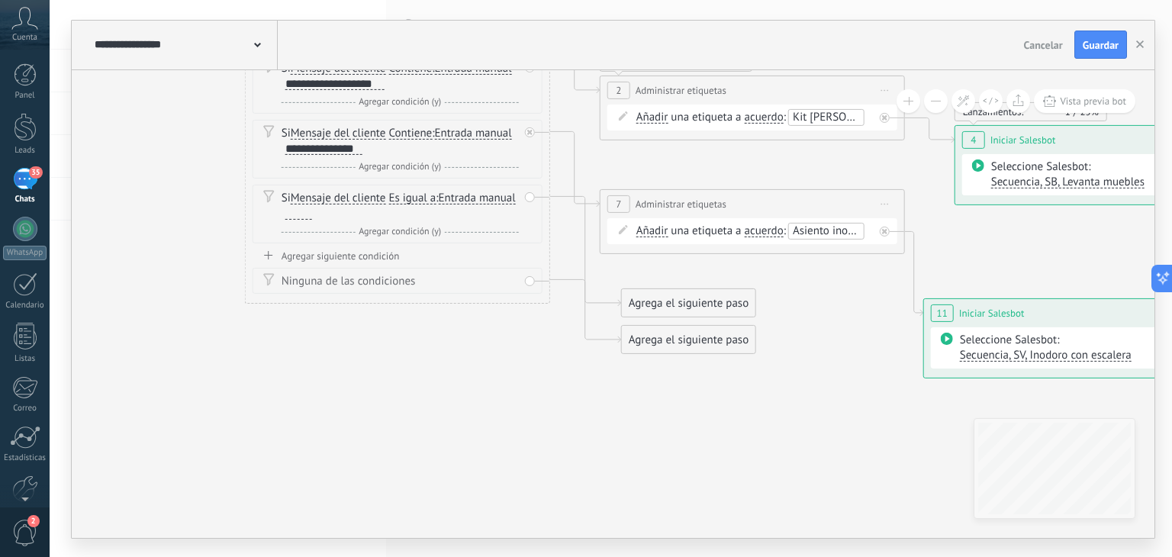
click at [548, 369] on icon at bounding box center [729, 177] width 2090 height 1164
drag, startPoint x: 739, startPoint y: 290, endPoint x: 748, endPoint y: 285, distance: 10.2
click at [514, 196] on icon at bounding box center [514, 197] width 8 height 2
click at [519, 214] on icon at bounding box center [519, 218] width 9 height 9
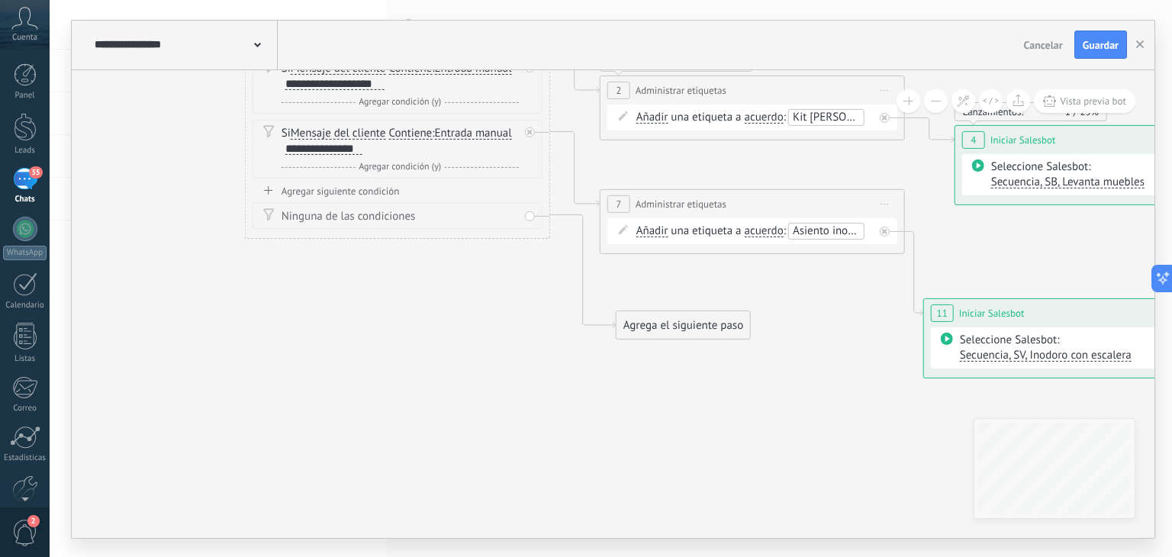
drag, startPoint x: 684, startPoint y: 272, endPoint x: 678, endPoint y: 323, distance: 50.6
click at [678, 323] on div "Agrega el siguiente paso" at bounding box center [684, 325] width 134 height 25
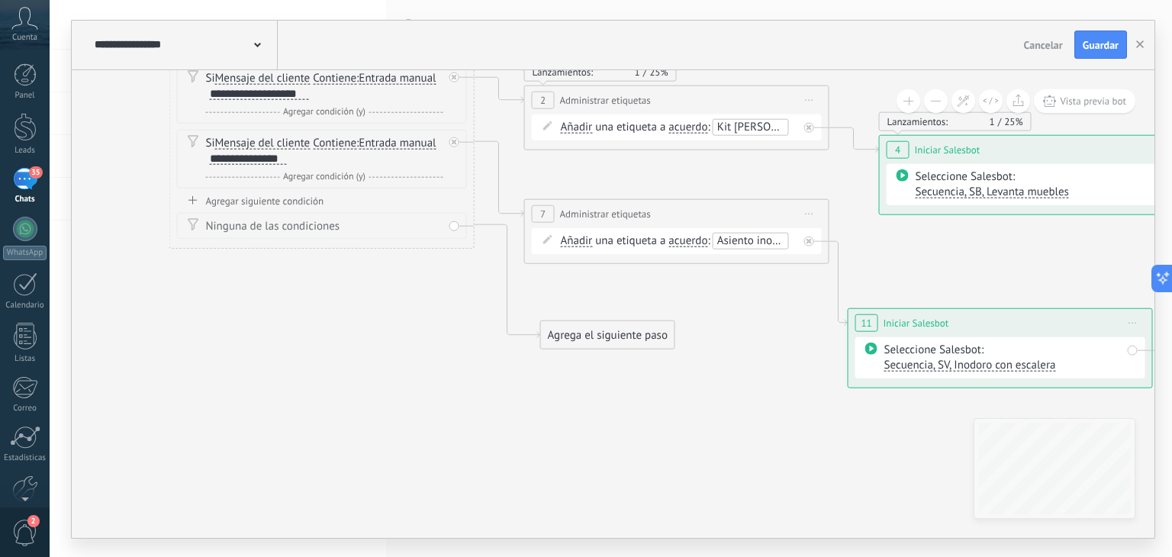
drag, startPoint x: 989, startPoint y: 247, endPoint x: 913, endPoint y: 257, distance: 77.0
click at [913, 257] on icon at bounding box center [654, 186] width 2090 height 1164
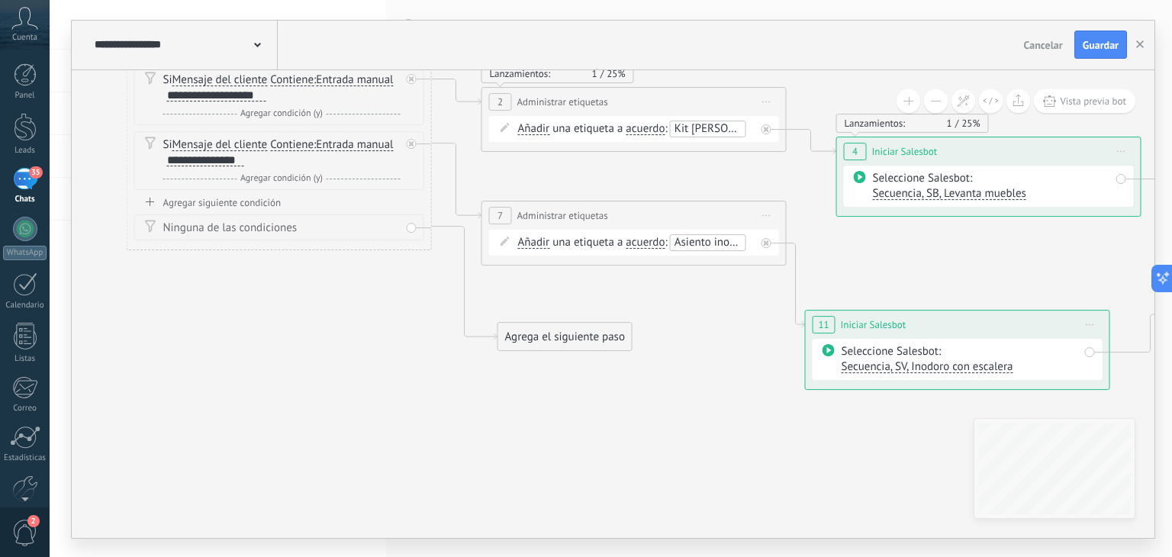
drag, startPoint x: 987, startPoint y: 257, endPoint x: 900, endPoint y: 258, distance: 87.0
click at [900, 258] on icon at bounding box center [611, 188] width 2090 height 1164
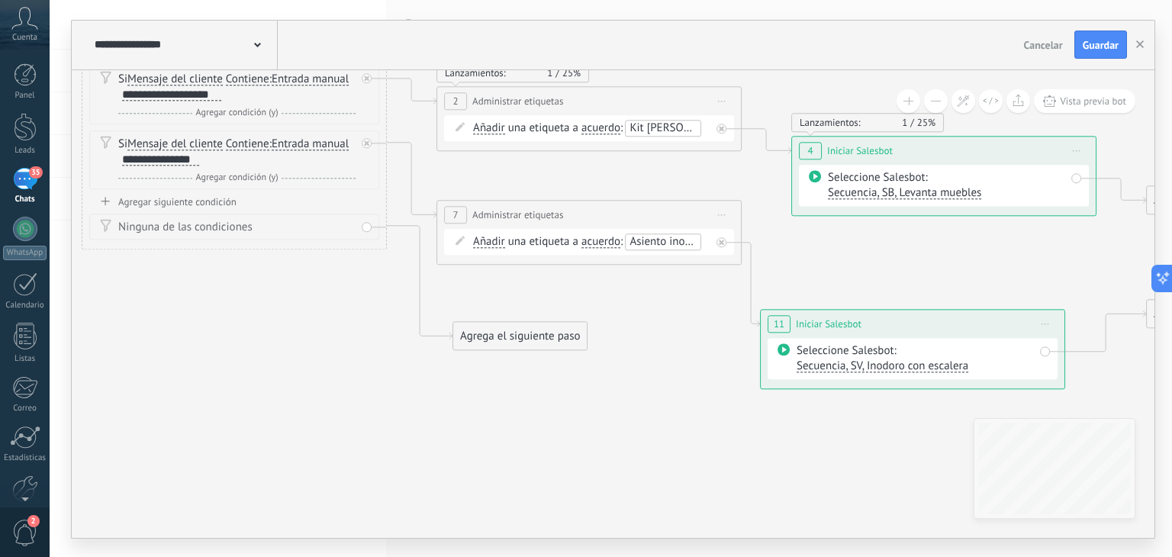
click at [827, 366] on span "Secuencia, SV, Inodoro con escalera" at bounding box center [883, 366] width 172 height 14
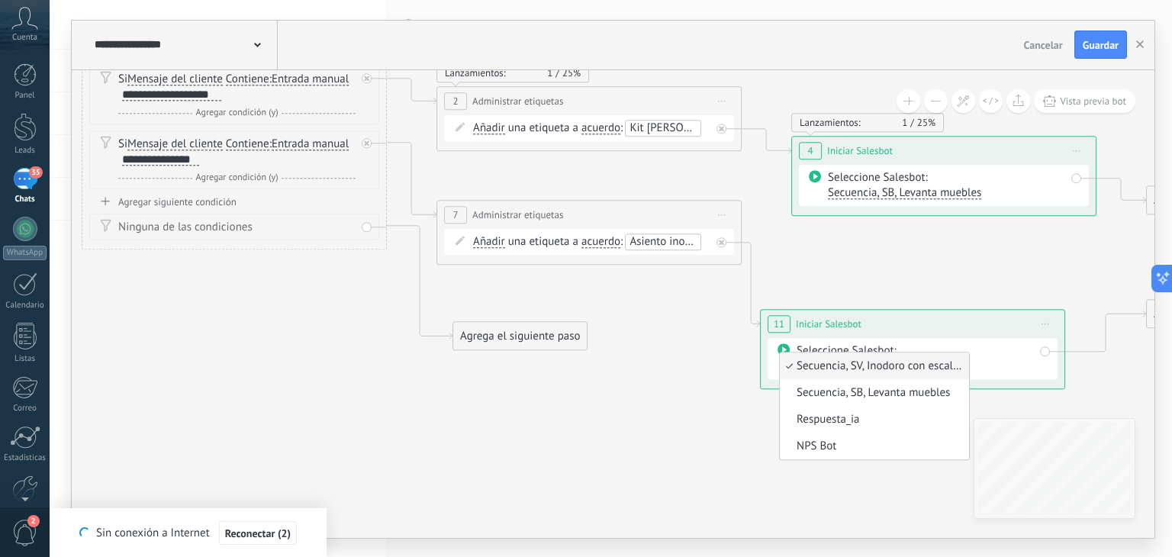
click at [961, 255] on icon at bounding box center [566, 187] width 2090 height 1164
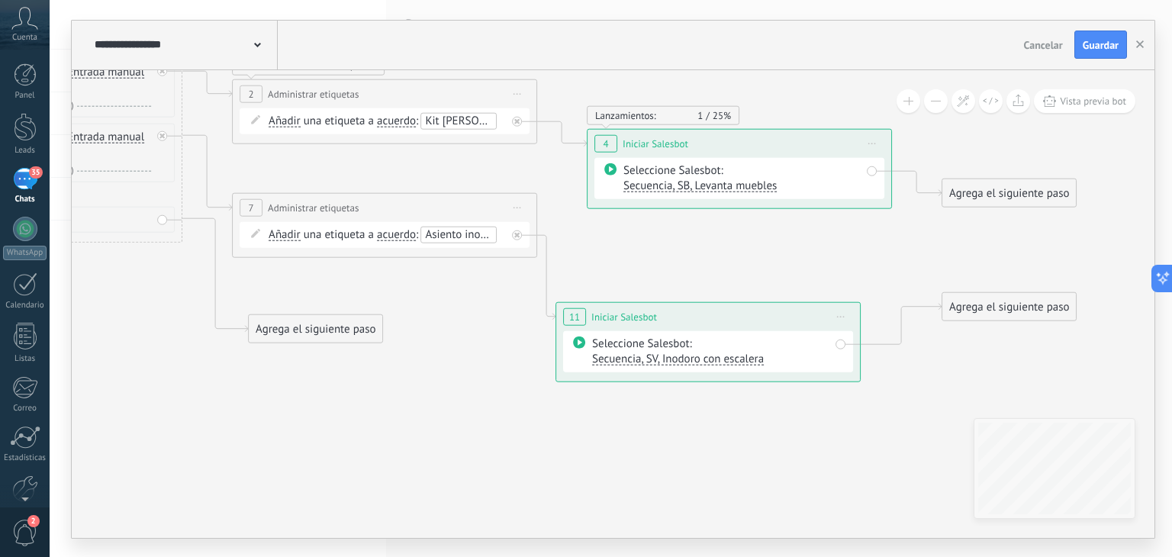
drag, startPoint x: 929, startPoint y: 281, endPoint x: 730, endPoint y: 271, distance: 199.4
click at [729, 271] on icon at bounding box center [361, 180] width 2090 height 1164
click at [846, 340] on div "Seleccione Salesbot: Secuencia, SV, Inodoro con escalera" at bounding box center [711, 349] width 290 height 41
click at [583, 337] on icon at bounding box center [582, 340] width 12 height 12
click at [636, 345] on div "Seleccione Salesbot: Secuencia, SV, Inodoro con escalera" at bounding box center [713, 349] width 237 height 31
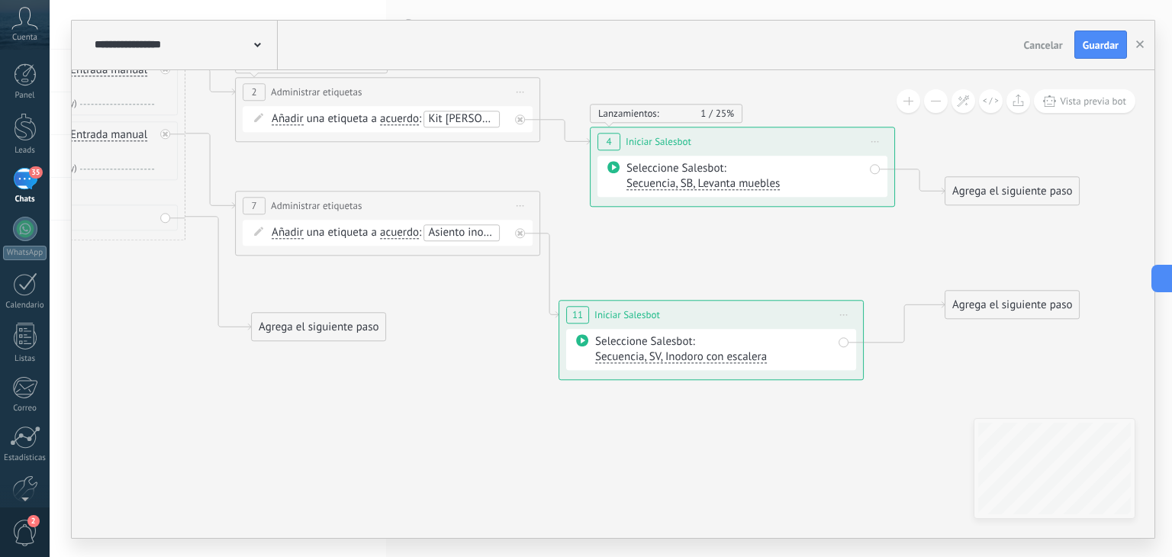
click at [626, 356] on span "Secuencia, SV, Inodoro con escalera" at bounding box center [681, 356] width 172 height 14
click at [732, 265] on icon at bounding box center [364, 178] width 2090 height 1164
click at [522, 231] on icon at bounding box center [519, 232] width 5 height 5
drag, startPoint x: 663, startPoint y: 257, endPoint x: 663, endPoint y: 308, distance: 51.1
click at [574, 313] on span "11" at bounding box center [577, 314] width 11 height 13
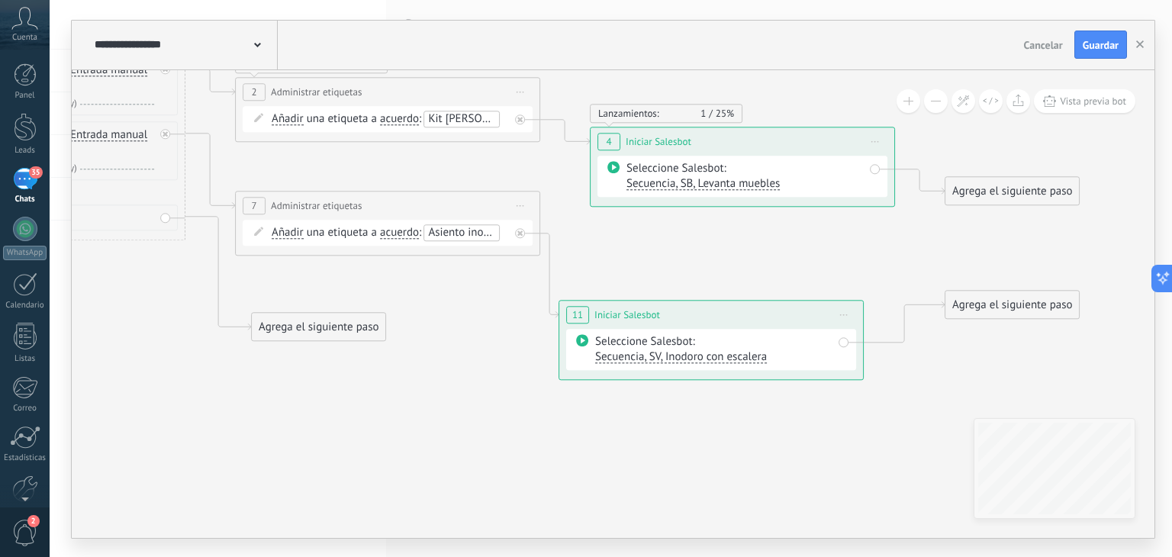
click at [691, 346] on div "Seleccione Salesbot: Secuencia, SV, Inodoro con escalera" at bounding box center [713, 349] width 237 height 31
click at [693, 355] on span "Secuencia, SV, Inodoro con escalera" at bounding box center [681, 356] width 172 height 14
click at [869, 430] on icon at bounding box center [364, 178] width 2090 height 1164
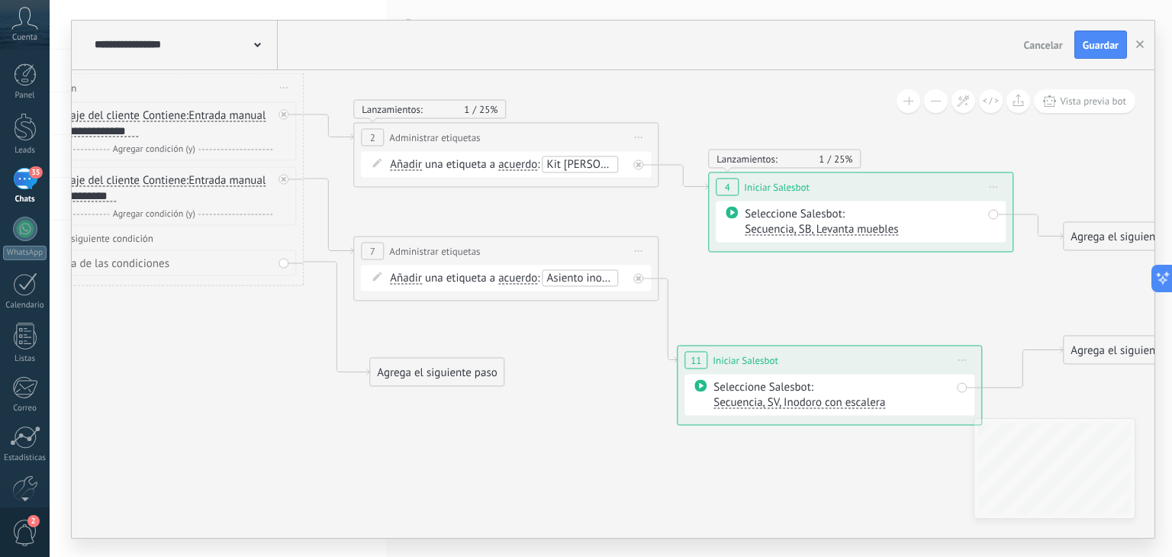
drag, startPoint x: 420, startPoint y: 311, endPoint x: 540, endPoint y: 359, distance: 128.8
click at [540, 359] on icon at bounding box center [483, 223] width 2090 height 1164
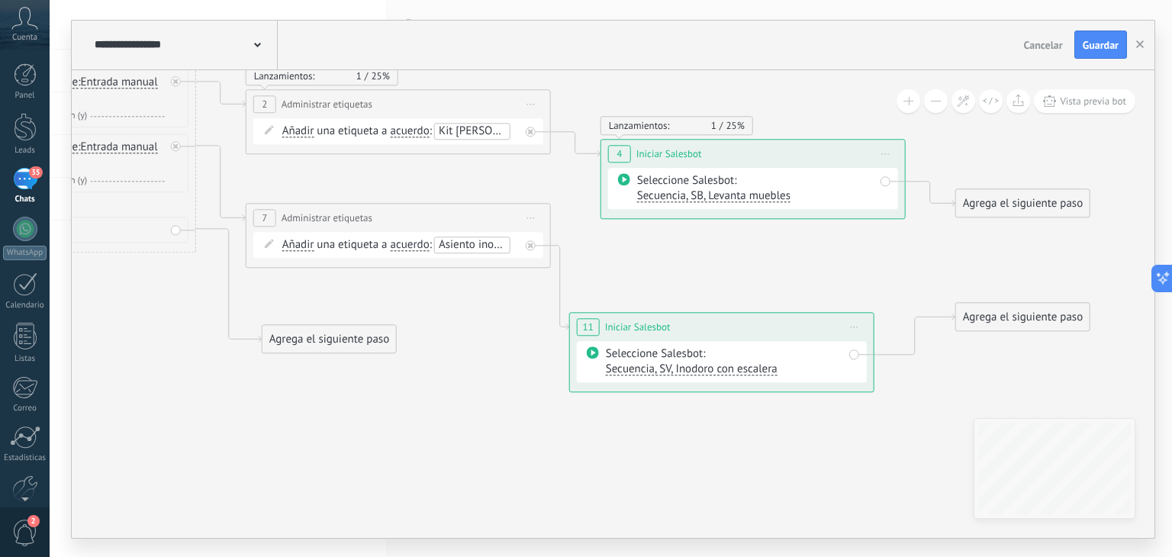
drag, startPoint x: 874, startPoint y: 323, endPoint x: 765, endPoint y: 291, distance: 113.0
click at [765, 291] on icon at bounding box center [375, 191] width 2090 height 1164
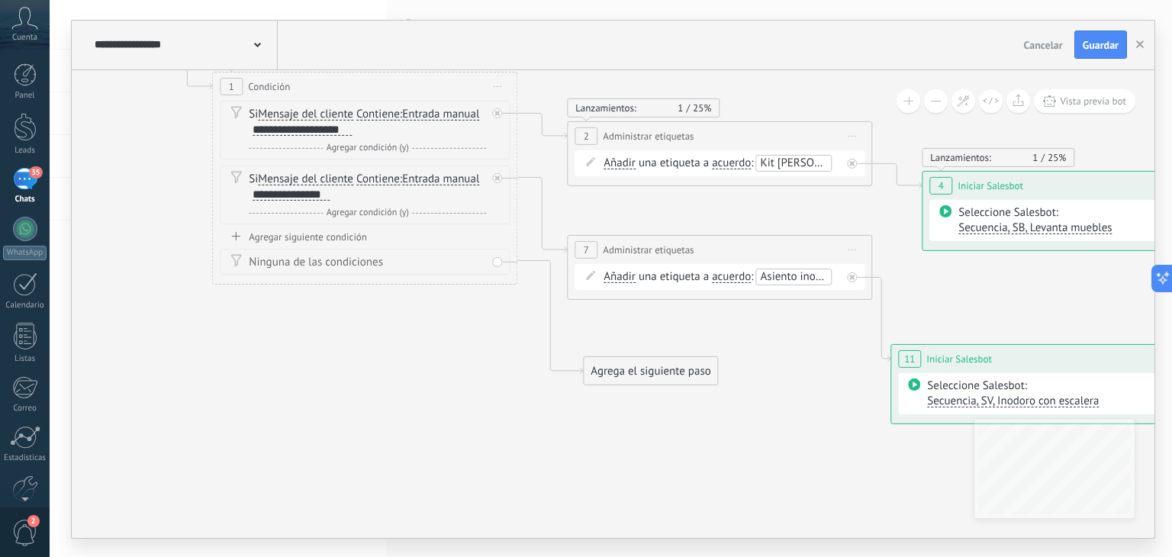
drag, startPoint x: 166, startPoint y: 292, endPoint x: 449, endPoint y: 263, distance: 284.6
click at [456, 324] on icon at bounding box center [696, 223] width 2090 height 1164
click at [372, 230] on div "Agregar siguiente condición" at bounding box center [365, 236] width 290 height 13
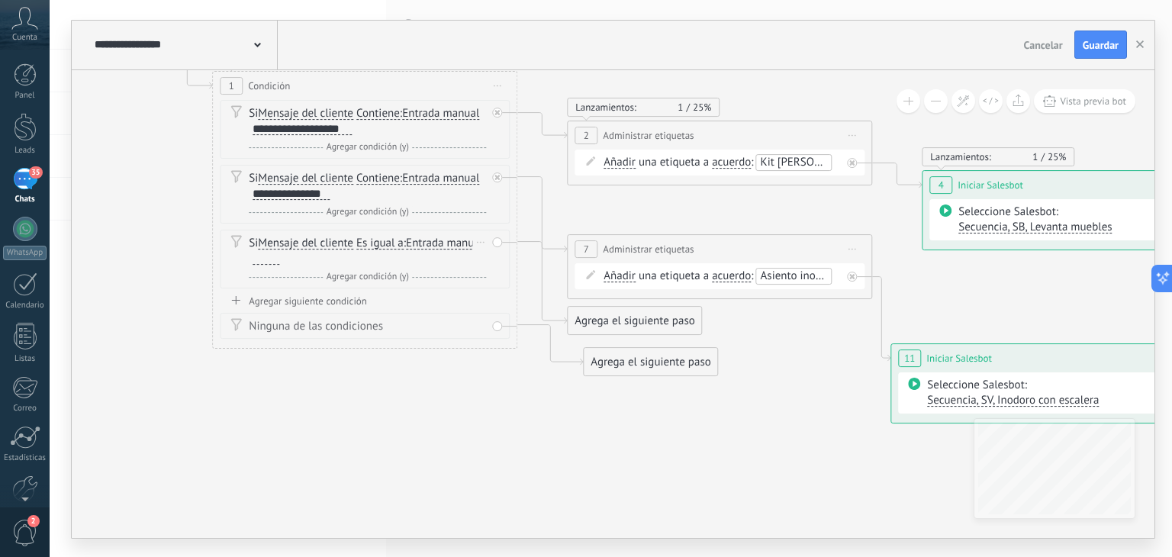
click at [477, 237] on div "Borrar" at bounding box center [480, 242] width 17 height 22
click at [491, 263] on icon at bounding box center [486, 263] width 9 height 9
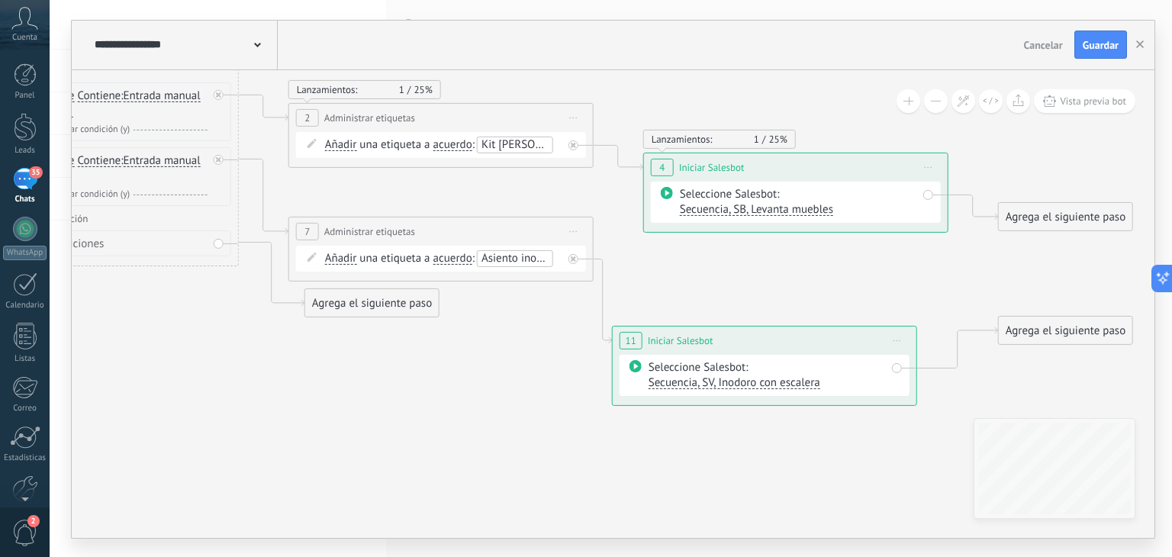
drag, startPoint x: 684, startPoint y: 427, endPoint x: 405, endPoint y: 404, distance: 279.5
click at [400, 407] on icon at bounding box center [418, 204] width 2090 height 1164
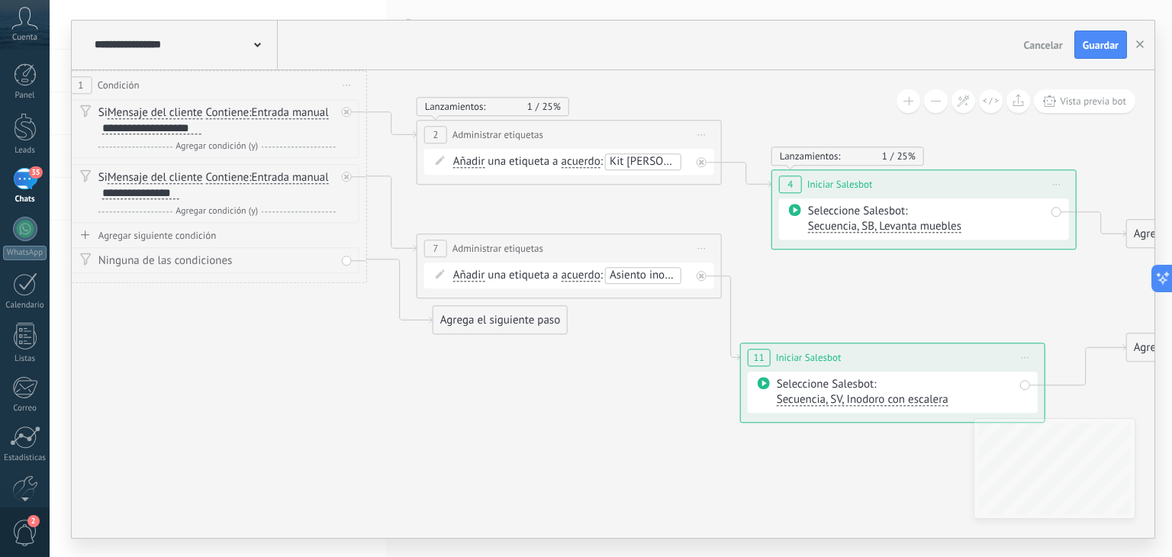
drag, startPoint x: 525, startPoint y: 345, endPoint x: 611, endPoint y: 348, distance: 86.3
click at [611, 348] on icon at bounding box center [546, 221] width 2090 height 1164
click at [474, 275] on span "Añadir" at bounding box center [469, 275] width 32 height 12
click at [474, 275] on button "Añadir" at bounding box center [541, 275] width 191 height 27
click at [494, 301] on span "Eliminar" at bounding box center [528, 302] width 185 height 15
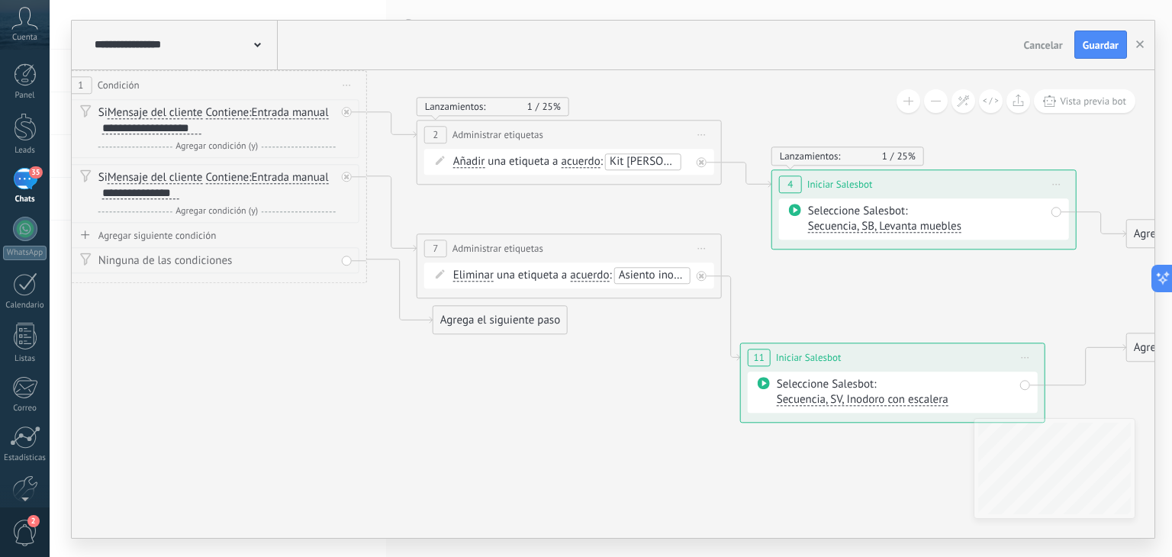
click at [642, 275] on span "Asiento inodoro" at bounding box center [657, 275] width 77 height 14
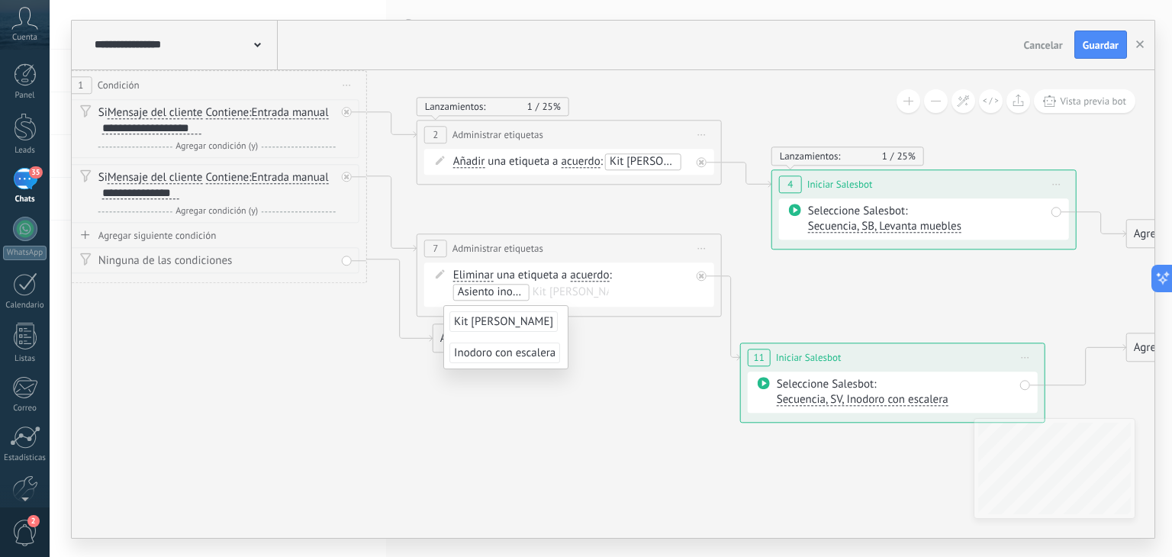
click at [470, 271] on span "Eliminar" at bounding box center [473, 275] width 40 height 12
click at [470, 271] on button "Eliminar" at bounding box center [541, 275] width 191 height 27
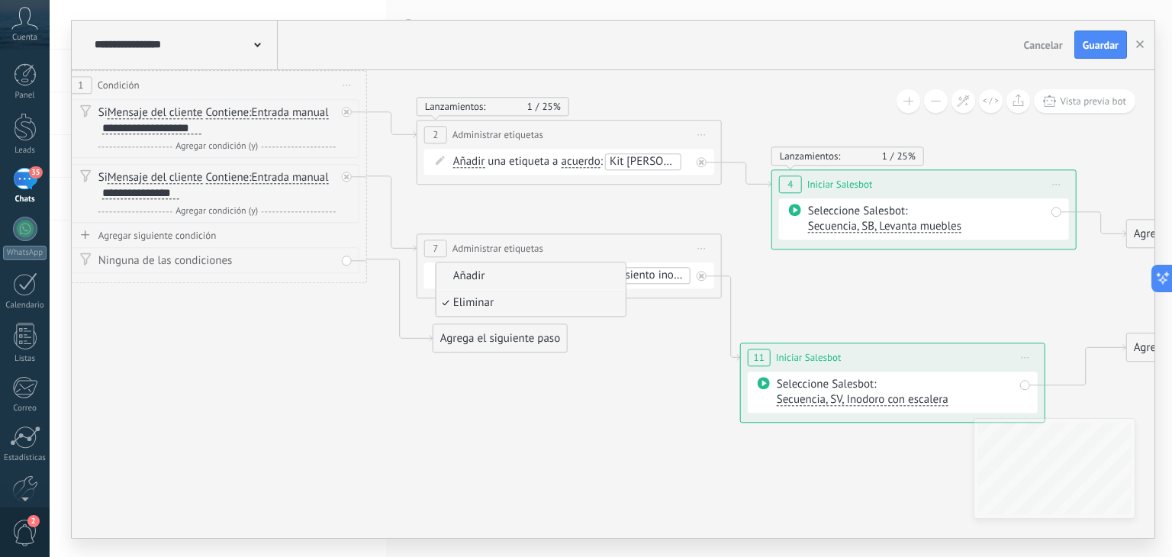
click at [492, 270] on span "Añadir" at bounding box center [528, 276] width 185 height 15
click at [659, 277] on span "Asiento inodoro" at bounding box center [648, 275] width 77 height 14
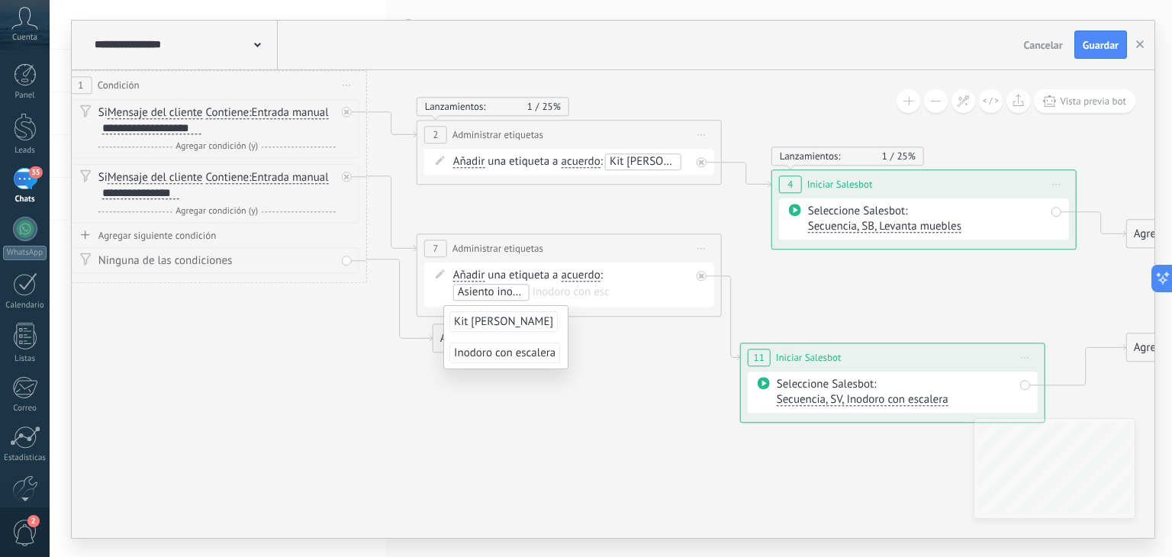
click at [520, 346] on span "Inodoro con escalera" at bounding box center [504, 353] width 111 height 21
click at [592, 344] on icon at bounding box center [546, 221] width 2090 height 1164
click at [583, 291] on span "Inodoro con escalera" at bounding box center [587, 292] width 101 height 14
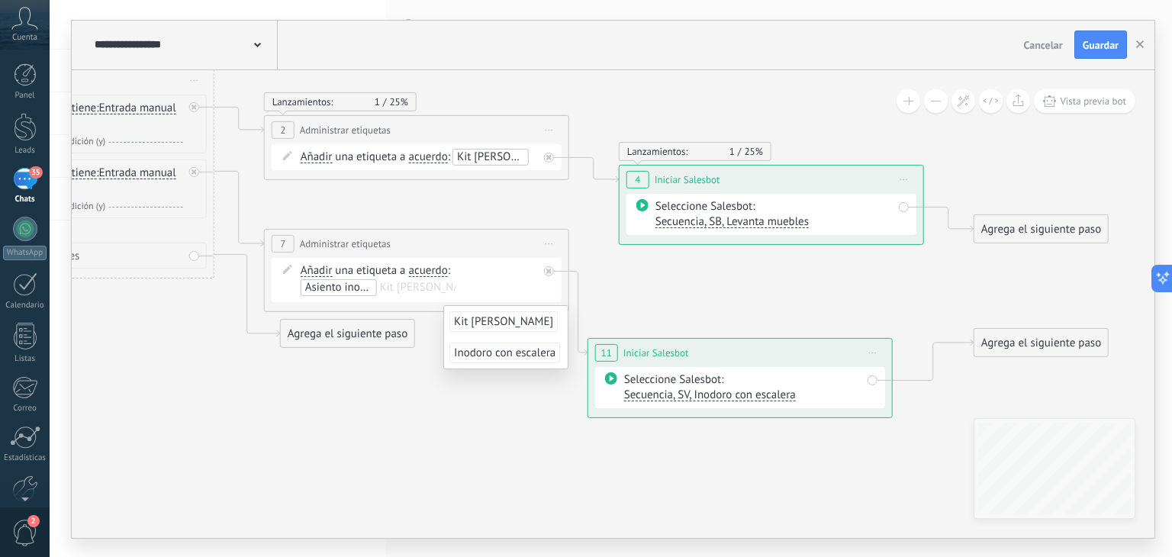
drag, startPoint x: 872, startPoint y: 306, endPoint x: 719, endPoint y: 300, distance: 153.5
click at [719, 300] on icon at bounding box center [393, 216] width 2090 height 1164
click at [501, 406] on icon at bounding box center [393, 216] width 2090 height 1164
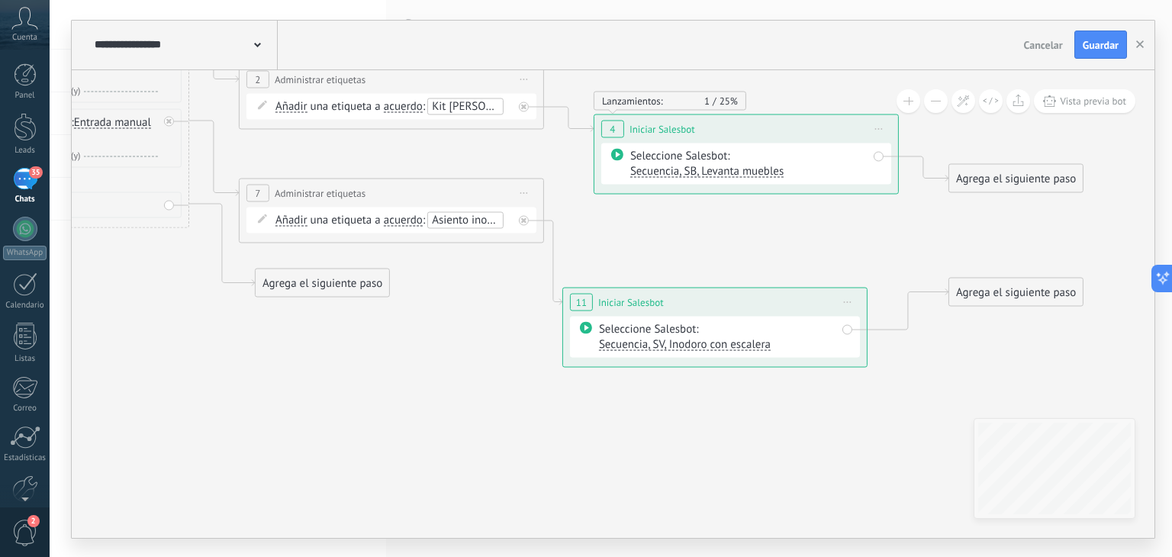
drag, startPoint x: 801, startPoint y: 434, endPoint x: 749, endPoint y: 343, distance: 105.6
click at [751, 349] on icon at bounding box center [368, 165] width 2090 height 1164
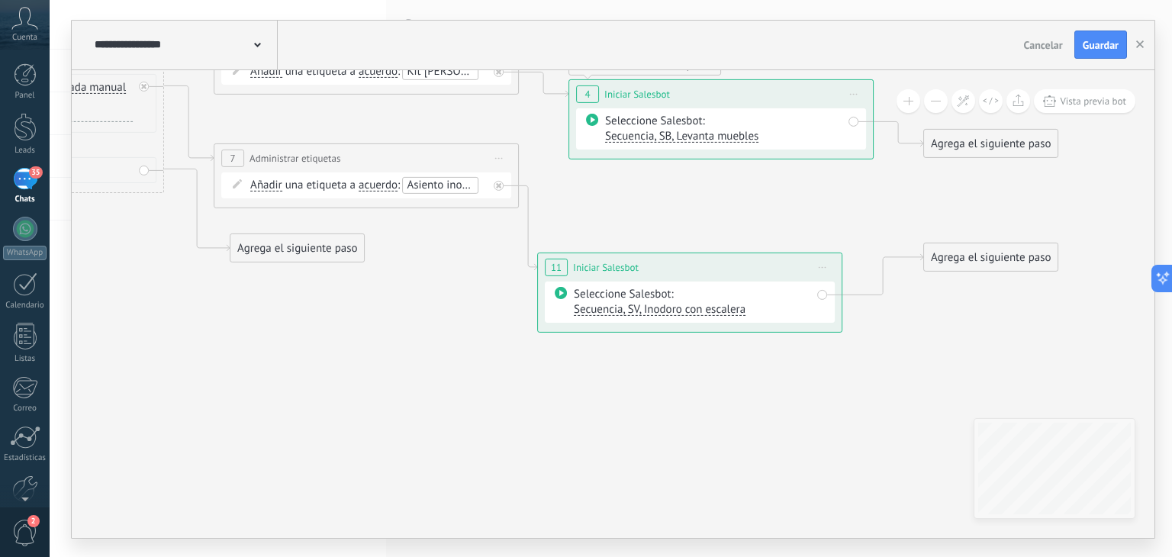
click at [734, 309] on span "Secuencia, SV, Inodoro con escalera" at bounding box center [660, 309] width 172 height 14
click at [689, 309] on span "Secuencia, SV, Inodoro con escalera" at bounding box center [649, 309] width 185 height 15
click at [631, 362] on span "Respuesta_ia" at bounding box center [649, 363] width 185 height 15
click at [723, 295] on span "Respuesta_ia" at bounding box center [705, 294] width 63 height 14
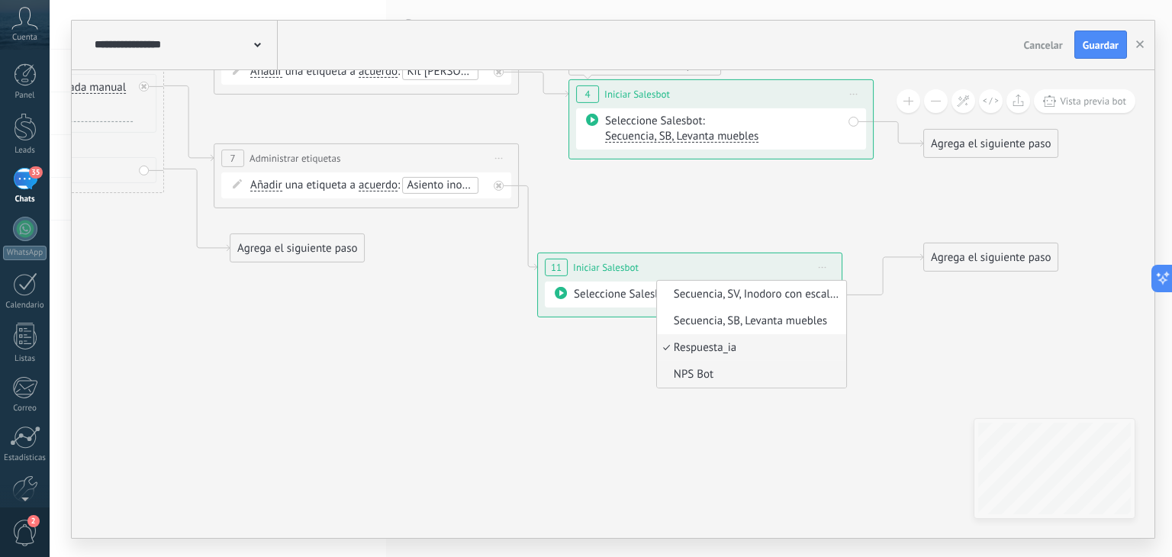
click at [711, 370] on span "NPS Bot" at bounding box center [749, 374] width 185 height 15
click at [705, 297] on span "NPS Bot" at bounding box center [694, 294] width 40 height 14
click at [790, 295] on span "Secuencia, SV, Inodoro con escalera" at bounding box center [749, 294] width 185 height 15
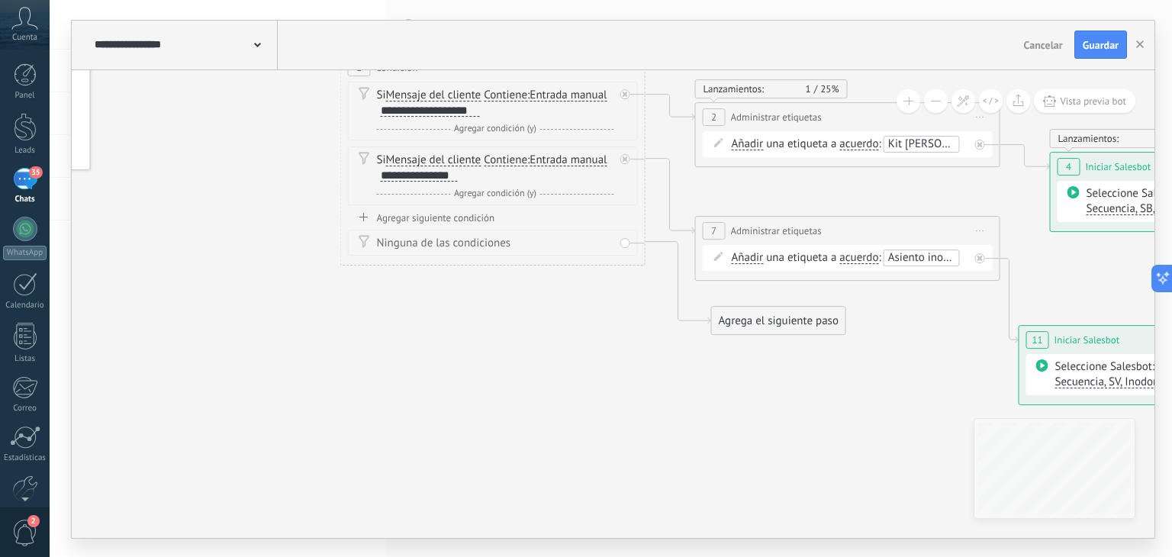
drag, startPoint x: 353, startPoint y: 340, endPoint x: 800, endPoint y: 425, distance: 454.5
click at [800, 425] on icon at bounding box center [824, 204] width 2090 height 1164
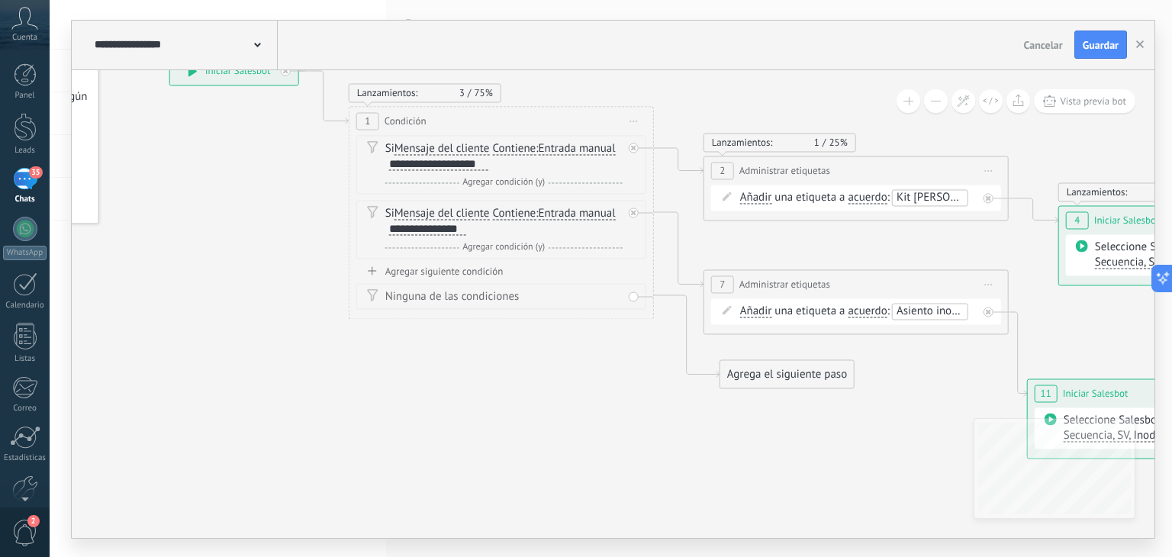
drag, startPoint x: 594, startPoint y: 406, endPoint x: 610, endPoint y: 419, distance: 20.6
click at [608, 419] on icon at bounding box center [833, 257] width 2090 height 1164
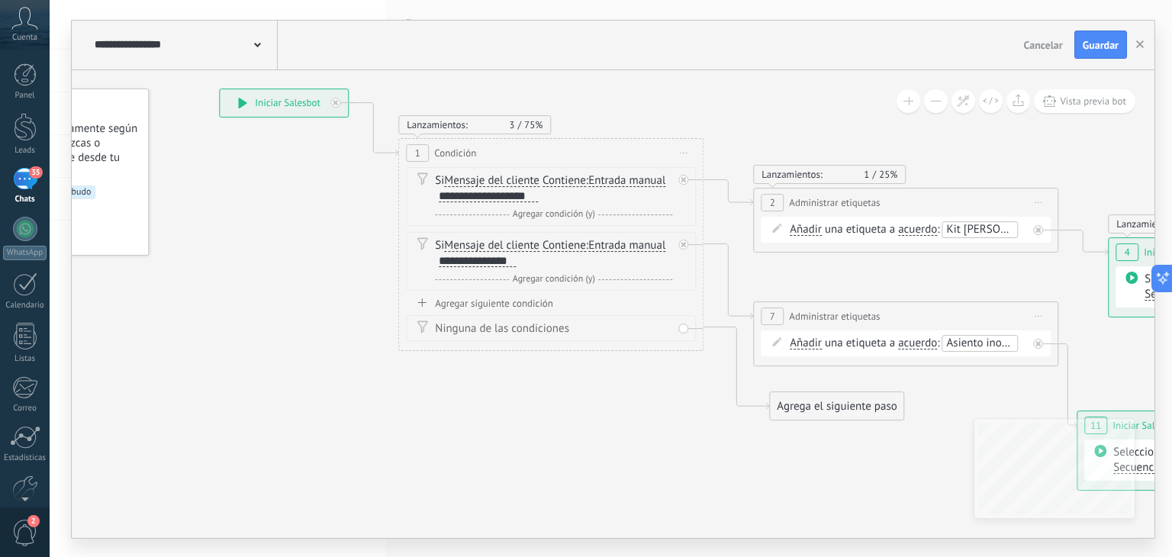
drag, startPoint x: 617, startPoint y: 407, endPoint x: 661, endPoint y: 431, distance: 50.2
click at [661, 432] on icon at bounding box center [882, 289] width 2090 height 1164
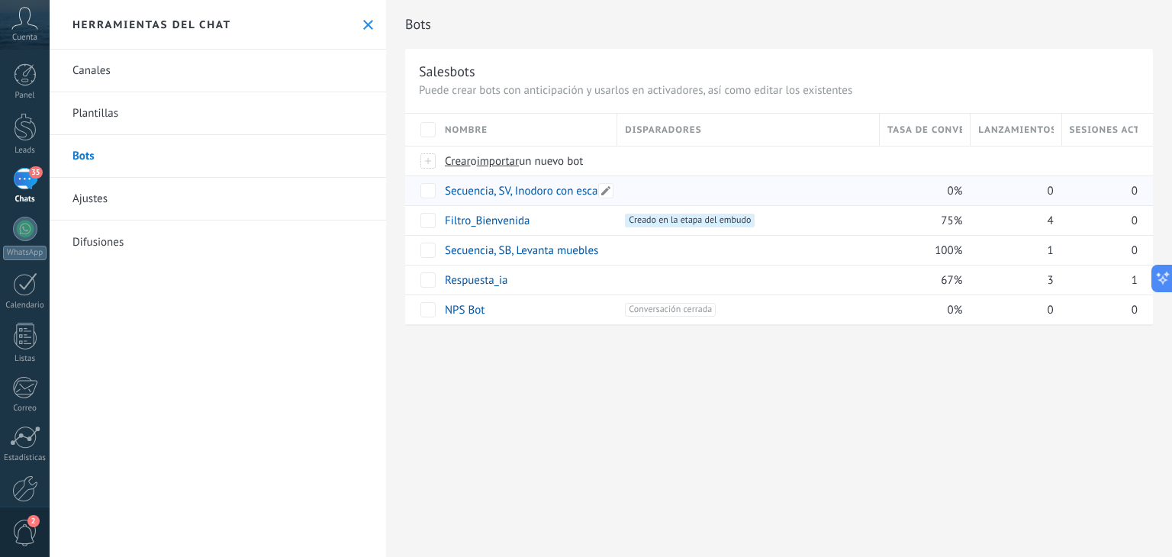
click at [549, 191] on link "Secuencia, SV, Inodoro con escalera" at bounding box center [531, 191] width 172 height 14
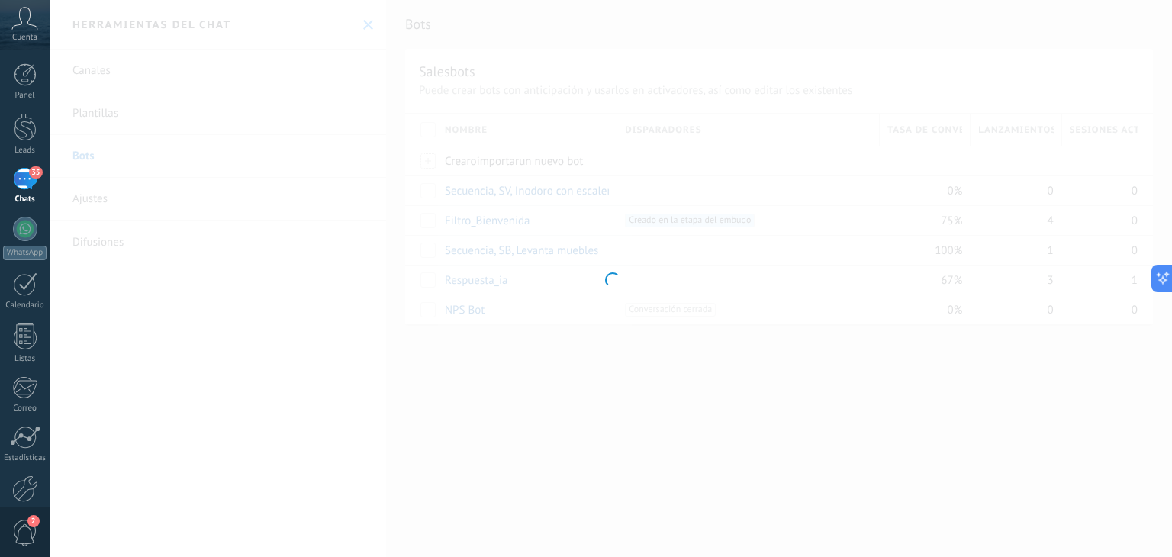
type input "**********"
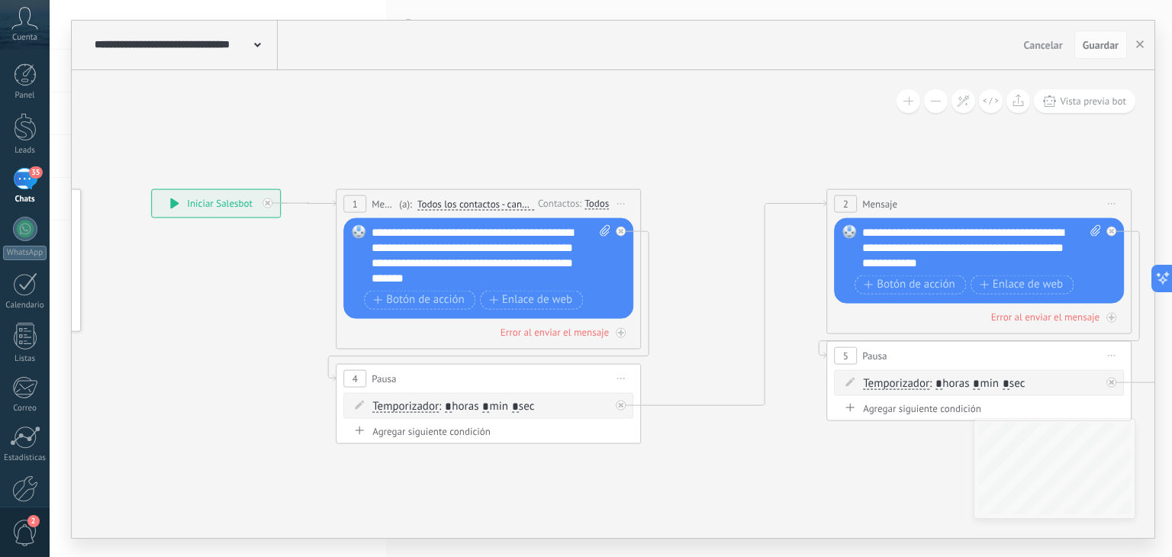
drag, startPoint x: 952, startPoint y: 230, endPoint x: 647, endPoint y: 234, distance: 305.3
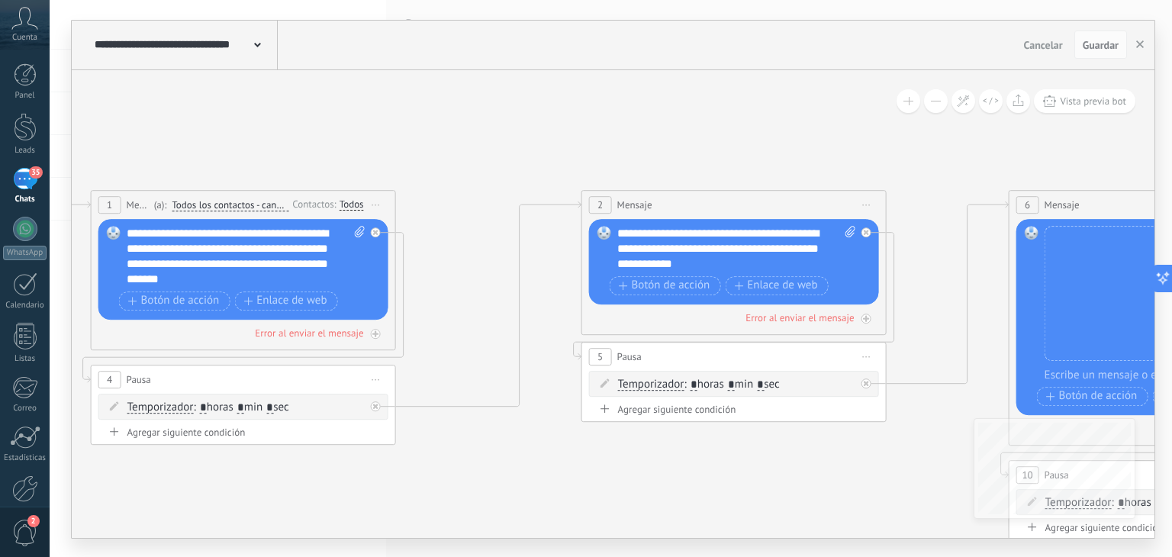
drag, startPoint x: 943, startPoint y: 143, endPoint x: 583, endPoint y: 129, distance: 360.5
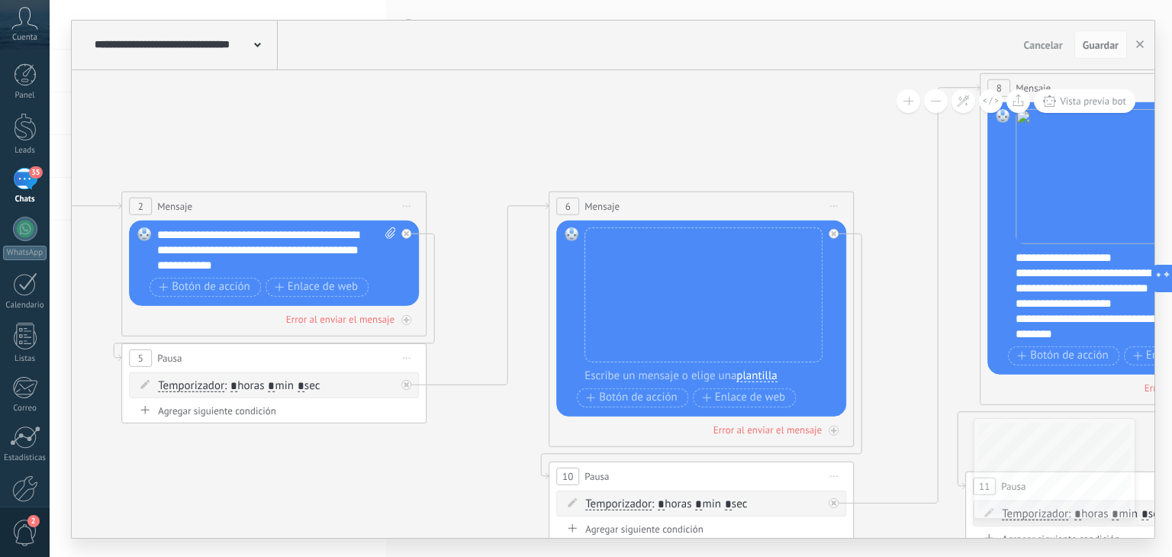
drag, startPoint x: 882, startPoint y: 147, endPoint x: 618, endPoint y: 153, distance: 264.1
click at [618, 153] on icon at bounding box center [914, 306] width 3700 height 1231
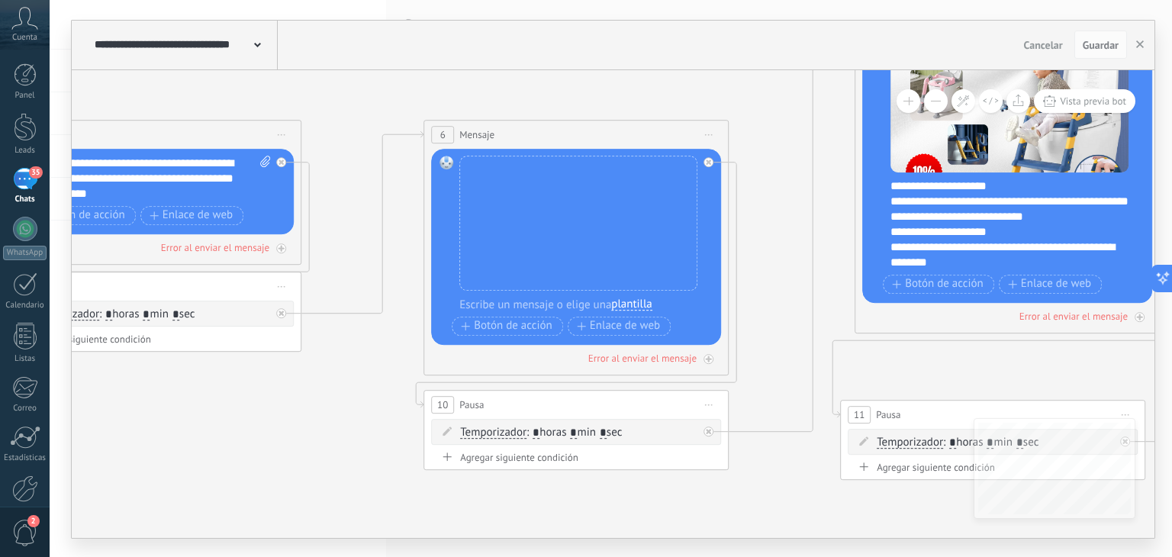
drag, startPoint x: 935, startPoint y: 146, endPoint x: 823, endPoint y: 74, distance: 133.1
click at [823, 74] on icon at bounding box center [789, 240] width 3700 height 1241
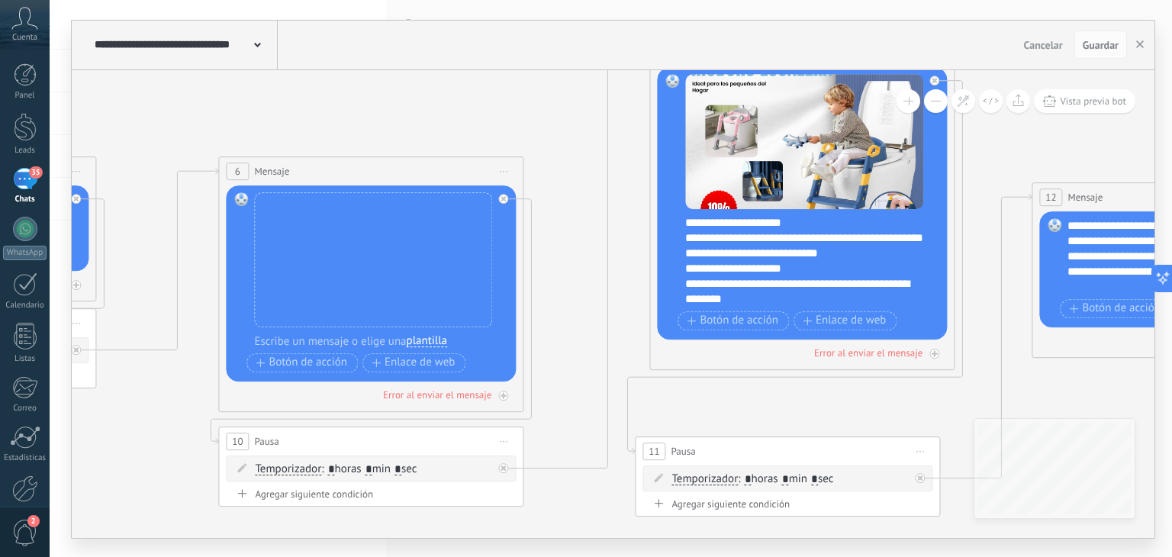
drag, startPoint x: 726, startPoint y: 225, endPoint x: 520, endPoint y: 266, distance: 209.4
click at [516, 273] on icon at bounding box center [584, 277] width 3700 height 1241
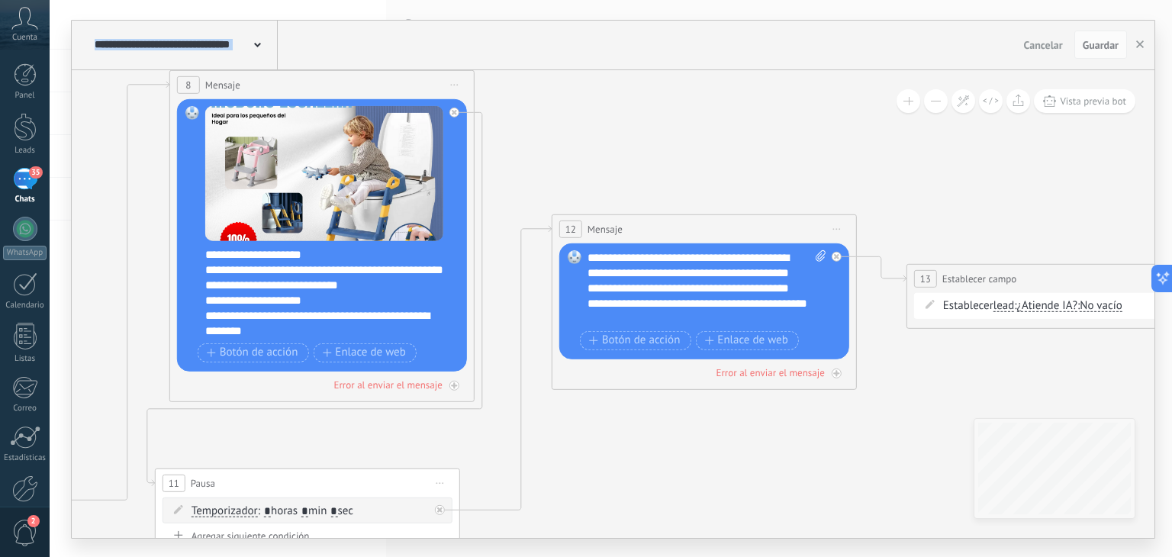
drag, startPoint x: 879, startPoint y: 164, endPoint x: 557, endPoint y: 160, distance: 322.0
click at [559, 166] on icon at bounding box center [170, 308] width 3833 height 1241
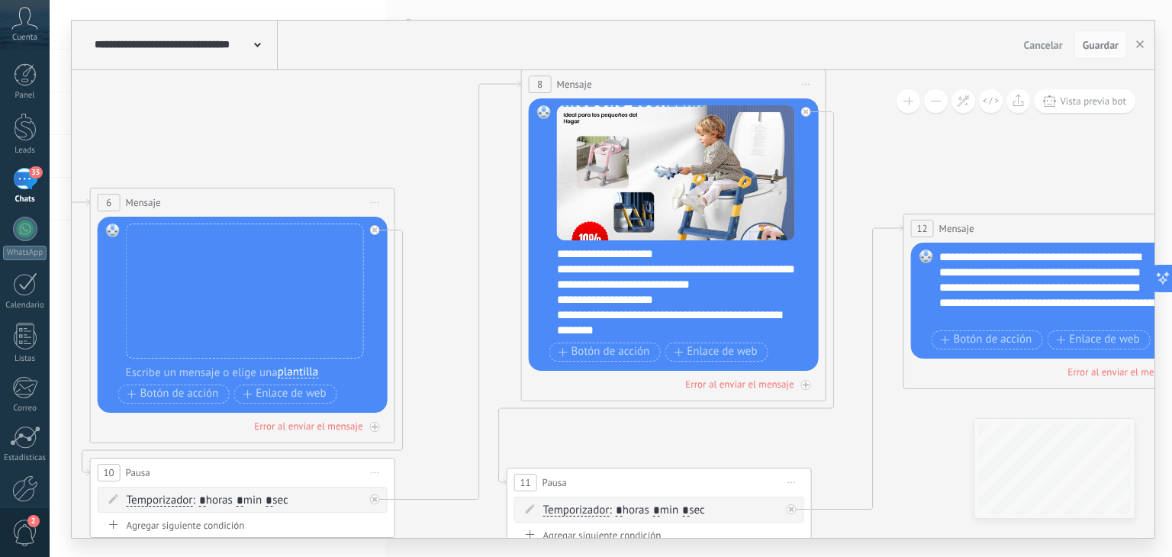
drag, startPoint x: 818, startPoint y: 163, endPoint x: 1171, endPoint y: 163, distance: 353.3
click at [1171, 163] on div "**********" at bounding box center [611, 278] width 1122 height 557
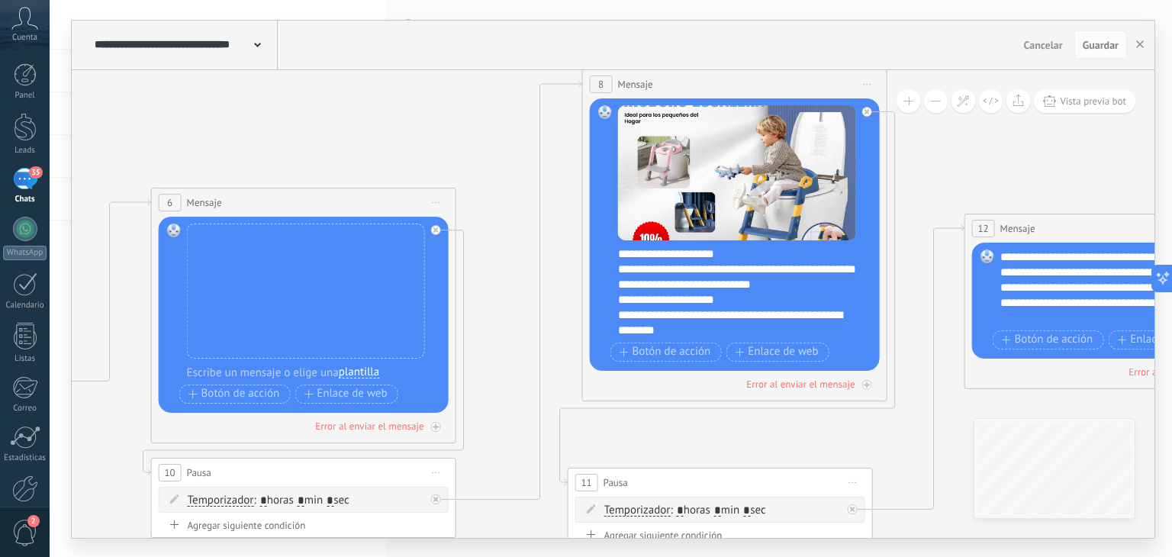
drag, startPoint x: 264, startPoint y: 130, endPoint x: 1065, endPoint y: 159, distance: 801.8
click at [1065, 159] on icon at bounding box center [583, 308] width 3833 height 1241
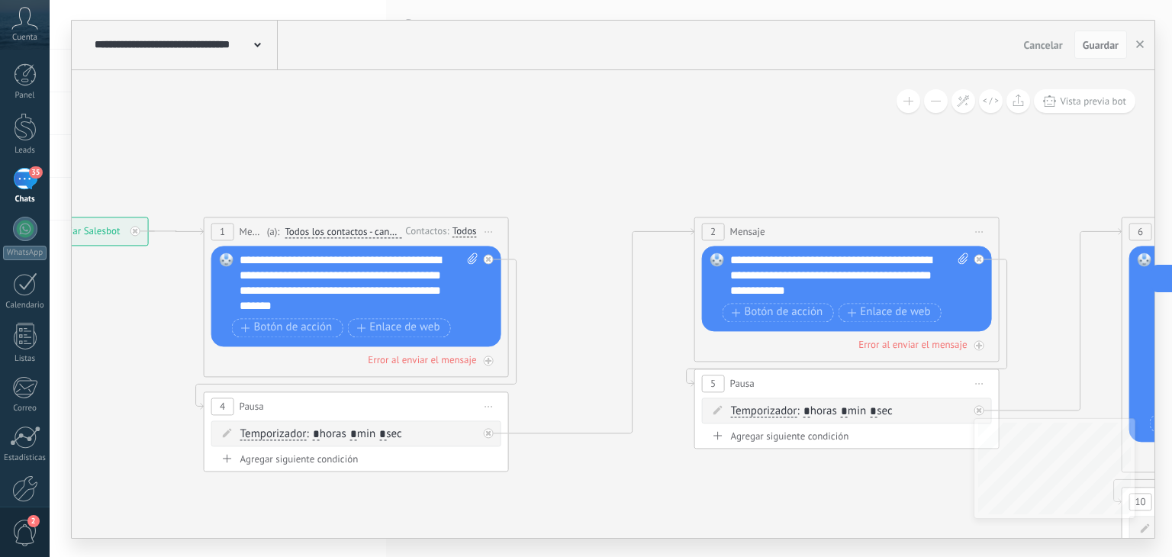
drag, startPoint x: 519, startPoint y: 132, endPoint x: 1019, endPoint y: 131, distance: 500.6
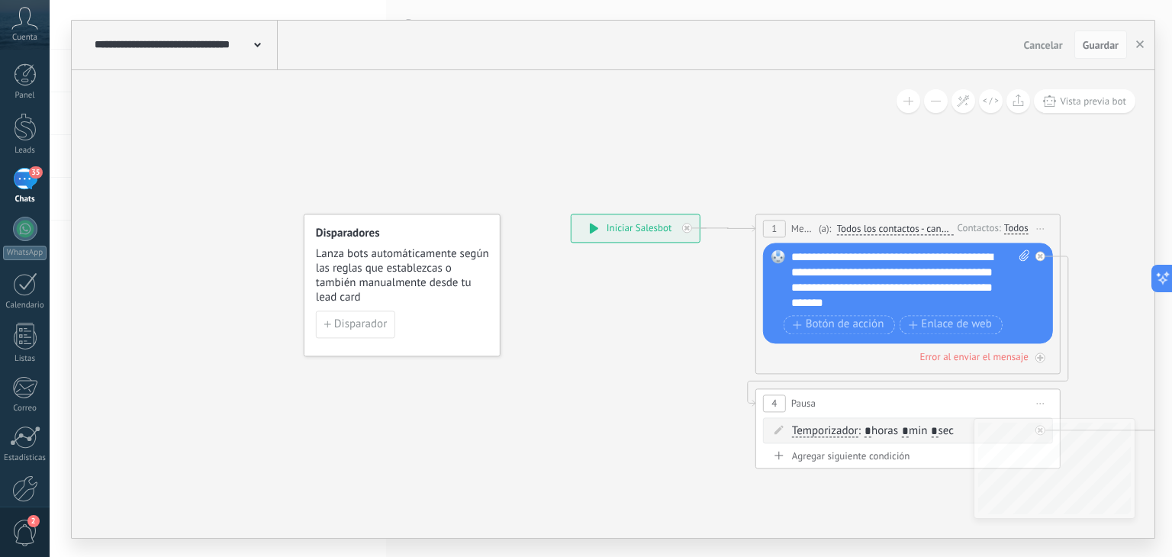
drag, startPoint x: 562, startPoint y: 129, endPoint x: 720, endPoint y: 121, distance: 157.4
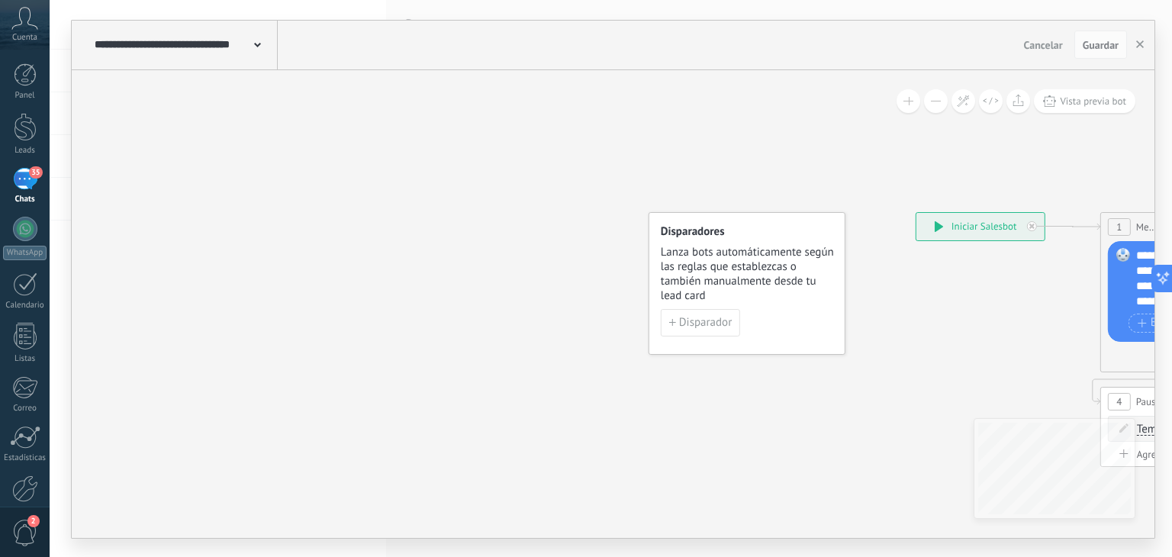
drag, startPoint x: 434, startPoint y: 135, endPoint x: 764, endPoint y: 135, distance: 329.7
click at [1141, 47] on icon "button" at bounding box center [1140, 44] width 8 height 8
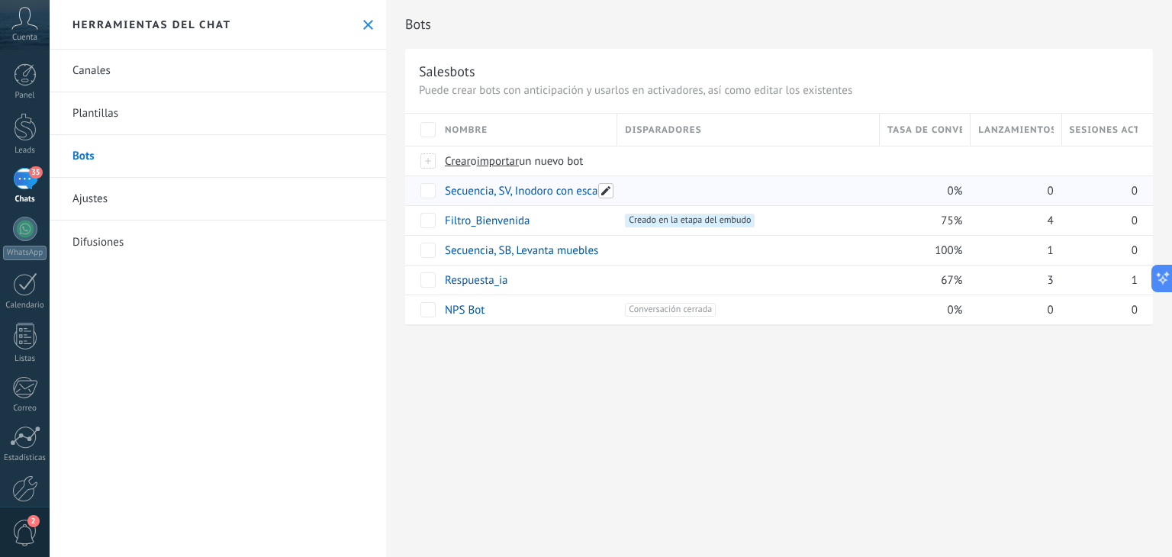
click at [606, 191] on span at bounding box center [605, 190] width 15 height 15
drag, startPoint x: 513, startPoint y: 192, endPoint x: 605, endPoint y: 192, distance: 92.3
click at [605, 192] on input "**********" at bounding box center [527, 191] width 162 height 24
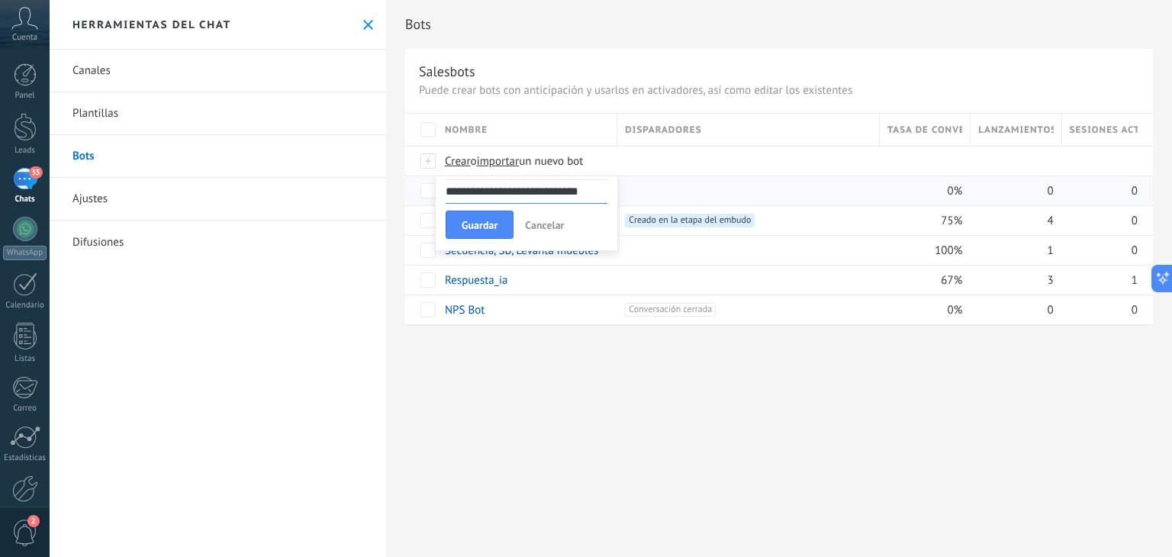
click at [513, 190] on input "**********" at bounding box center [527, 191] width 162 height 24
type input "**********"
click at [494, 224] on span "Guardar" at bounding box center [480, 225] width 36 height 11
click at [516, 222] on link "Filtro_Bienvenida" at bounding box center [487, 221] width 85 height 14
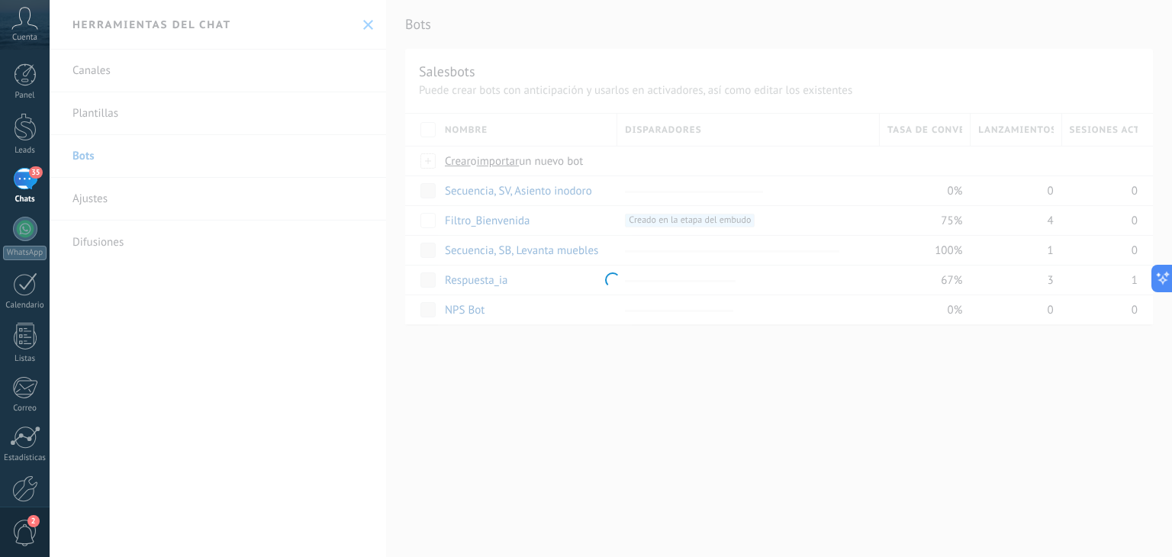
type input "**********"
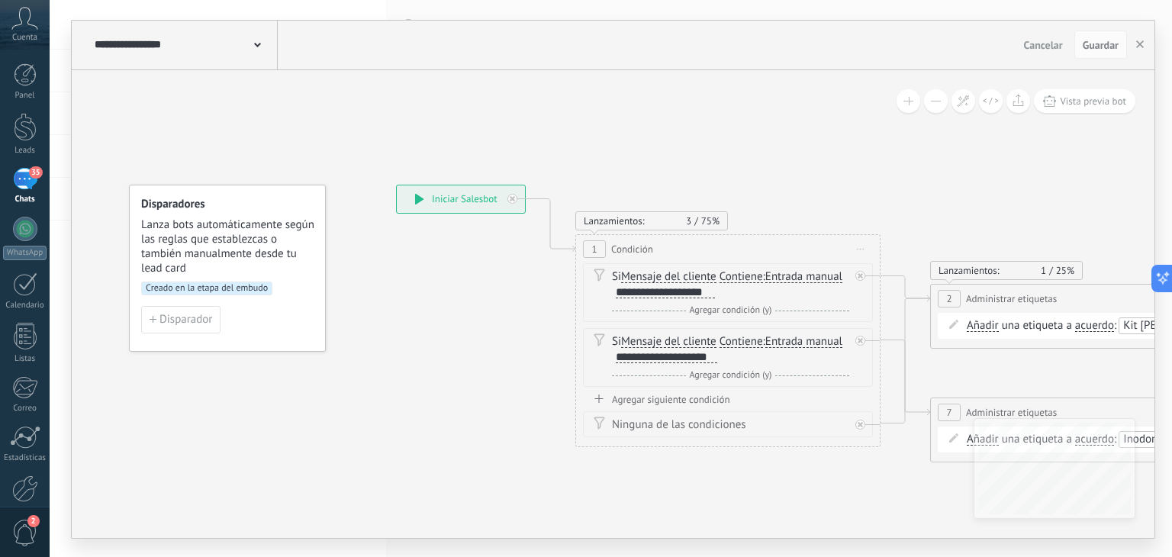
click at [420, 202] on icon at bounding box center [419, 199] width 9 height 11
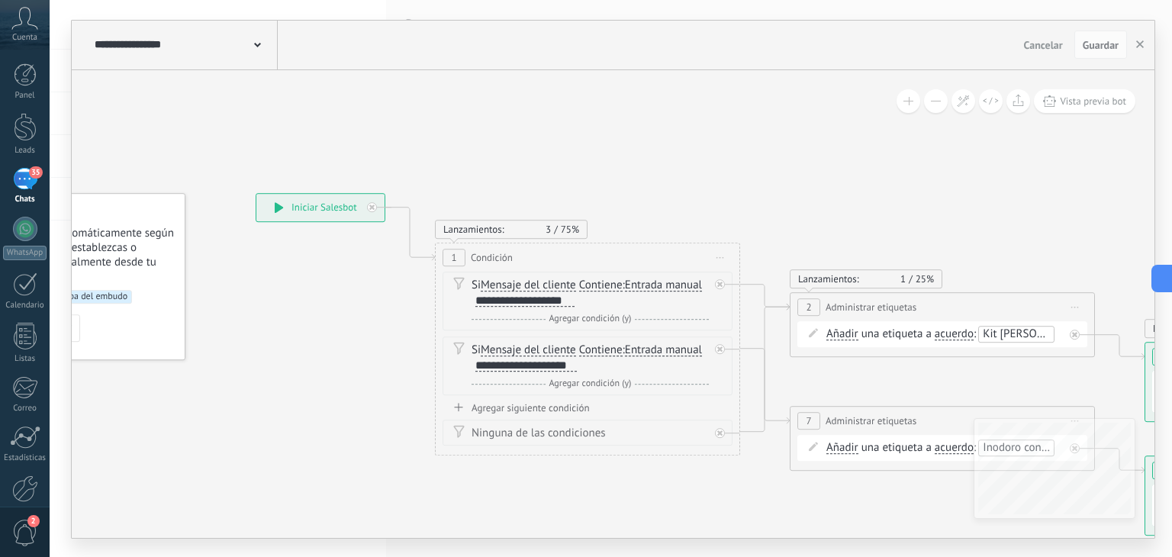
drag, startPoint x: 816, startPoint y: 110, endPoint x: 675, endPoint y: 118, distance: 140.7
click at [675, 118] on icon at bounding box center [919, 364] width 2090 height 1104
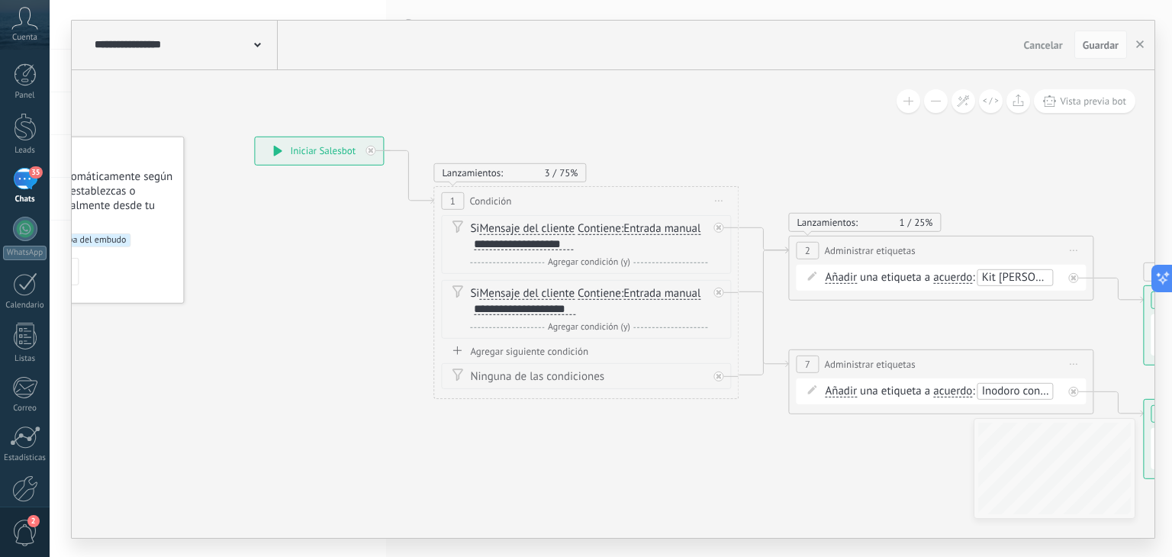
drag, startPoint x: 753, startPoint y: 138, endPoint x: 748, endPoint y: 53, distance: 85.6
click at [748, 53] on div "**********" at bounding box center [613, 279] width 1083 height 517
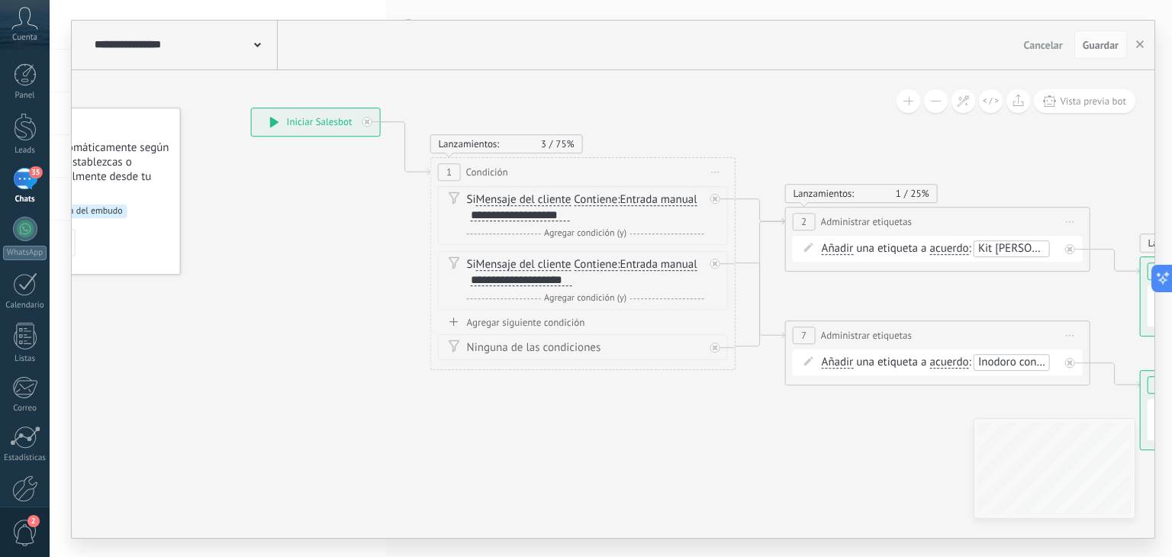
click at [836, 363] on span "Añadir" at bounding box center [838, 362] width 32 height 12
click at [836, 363] on button "Añadir" at bounding box center [909, 362] width 191 height 27
click at [900, 362] on span "Añadir" at bounding box center [897, 363] width 185 height 15
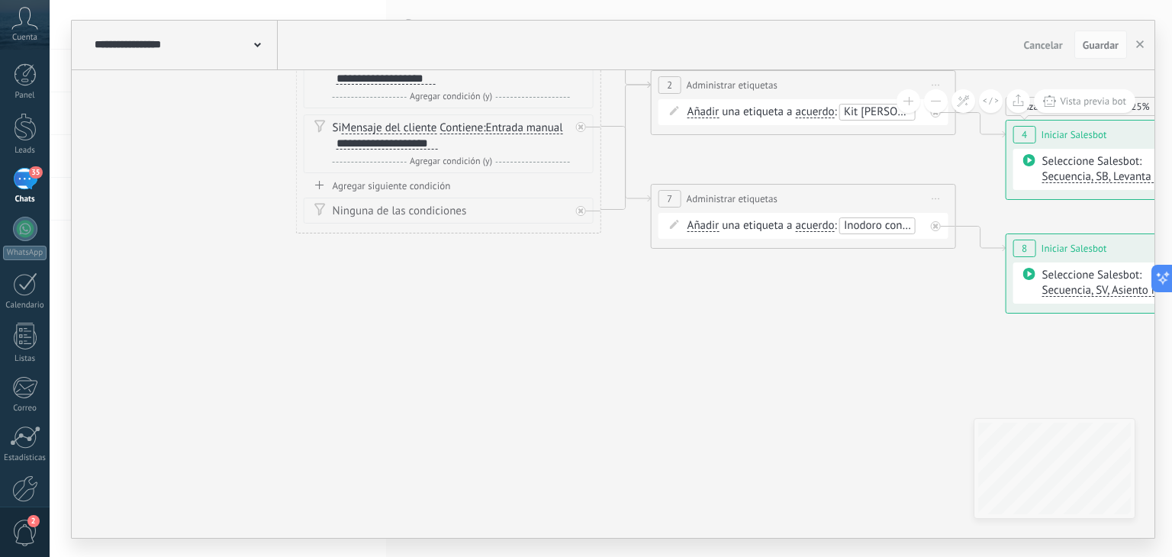
drag, startPoint x: 891, startPoint y: 357, endPoint x: 814, endPoint y: 271, distance: 115.1
click at [815, 281] on icon at bounding box center [780, 141] width 2090 height 1104
click at [817, 225] on span "acuerdo" at bounding box center [814, 225] width 39 height 12
click at [817, 225] on button "acuerdo" at bounding box center [883, 224] width 191 height 27
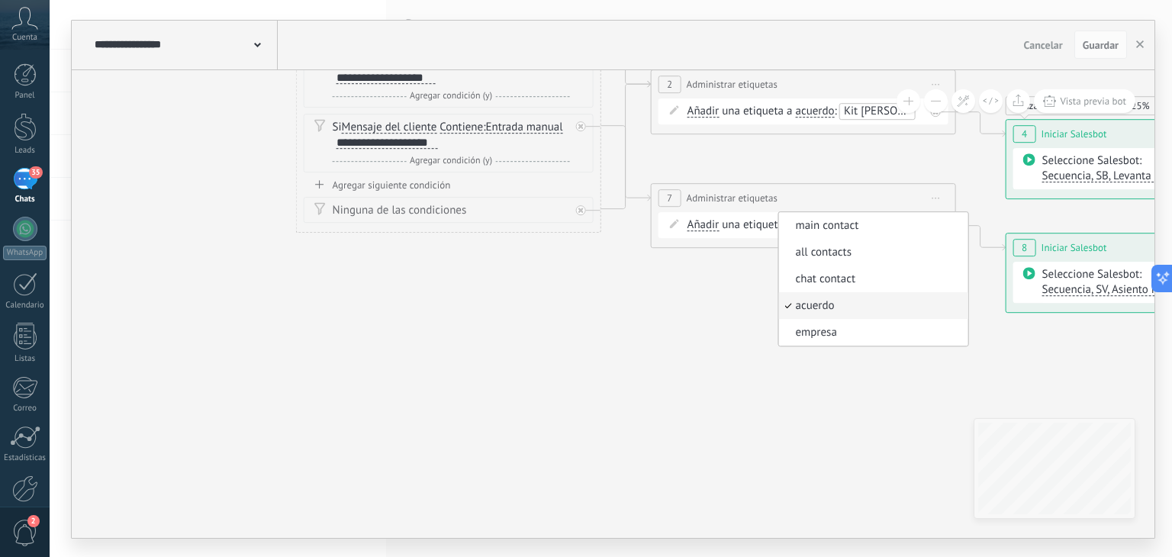
click at [803, 303] on span "acuerdo" at bounding box center [870, 305] width 185 height 15
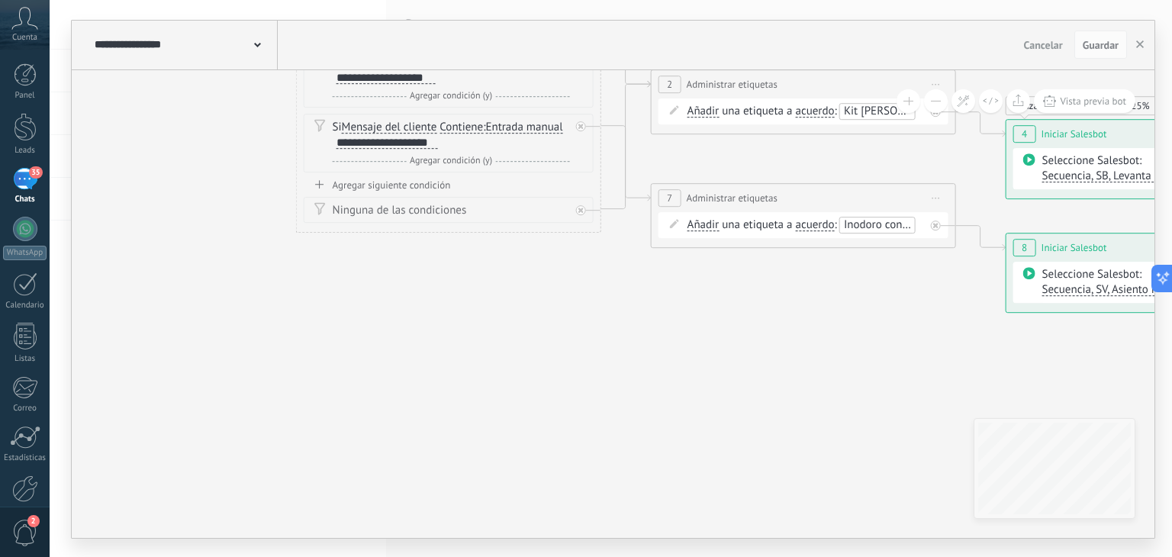
click at [903, 226] on span "Inodoro con escalera" at bounding box center [894, 224] width 101 height 14
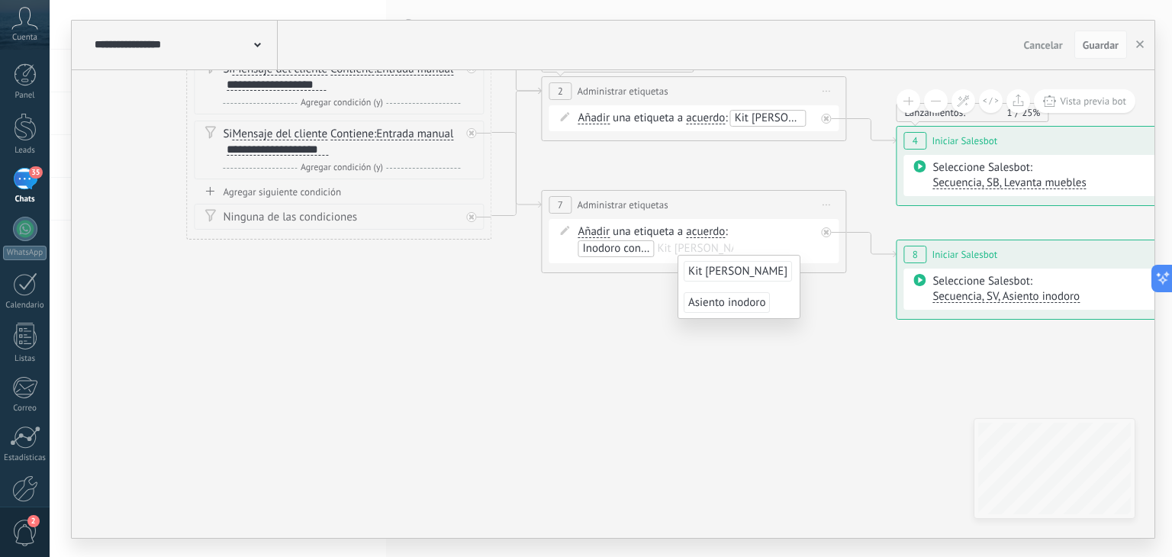
drag, startPoint x: 881, startPoint y: 318, endPoint x: 617, endPoint y: 324, distance: 264.1
click at [617, 324] on icon at bounding box center [670, 148] width 2090 height 1104
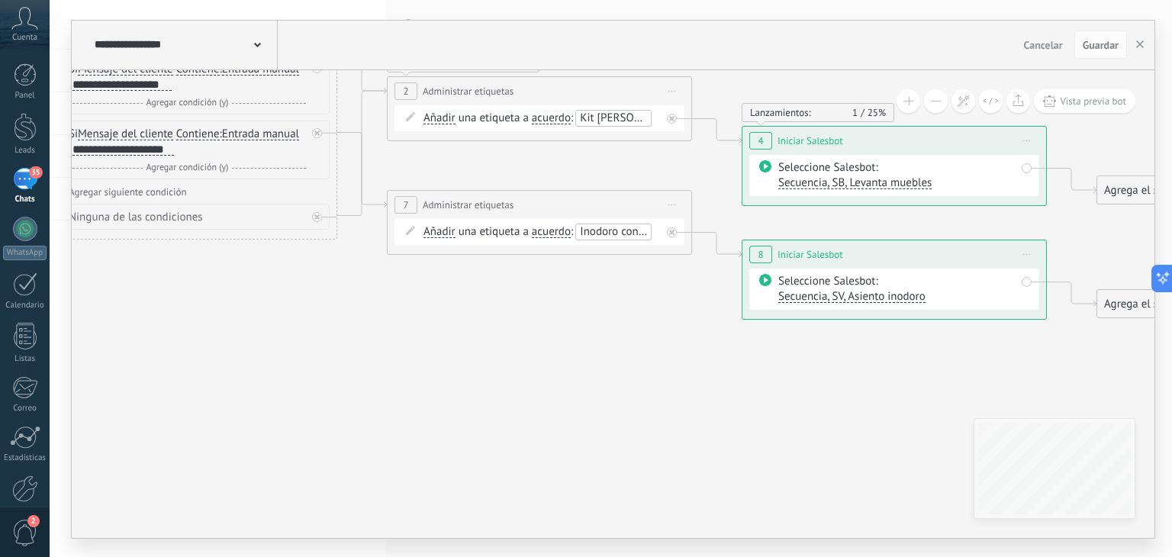
click at [633, 334] on icon at bounding box center [516, 148] width 2090 height 1104
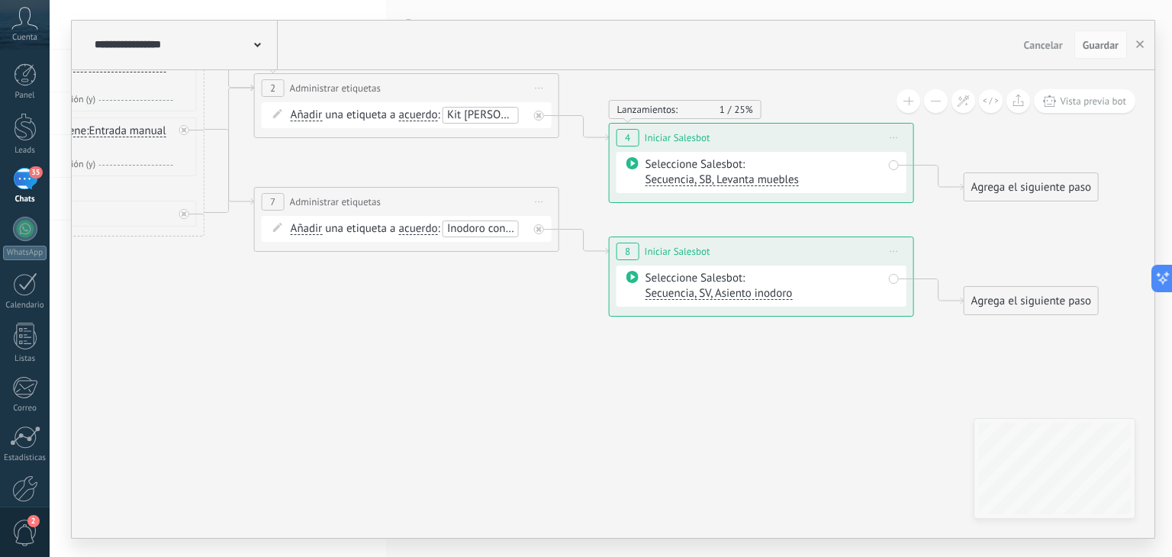
drag, startPoint x: 975, startPoint y: 227, endPoint x: 842, endPoint y: 224, distance: 132.8
click at [842, 224] on icon at bounding box center [383, 145] width 2090 height 1104
click at [895, 252] on span "Iniciar vista previa aquí Cambiar nombre Duplicar [GEOGRAPHIC_DATA]" at bounding box center [894, 251] width 24 height 22
click at [942, 295] on div "Cambiar nombre" at bounding box center [963, 299] width 151 height 26
click at [894, 250] on icon at bounding box center [895, 251] width 8 height 2
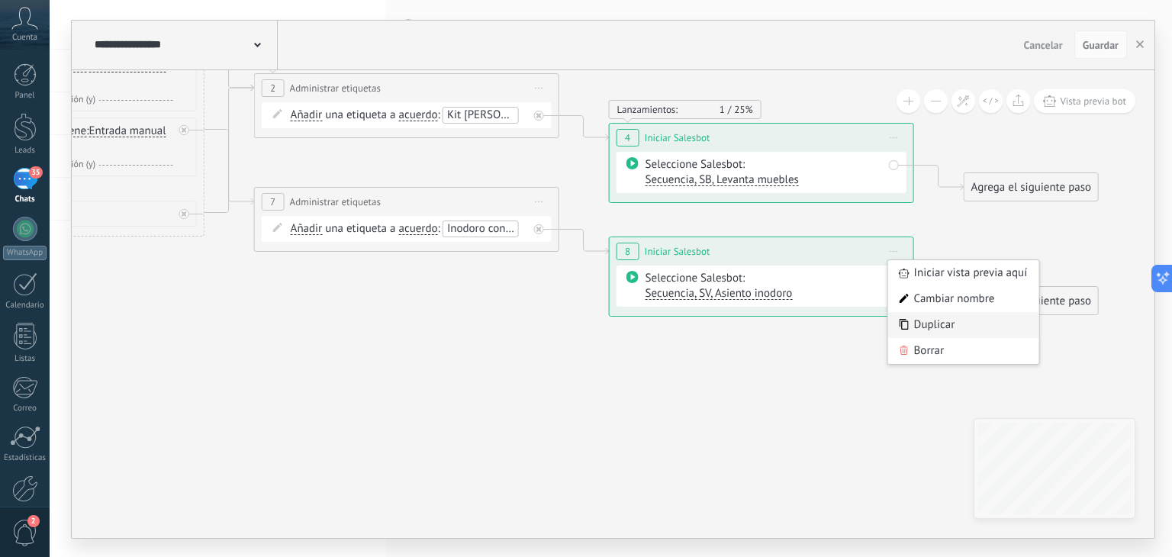
click at [946, 320] on div "Duplicar" at bounding box center [963, 325] width 151 height 26
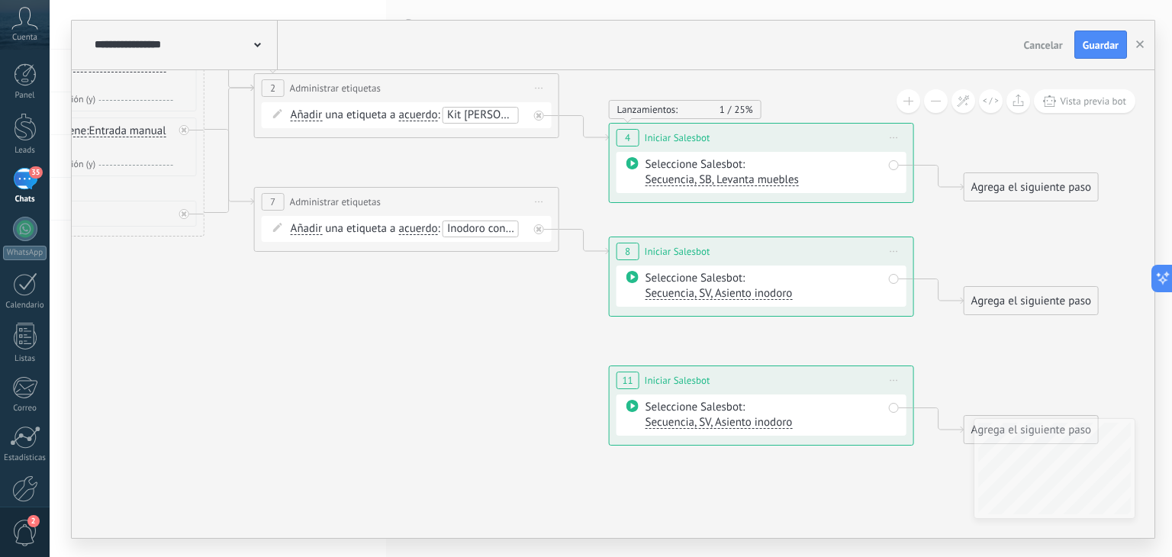
click at [771, 420] on span "Secuencia, SV, Asiento inodoro" at bounding box center [719, 422] width 147 height 14
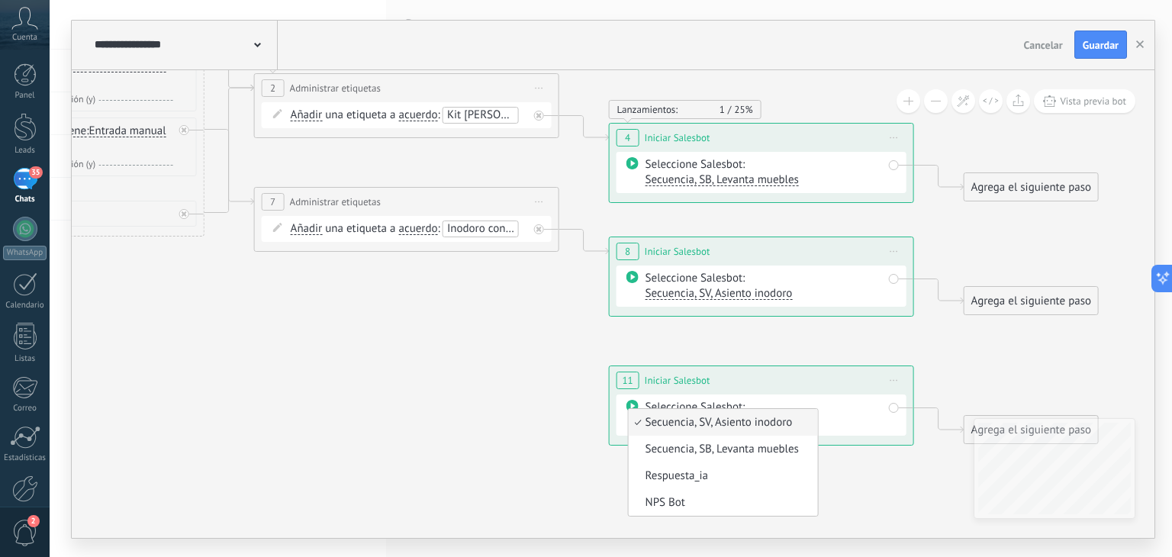
drag, startPoint x: 528, startPoint y: 415, endPoint x: 593, endPoint y: 407, distance: 65.4
click at [532, 412] on icon at bounding box center [383, 209] width 2090 height 1233
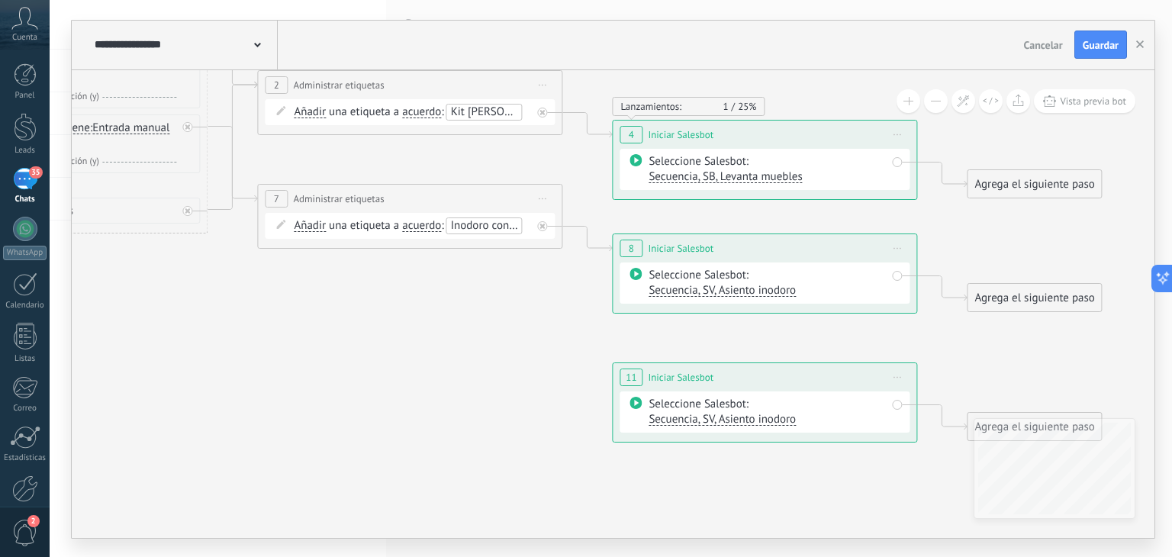
drag, startPoint x: 910, startPoint y: 375, endPoint x: 900, endPoint y: 375, distance: 9.9
click at [908, 375] on div "**********" at bounding box center [765, 377] width 304 height 28
click at [900, 376] on icon at bounding box center [898, 377] width 8 height 2
click at [930, 474] on div "Borrar" at bounding box center [966, 477] width 151 height 26
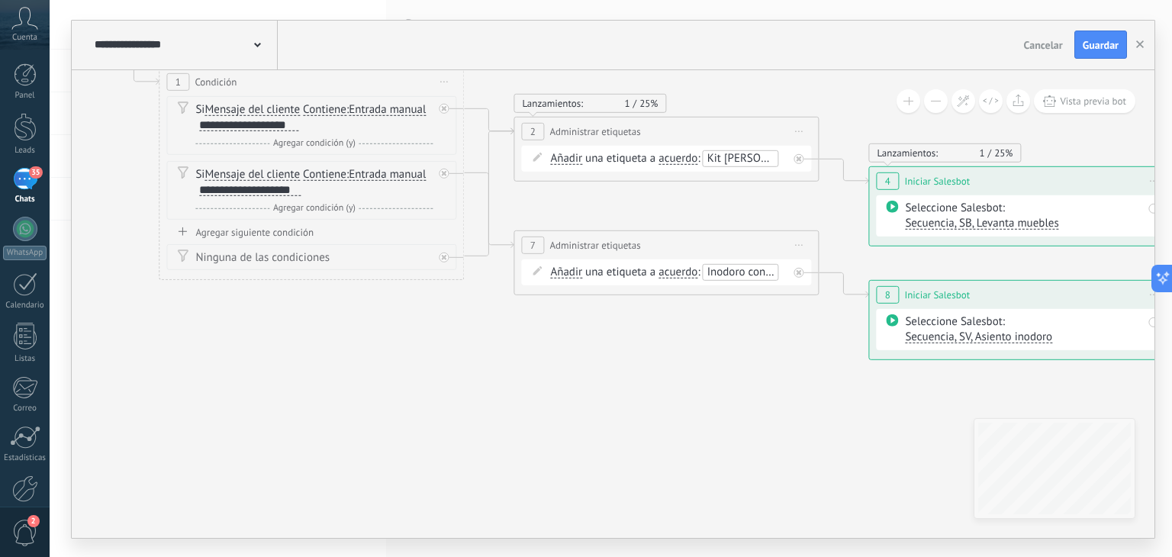
drag, startPoint x: 263, startPoint y: 352, endPoint x: 456, endPoint y: 395, distance: 197.0
click at [456, 395] on icon at bounding box center [643, 251] width 2090 height 1233
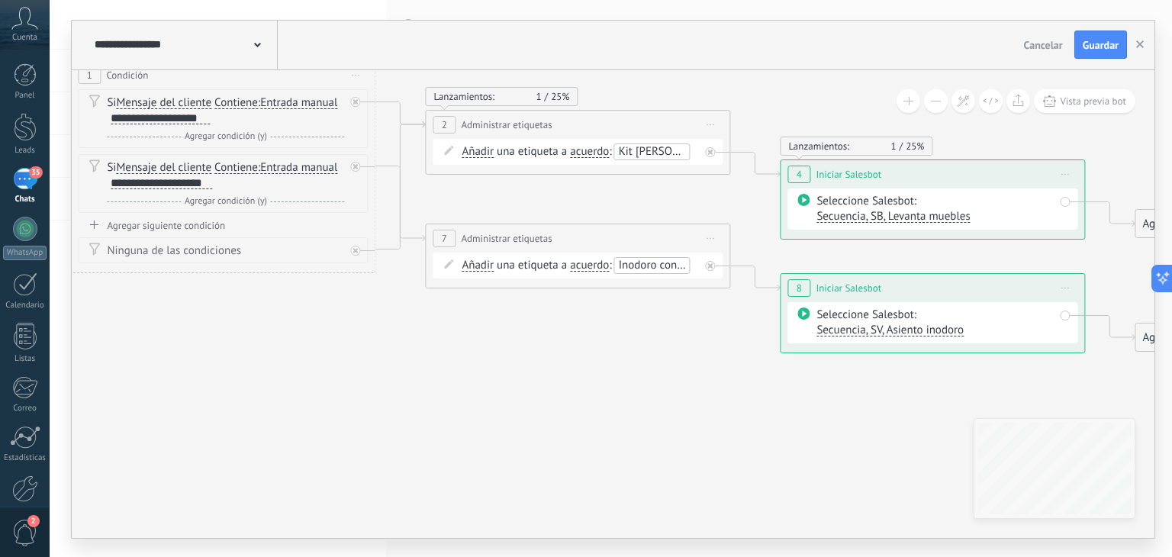
drag, startPoint x: 722, startPoint y: 372, endPoint x: 630, endPoint y: 354, distance: 93.2
click at [626, 363] on icon at bounding box center [554, 245] width 2090 height 1233
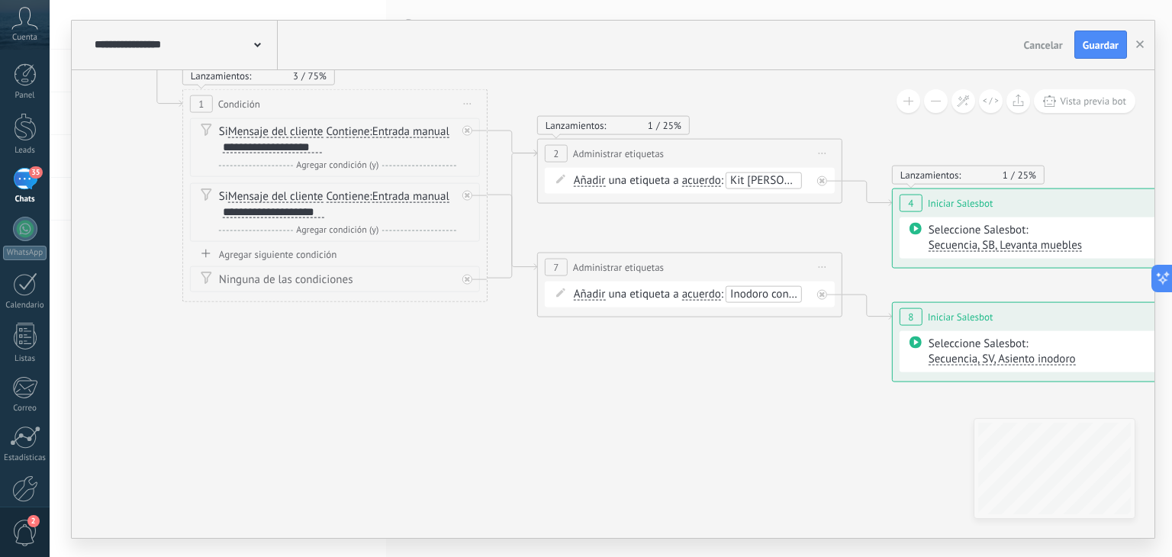
drag, startPoint x: 147, startPoint y: 346, endPoint x: 292, endPoint y: 388, distance: 151.7
click at [292, 388] on icon at bounding box center [667, 273] width 2090 height 1233
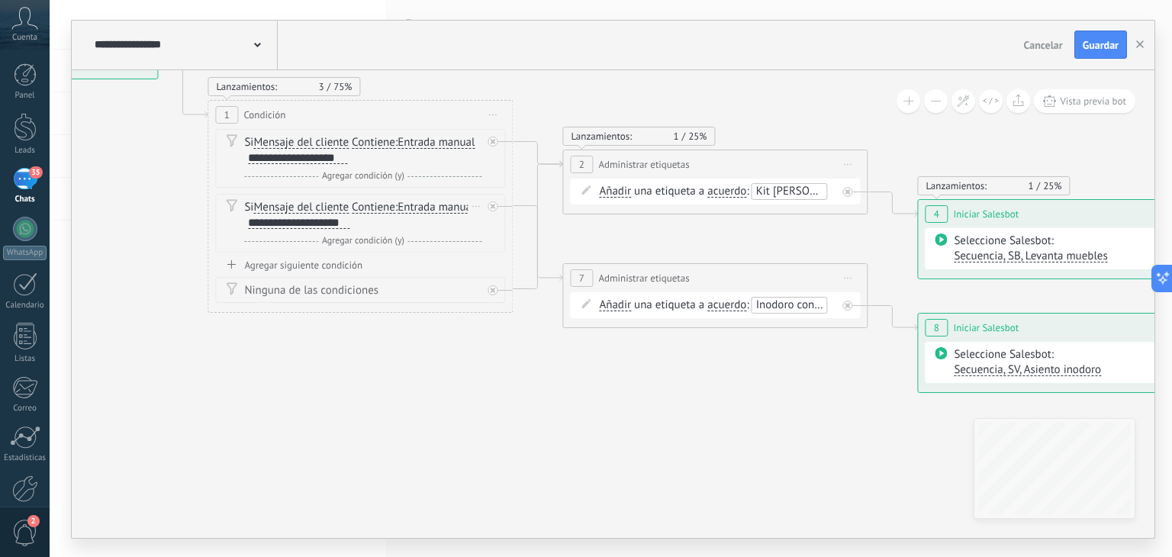
click at [301, 223] on div "**********" at bounding box center [298, 223] width 101 height 12
click at [308, 224] on div "**********" at bounding box center [298, 223] width 101 height 12
drag, startPoint x: 562, startPoint y: 385, endPoint x: 581, endPoint y: 373, distance: 22.6
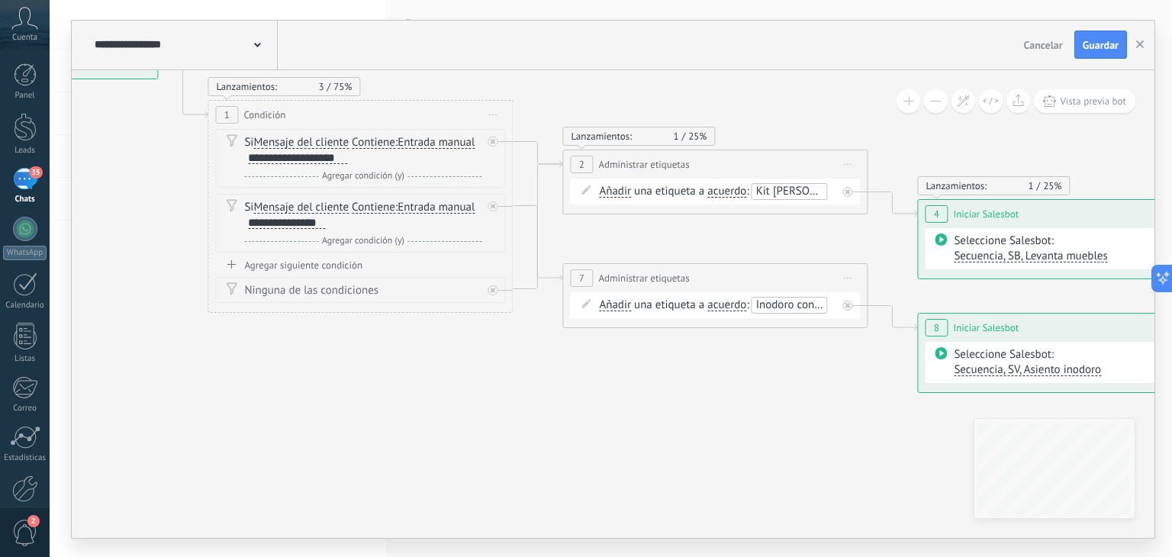
click at [565, 385] on icon at bounding box center [692, 285] width 2090 height 1233
click at [786, 303] on span "Inodoro con escalera" at bounding box center [809, 303] width 101 height 14
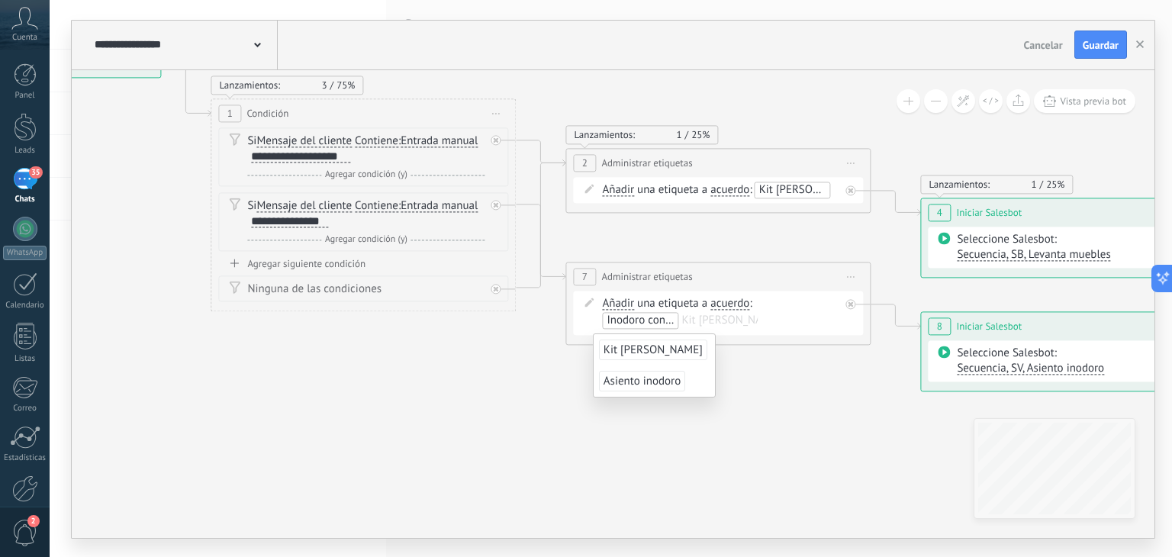
click at [666, 324] on span "Inodoro con escalera" at bounding box center [657, 320] width 101 height 14
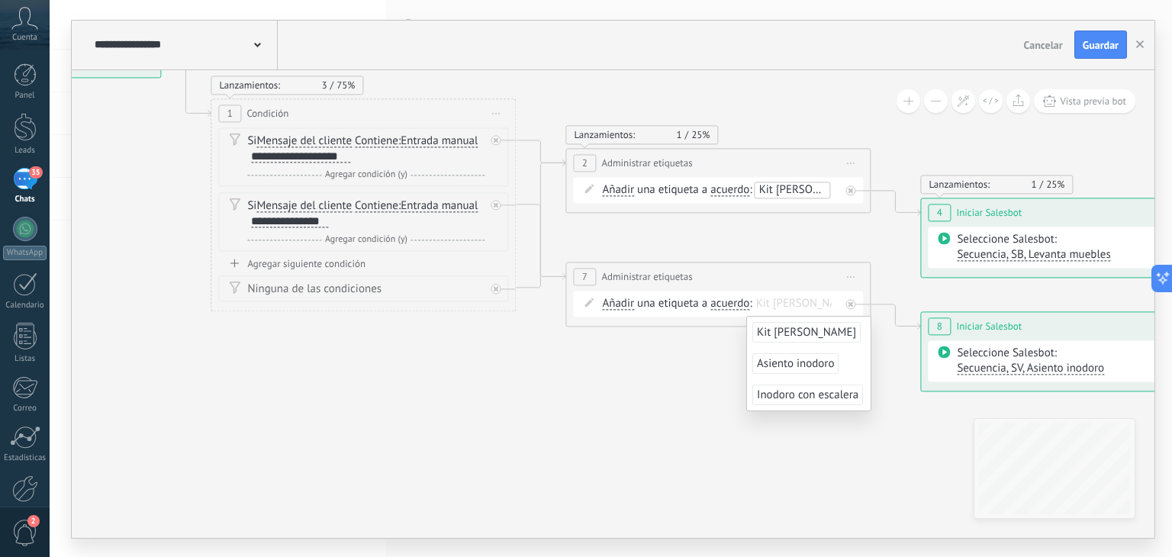
click at [775, 305] on input "text" at bounding box center [794, 304] width 76 height 12
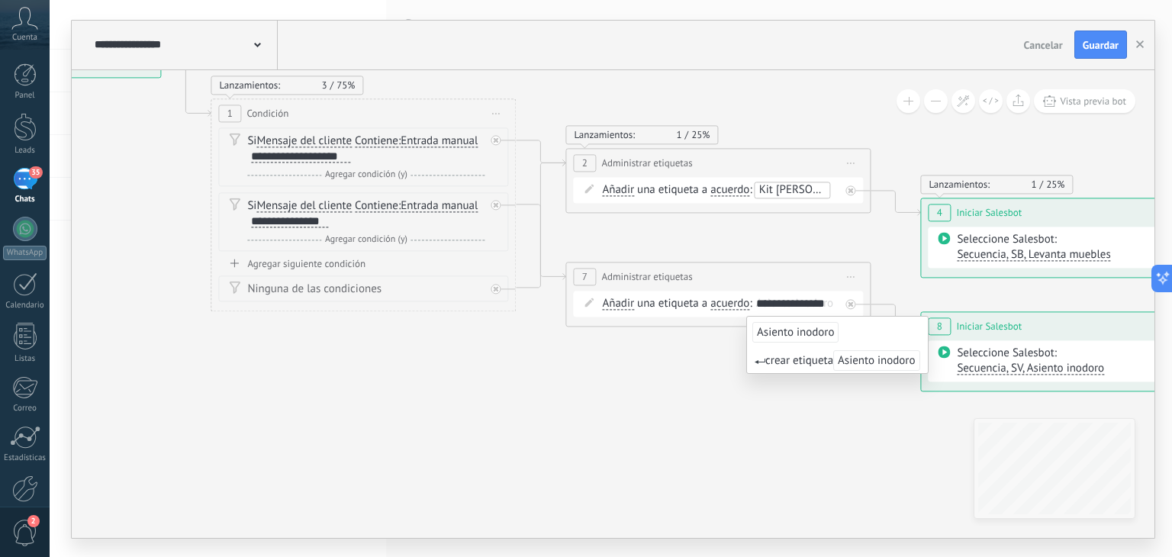
type input "**********"
click at [806, 335] on span "Asiento inodoro" at bounding box center [795, 332] width 86 height 21
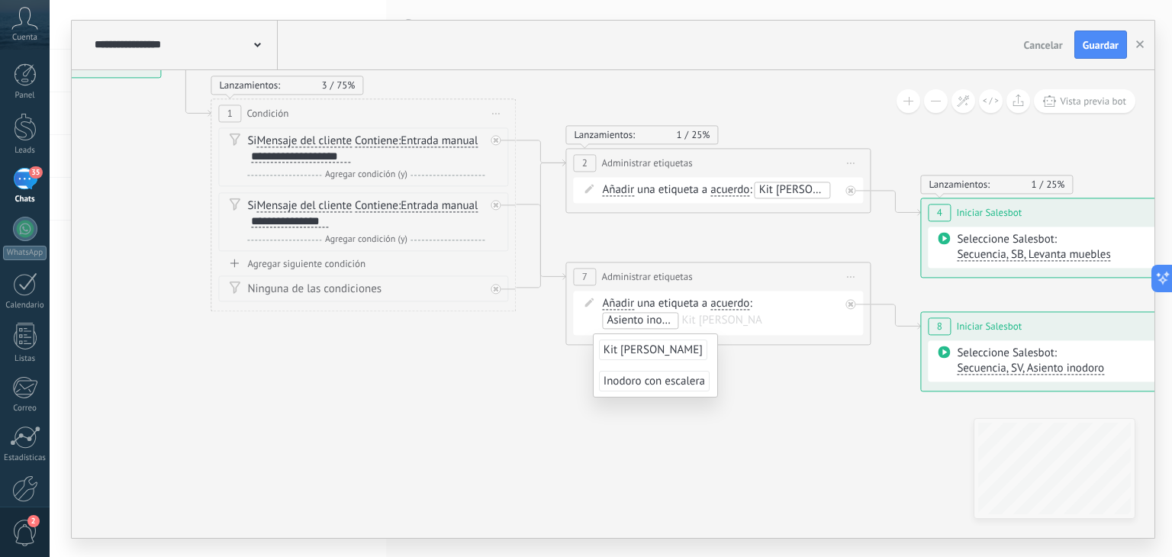
click at [772, 414] on icon at bounding box center [695, 283] width 2090 height 1233
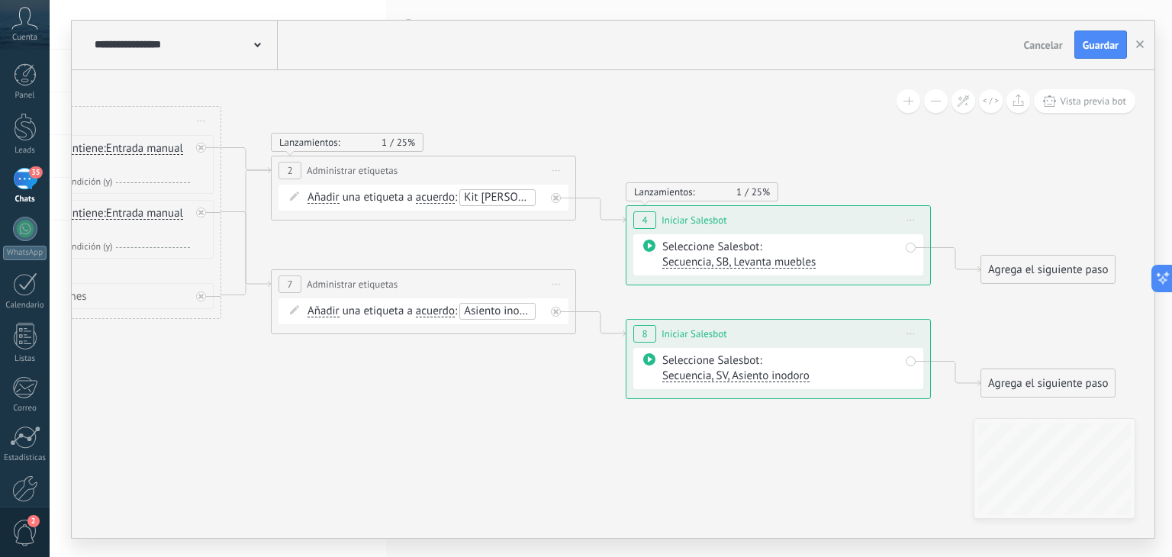
drag, startPoint x: 857, startPoint y: 417, endPoint x: 562, endPoint y: 425, distance: 295.4
click at [562, 425] on icon at bounding box center [400, 291] width 2090 height 1233
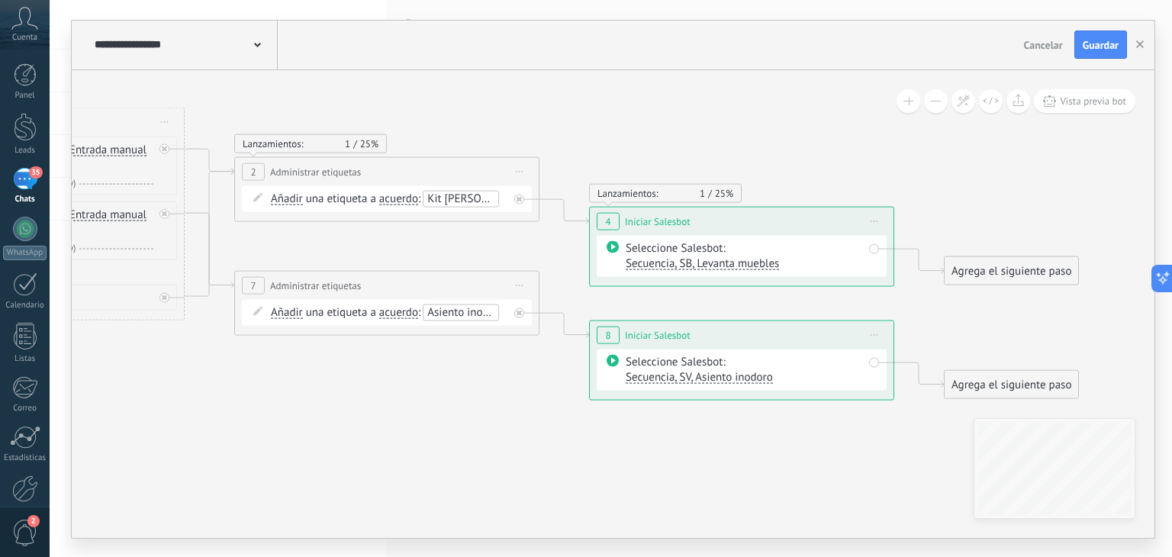
drag, startPoint x: 888, startPoint y: 424, endPoint x: 839, endPoint y: 424, distance: 48.8
click at [839, 424] on icon at bounding box center [364, 292] width 2090 height 1233
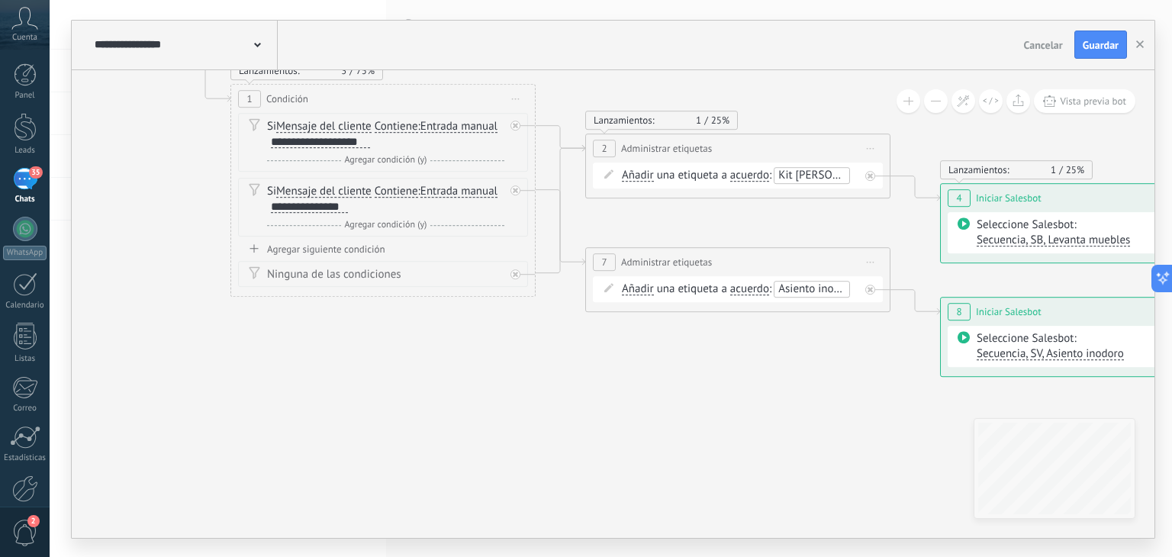
drag, startPoint x: 472, startPoint y: 412, endPoint x: 618, endPoint y: 382, distance: 148.8
click at [816, 388] on icon at bounding box center [715, 269] width 2090 height 1233
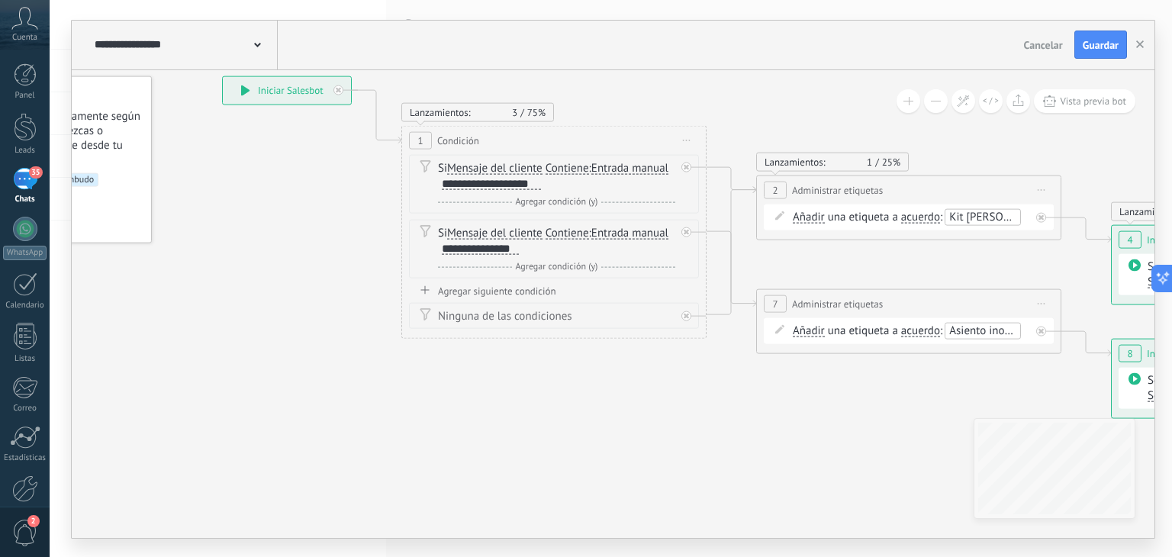
drag, startPoint x: 509, startPoint y: 382, endPoint x: 658, endPoint y: 419, distance: 153.2
click at [696, 429] on icon at bounding box center [886, 310] width 2090 height 1233
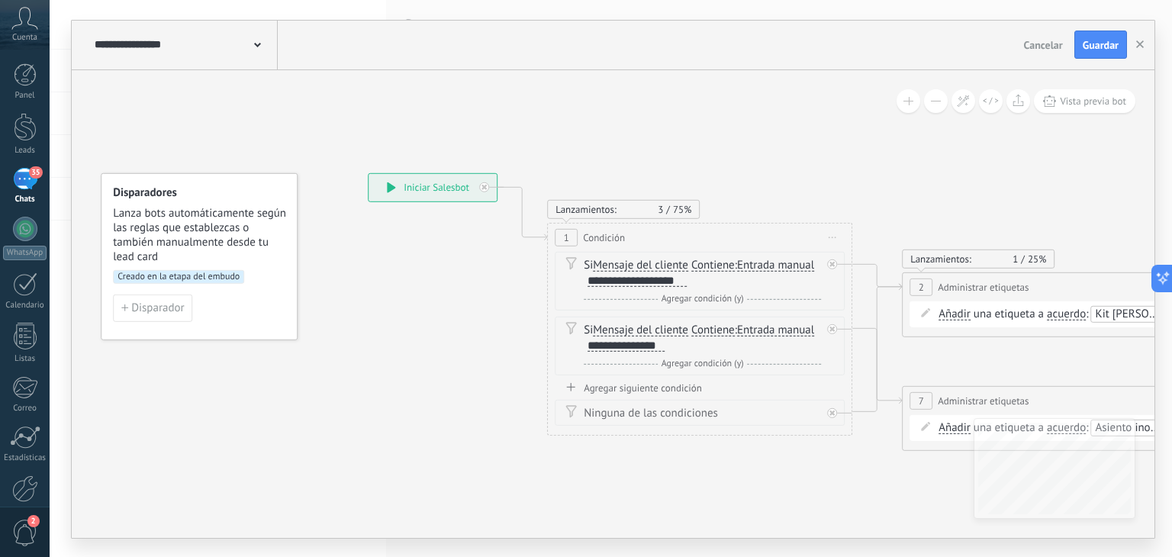
drag, startPoint x: 363, startPoint y: 262, endPoint x: 465, endPoint y: 325, distance: 120.3
click at [545, 370] on icon at bounding box center [1031, 407] width 2090 height 1233
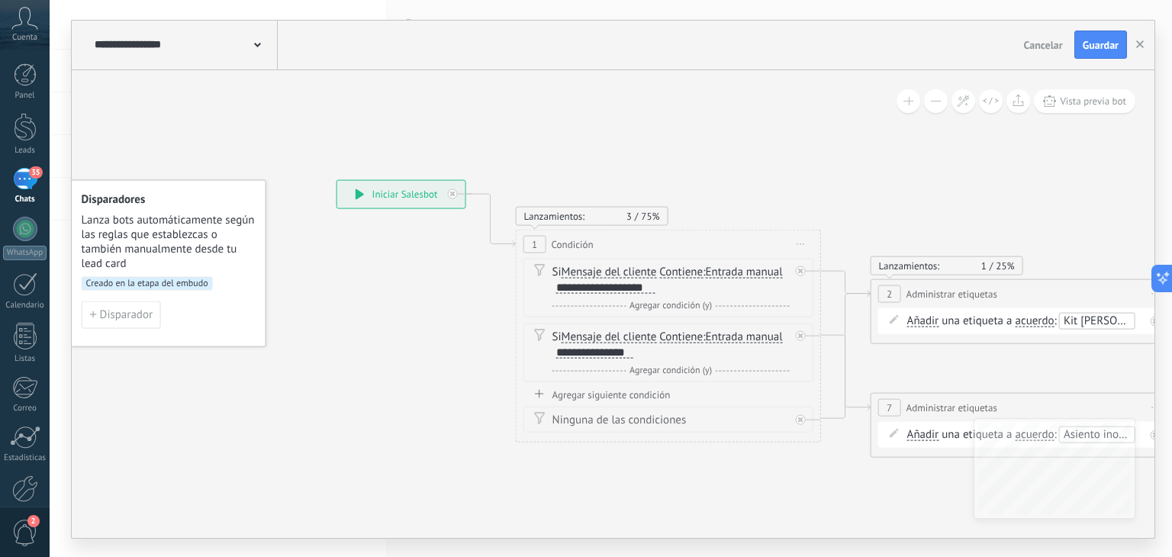
drag, startPoint x: 336, startPoint y: 155, endPoint x: 269, endPoint y: 143, distance: 67.5
click at [272, 147] on icon at bounding box center [1000, 414] width 2090 height 1233
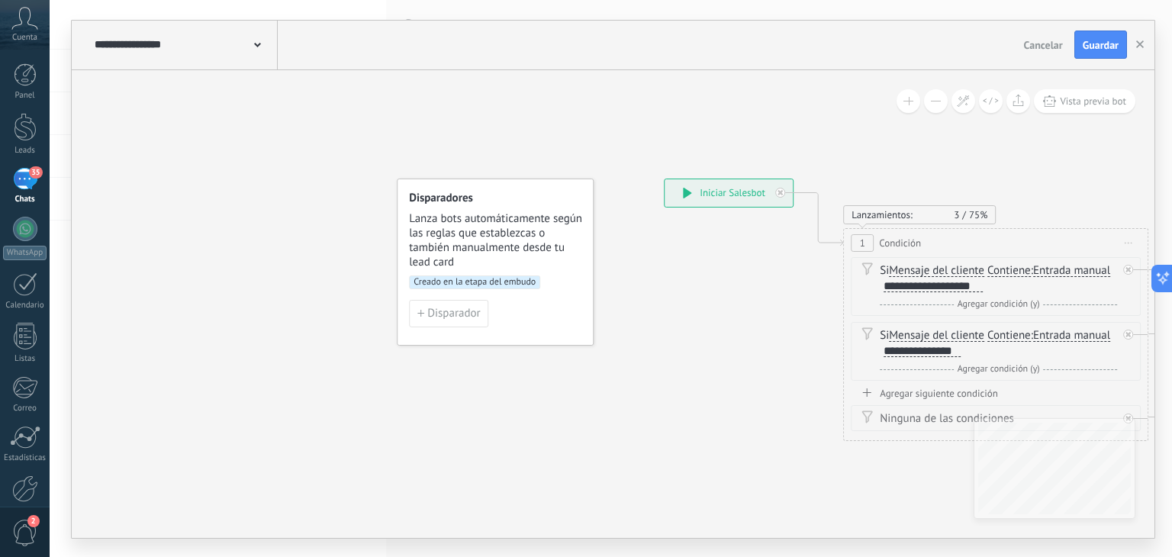
drag, startPoint x: 182, startPoint y: 143, endPoint x: 504, endPoint y: 143, distance: 322.0
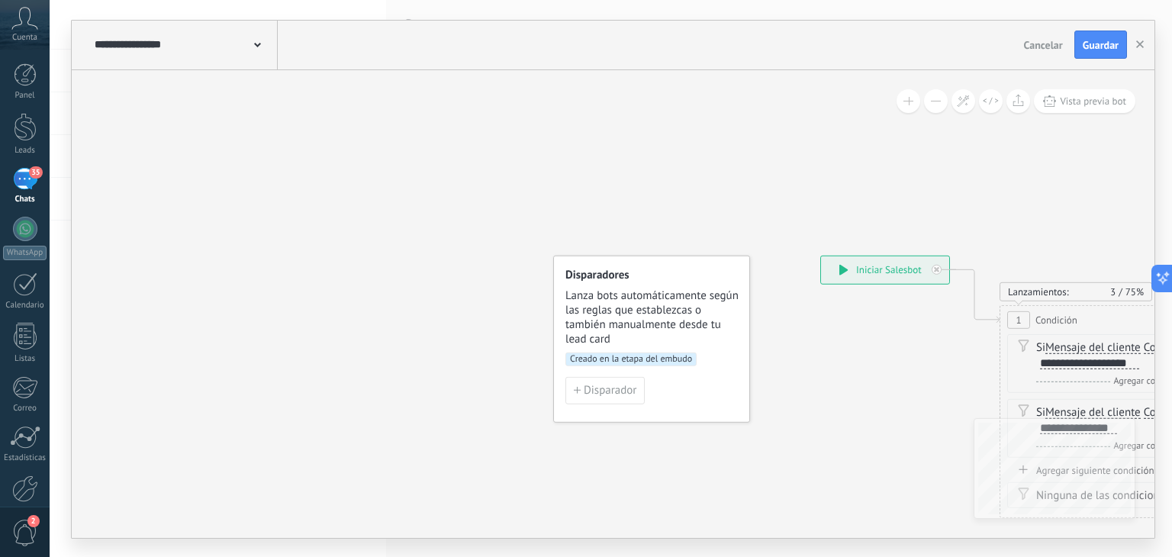
drag, startPoint x: 427, startPoint y: 137, endPoint x: 459, endPoint y: 183, distance: 55.5
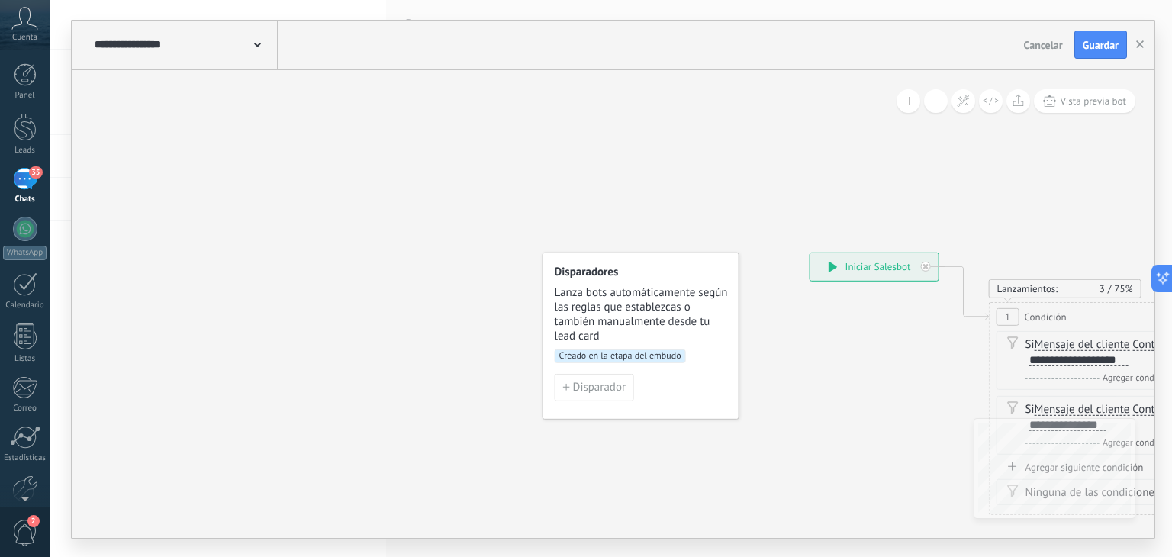
click at [254, 43] on icon at bounding box center [257, 45] width 7 height 5
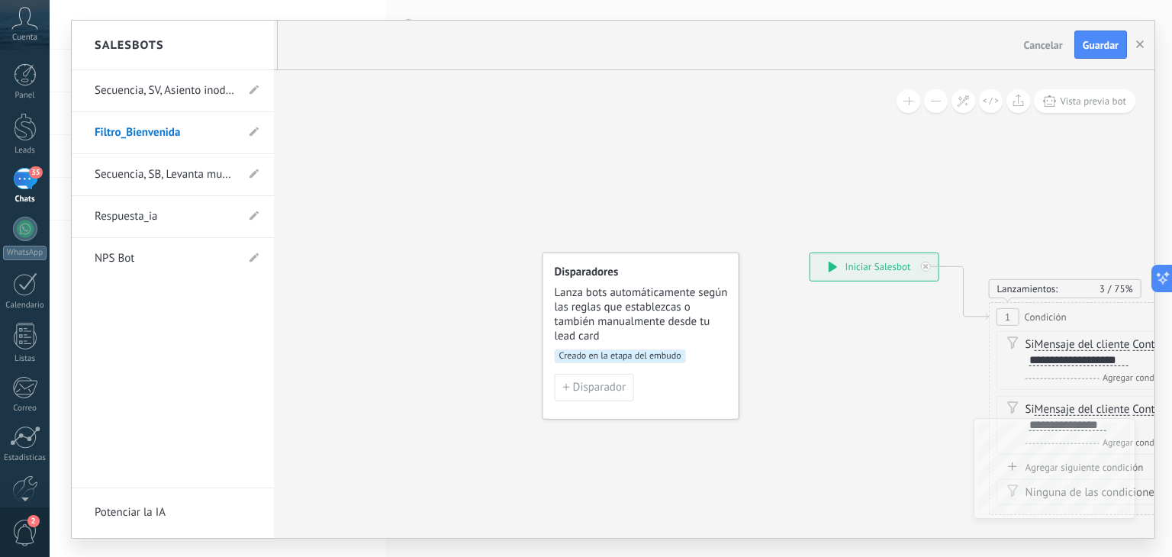
click at [399, 104] on div at bounding box center [613, 279] width 1083 height 517
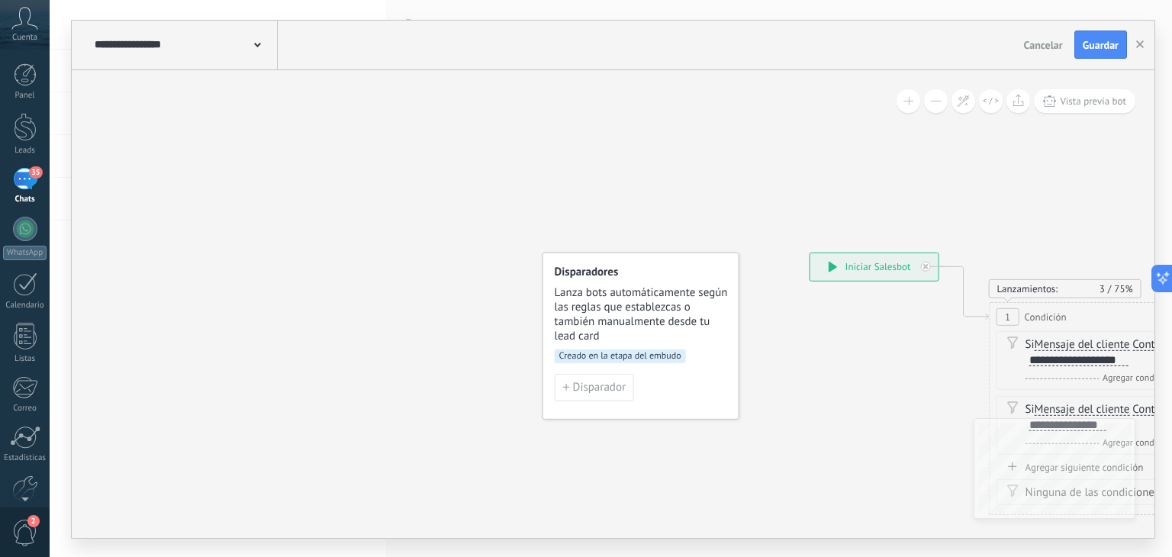
click at [31, 184] on div "35" at bounding box center [25, 179] width 24 height 22
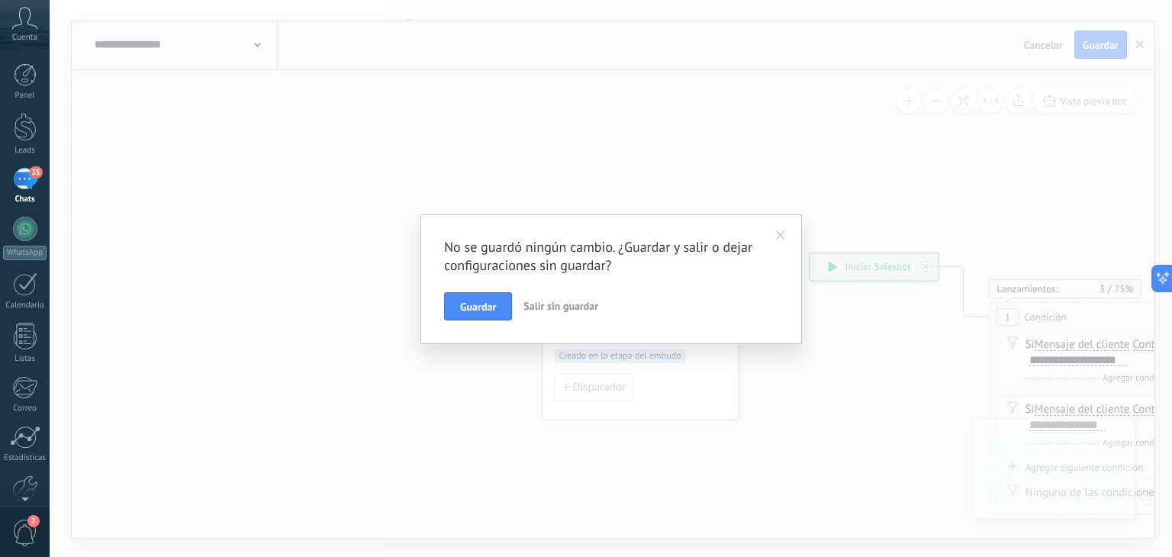
click at [779, 238] on span at bounding box center [781, 235] width 10 height 11
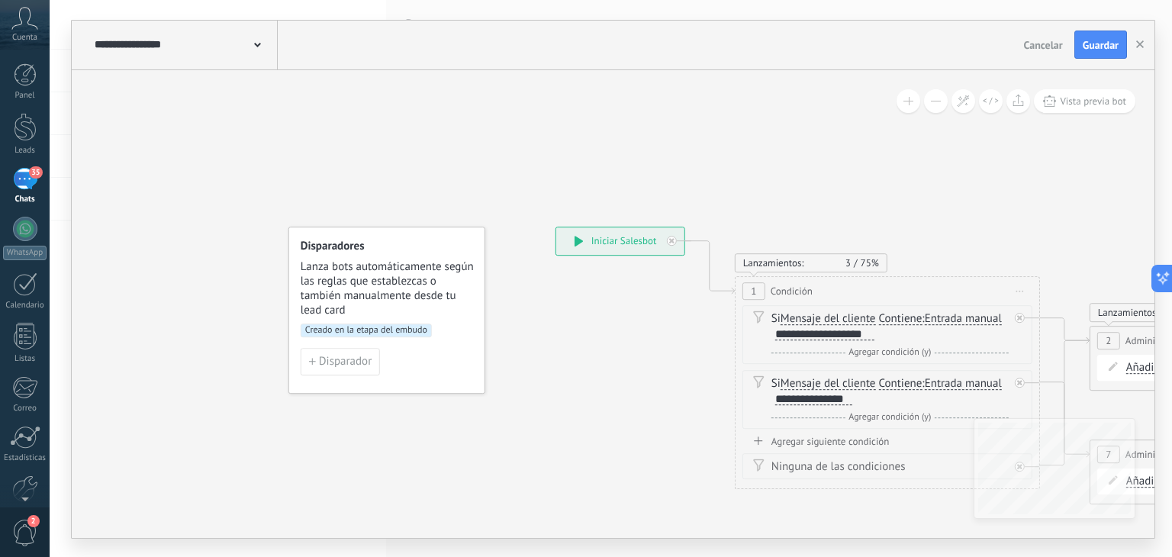
drag, startPoint x: 1013, startPoint y: 204, endPoint x: 665, endPoint y: 166, distance: 350.0
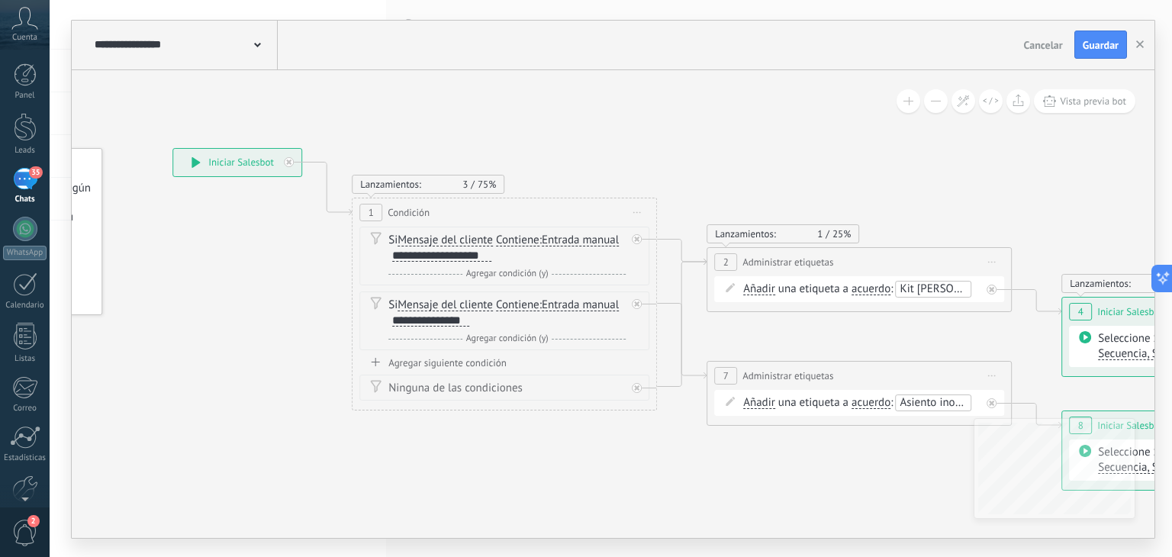
drag, startPoint x: 907, startPoint y: 187, endPoint x: 730, endPoint y: 176, distance: 177.4
click at [629, 130] on icon at bounding box center [836, 382] width 2090 height 1233
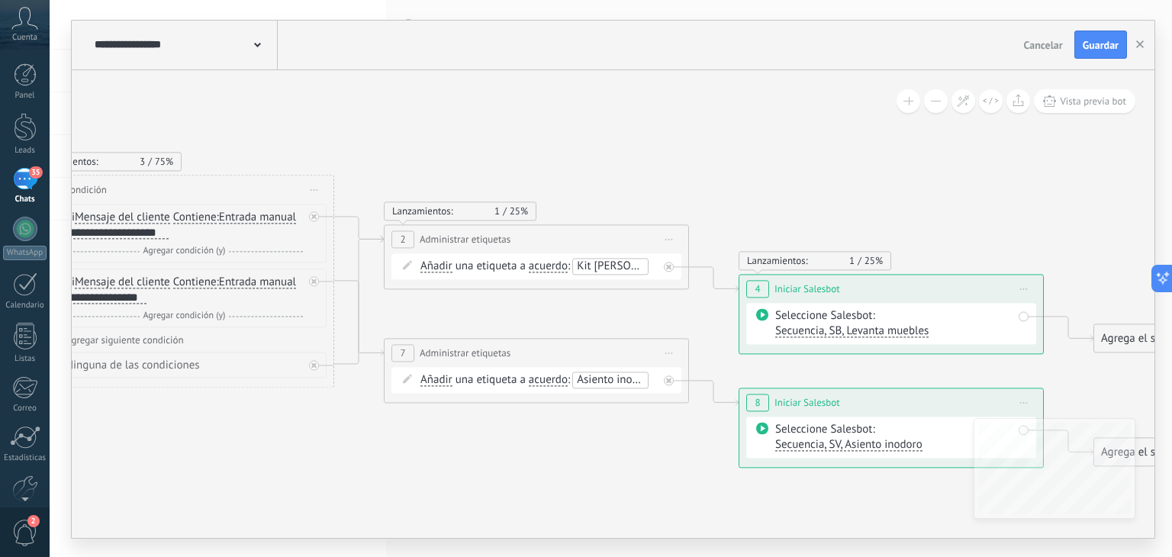
drag, startPoint x: 965, startPoint y: 192, endPoint x: 658, endPoint y: 180, distance: 307.0
click at [629, 182] on icon at bounding box center [513, 360] width 2090 height 1233
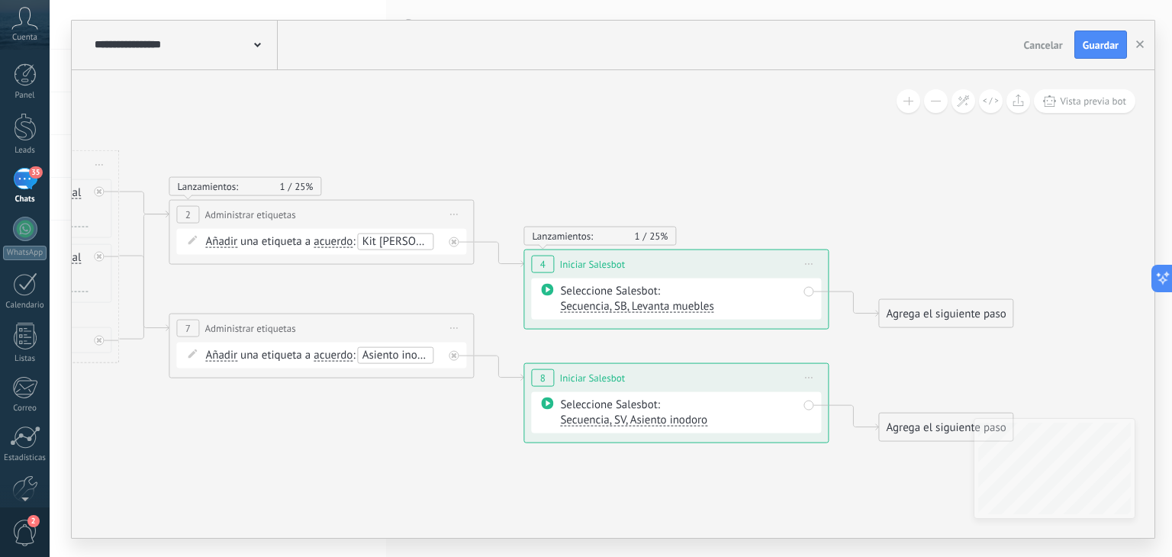
drag, startPoint x: 940, startPoint y: 182, endPoint x: 804, endPoint y: 159, distance: 138.6
click at [804, 159] on icon at bounding box center [298, 334] width 2090 height 1233
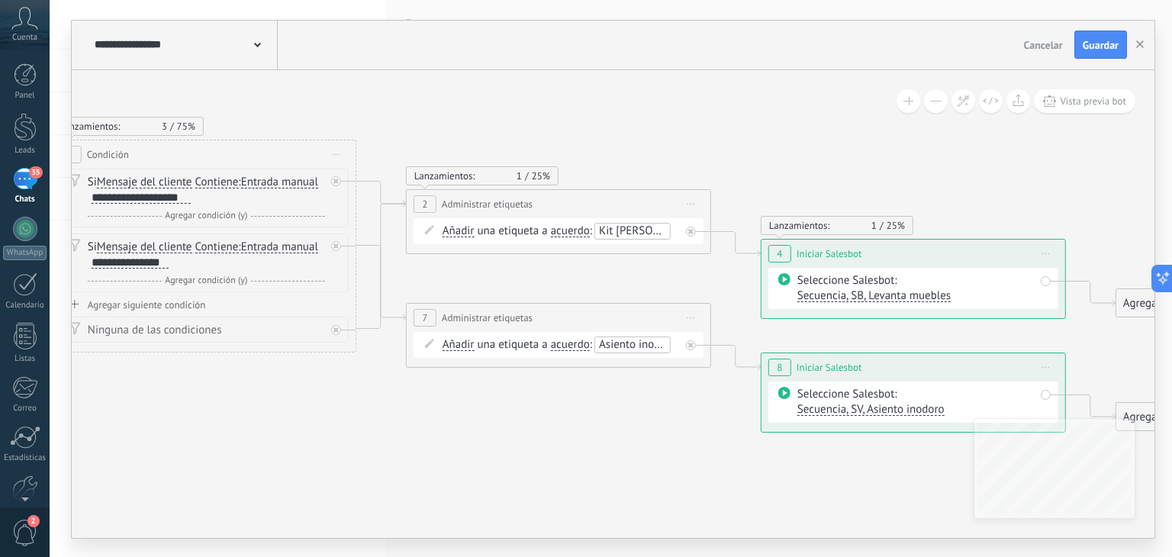
drag, startPoint x: 590, startPoint y: 138, endPoint x: 860, endPoint y: 128, distance: 270.3
click at [860, 128] on icon at bounding box center [535, 325] width 2090 height 1233
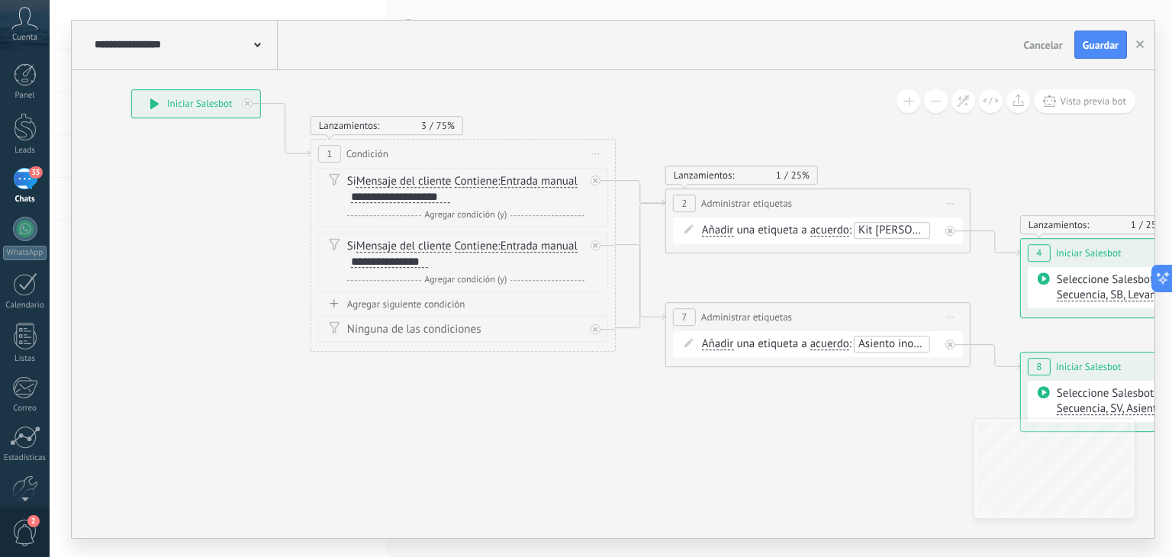
drag, startPoint x: 738, startPoint y: 126, endPoint x: 887, endPoint y: 126, distance: 148.8
click at [925, 126] on icon at bounding box center [795, 324] width 2090 height 1233
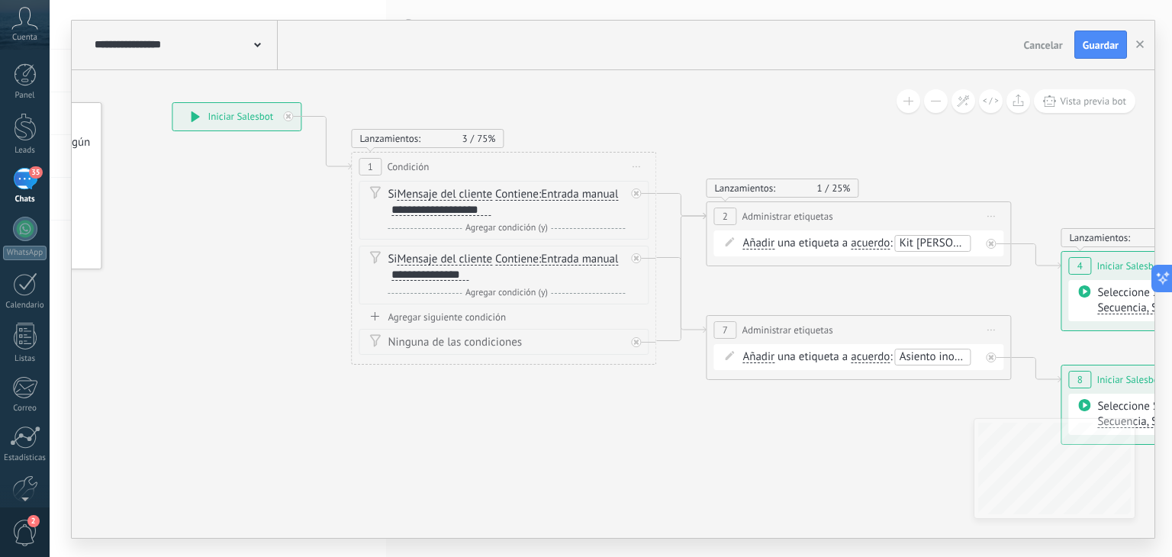
drag, startPoint x: 694, startPoint y: 101, endPoint x: 788, endPoint y: 108, distance: 94.1
click at [713, 112] on icon at bounding box center [835, 337] width 2090 height 1233
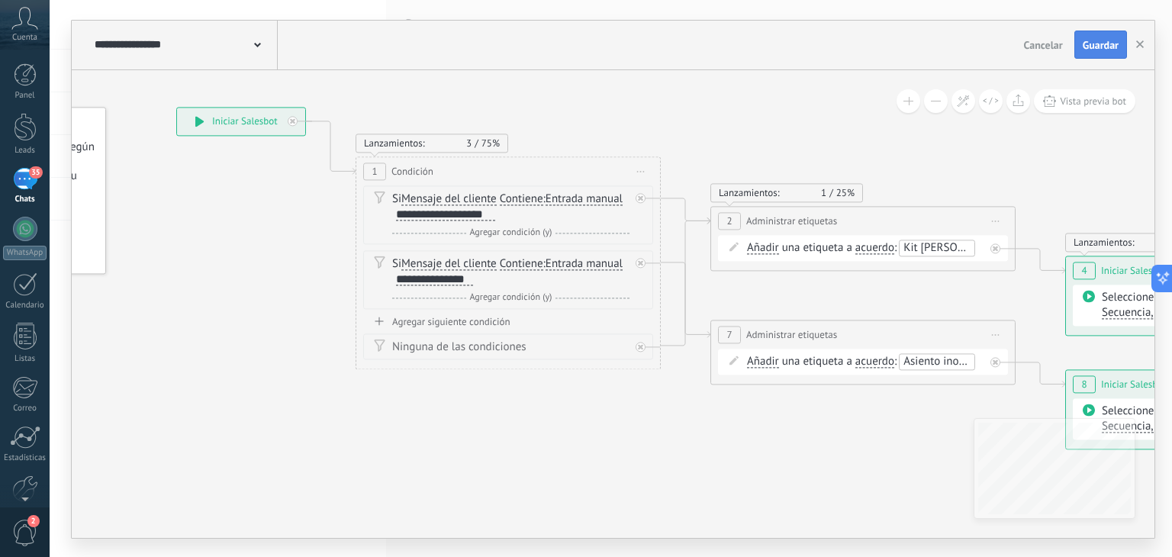
click at [1096, 47] on span "Guardar" at bounding box center [1101, 45] width 36 height 11
click at [1095, 47] on span "Guardar" at bounding box center [1101, 45] width 36 height 11
click at [1145, 43] on button "button" at bounding box center [1140, 45] width 23 height 29
